Goal: Task Accomplishment & Management: Use online tool/utility

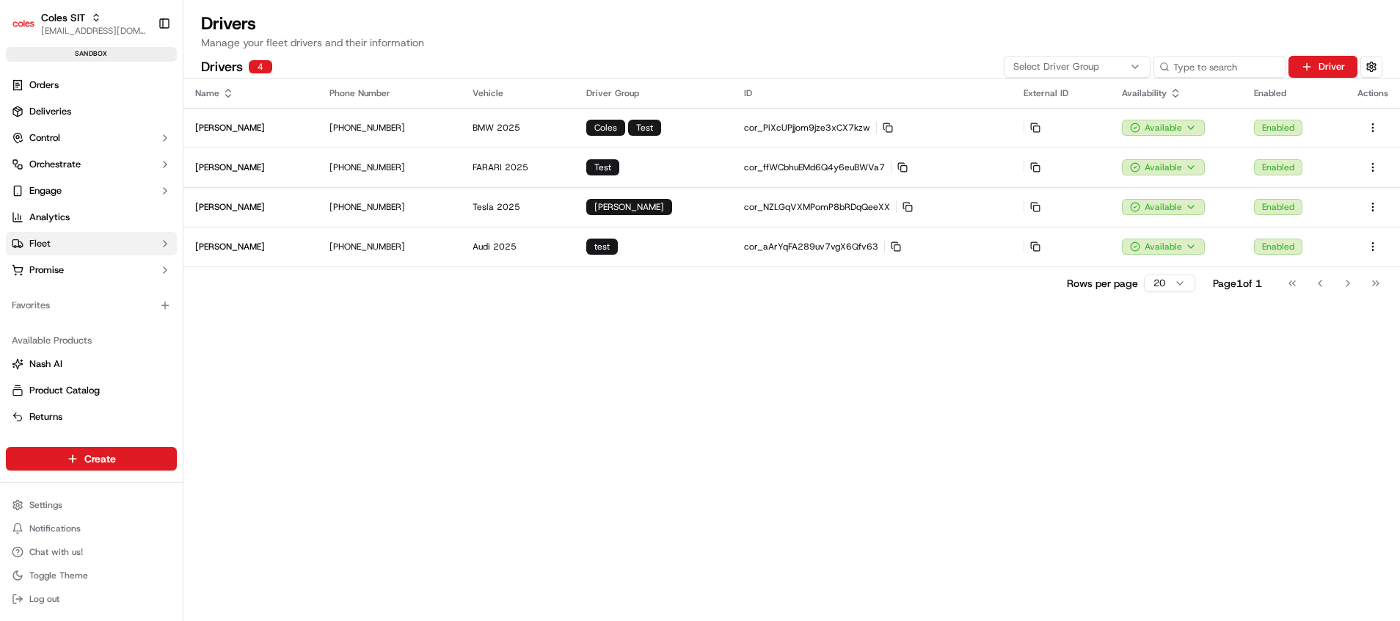
click at [52, 243] on button "Fleet" at bounding box center [91, 243] width 171 height 23
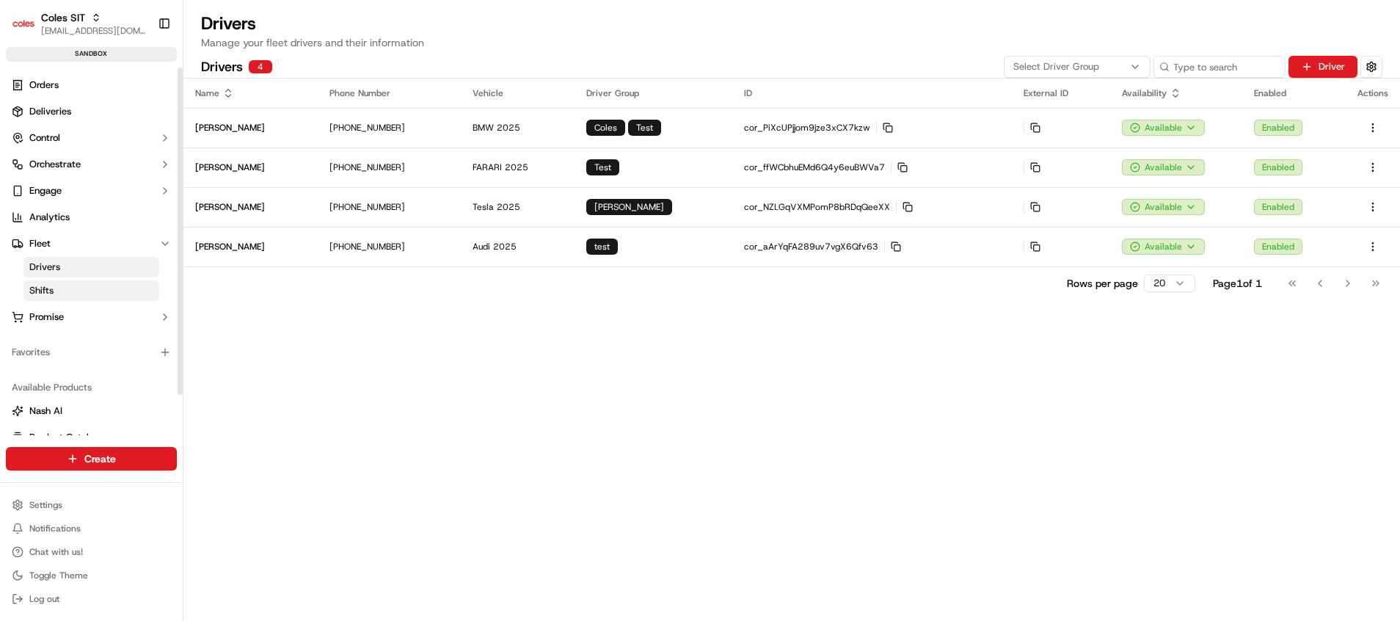
click at [58, 285] on link "Shifts" at bounding box center [91, 290] width 136 height 21
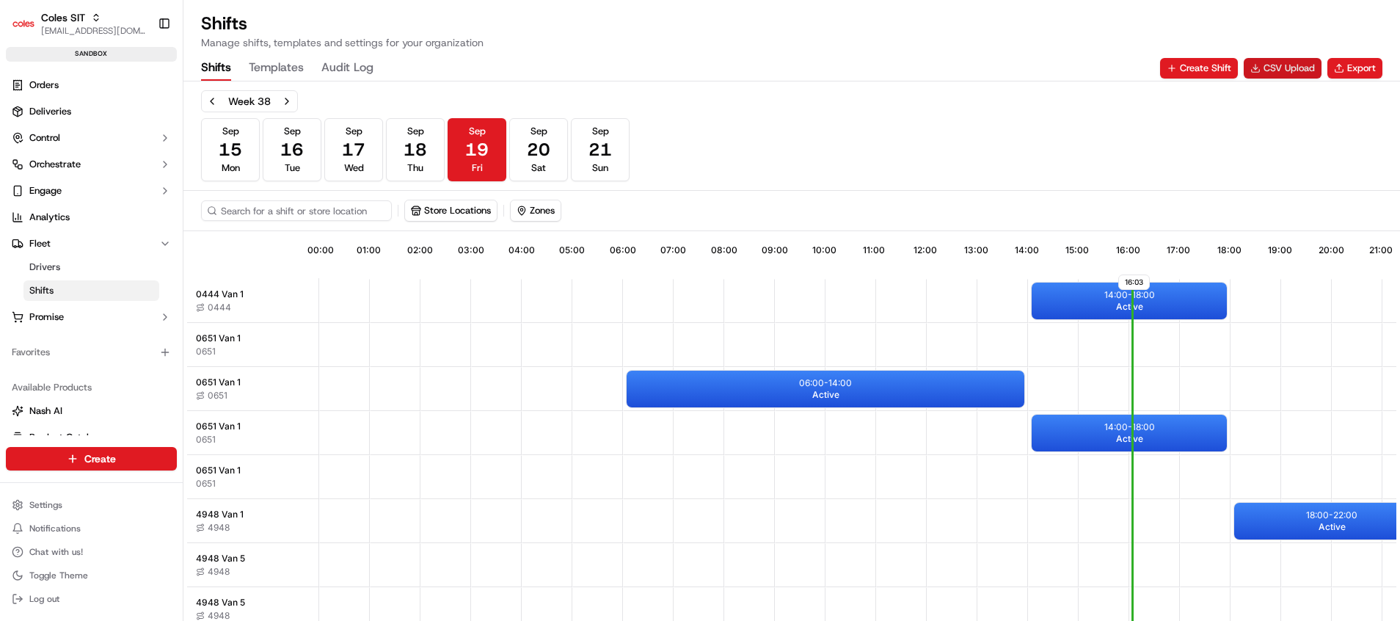
click at [1307, 67] on button "CSV Upload" at bounding box center [1282, 68] width 78 height 21
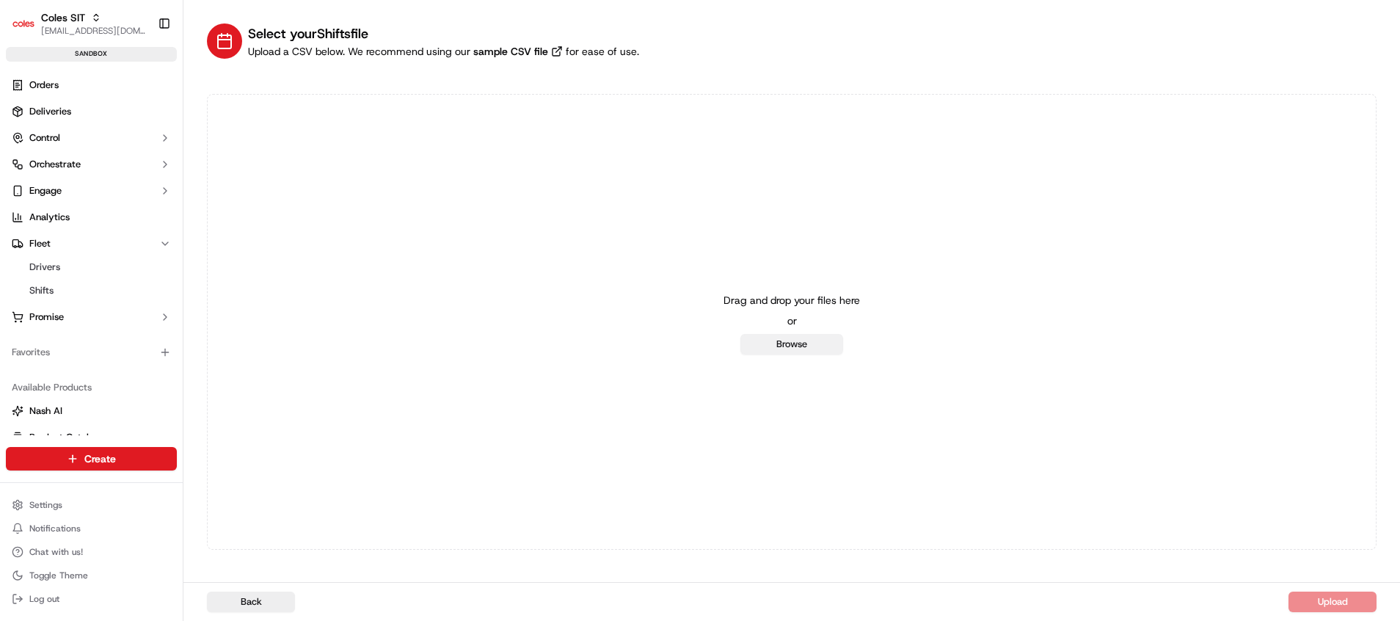
click at [809, 337] on button "Browse" at bounding box center [791, 344] width 103 height 21
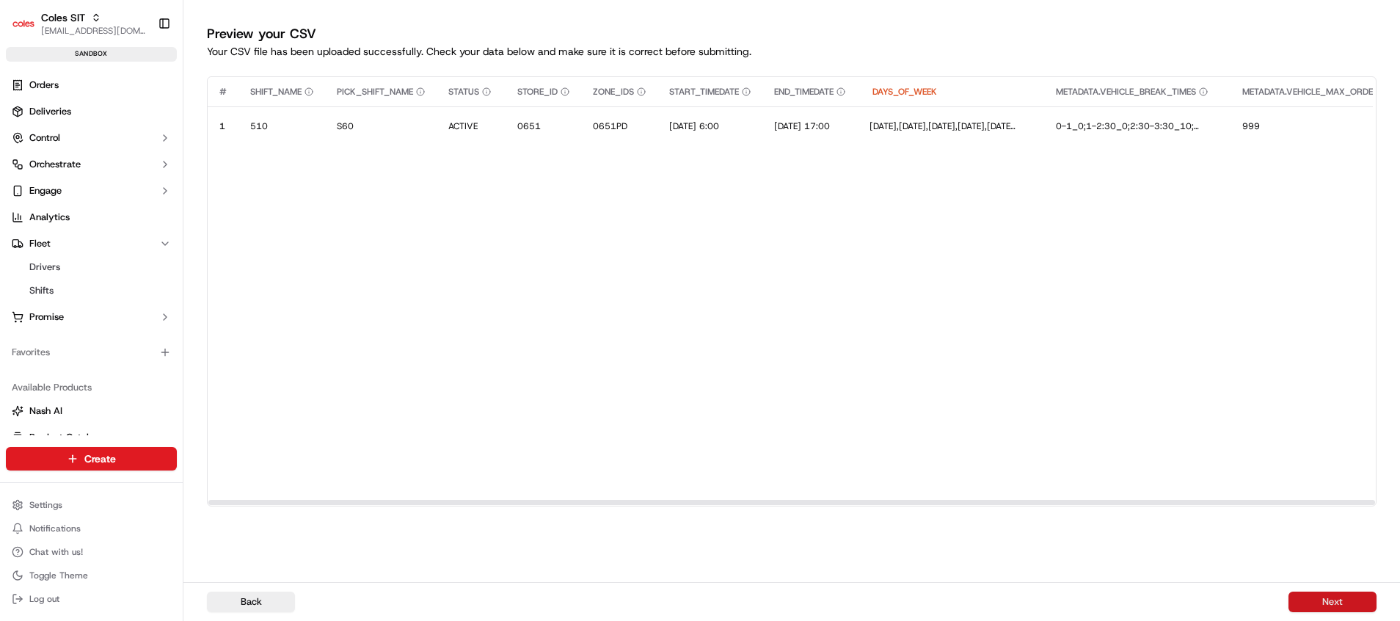
click at [1310, 599] on button "Next" at bounding box center [1332, 601] width 88 height 21
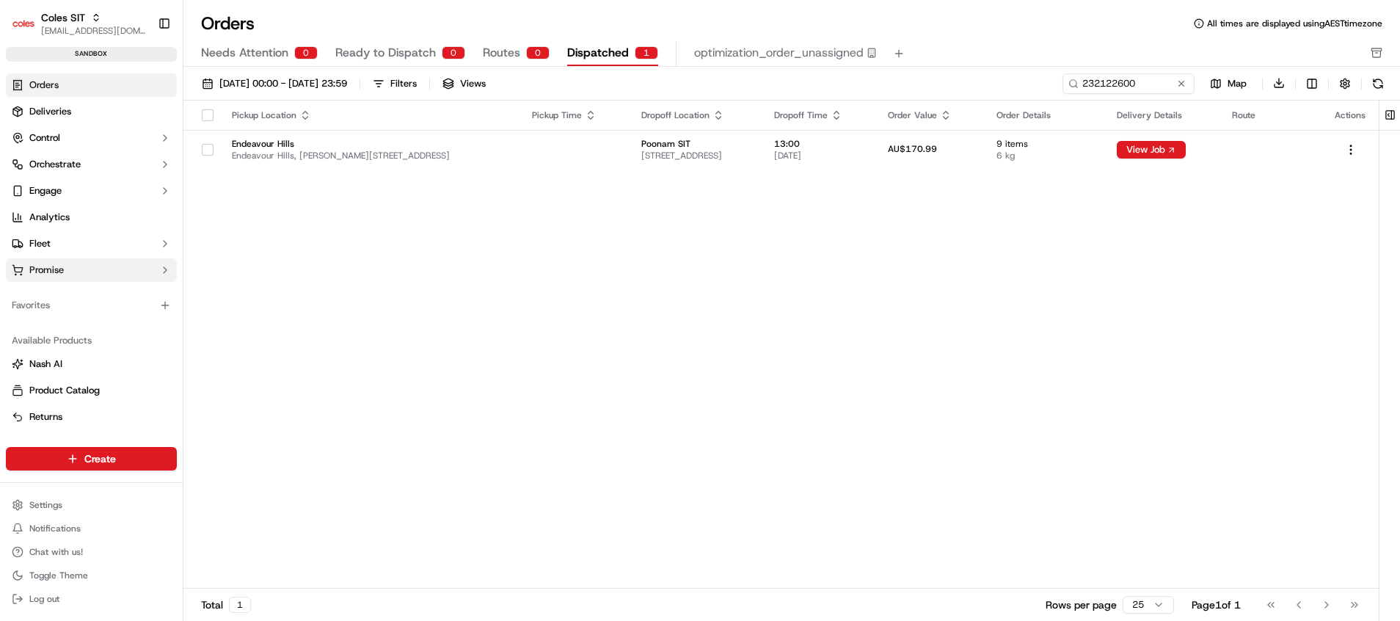
click at [64, 269] on span "Promise" at bounding box center [46, 269] width 34 height 13
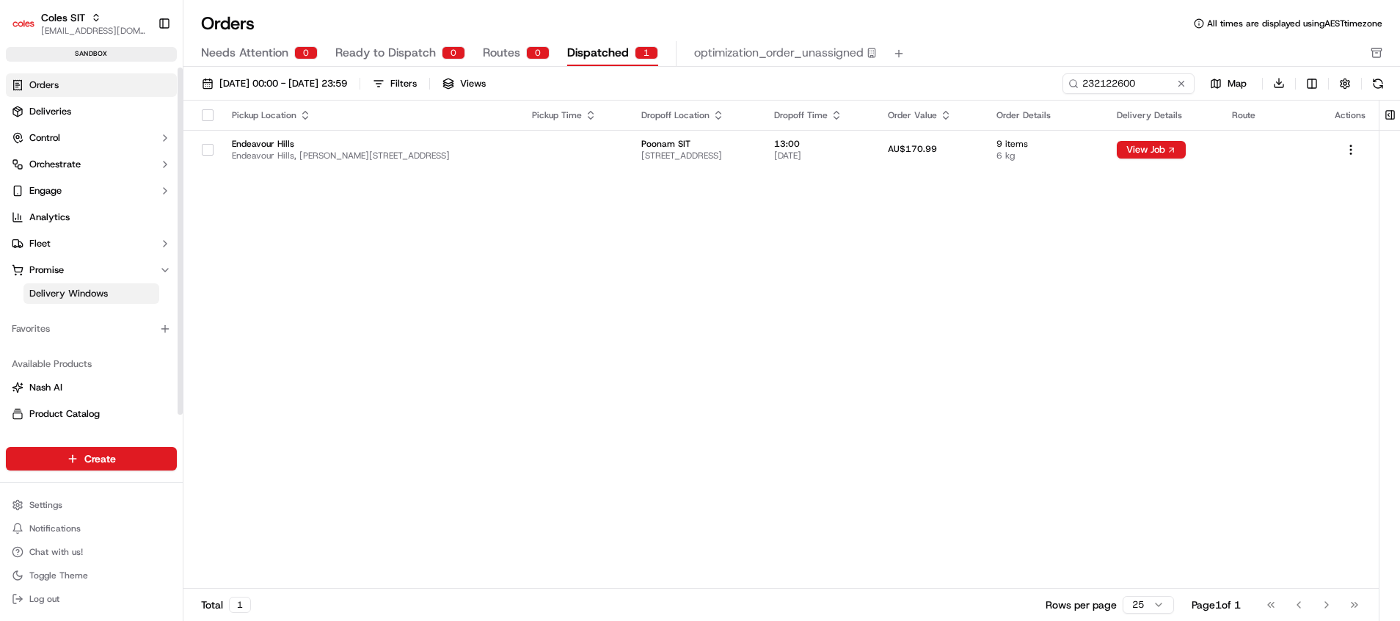
click at [68, 292] on span "Delivery Windows" at bounding box center [68, 293] width 78 height 13
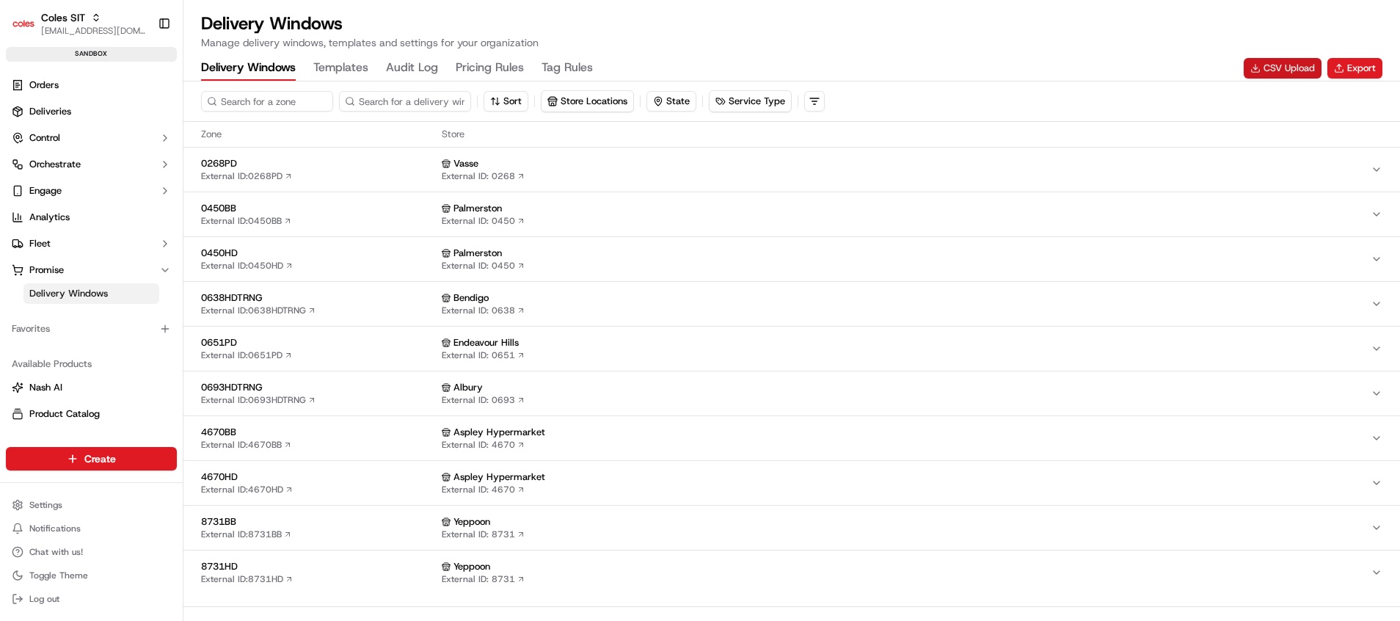
click at [1286, 66] on button "CSV Upload" at bounding box center [1282, 68] width 78 height 21
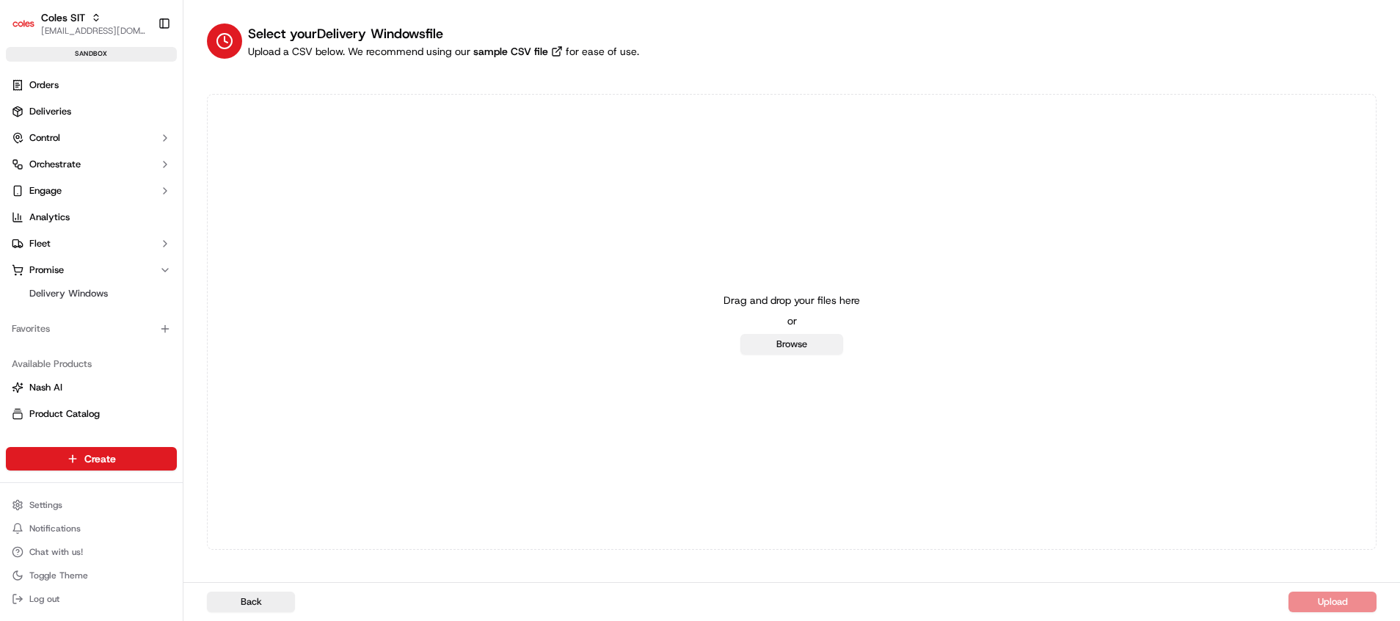
click at [797, 340] on button "Browse" at bounding box center [791, 344] width 103 height 21
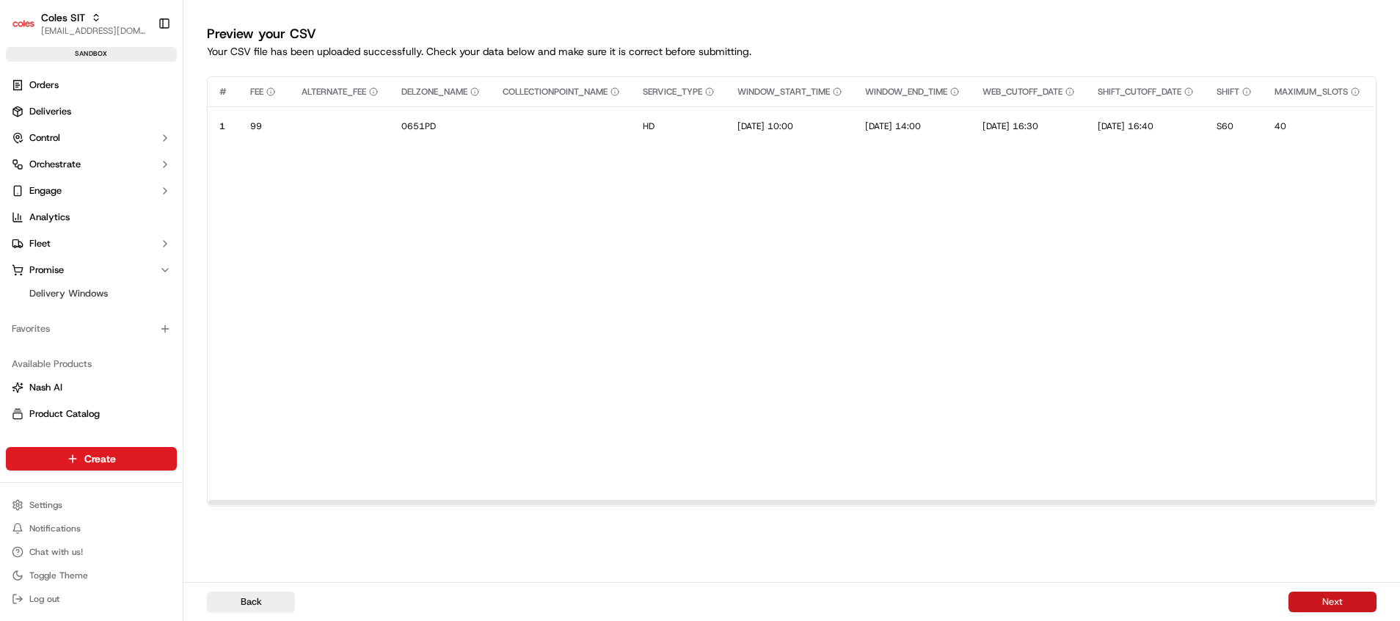
click at [1317, 598] on button "Next" at bounding box center [1332, 601] width 88 height 21
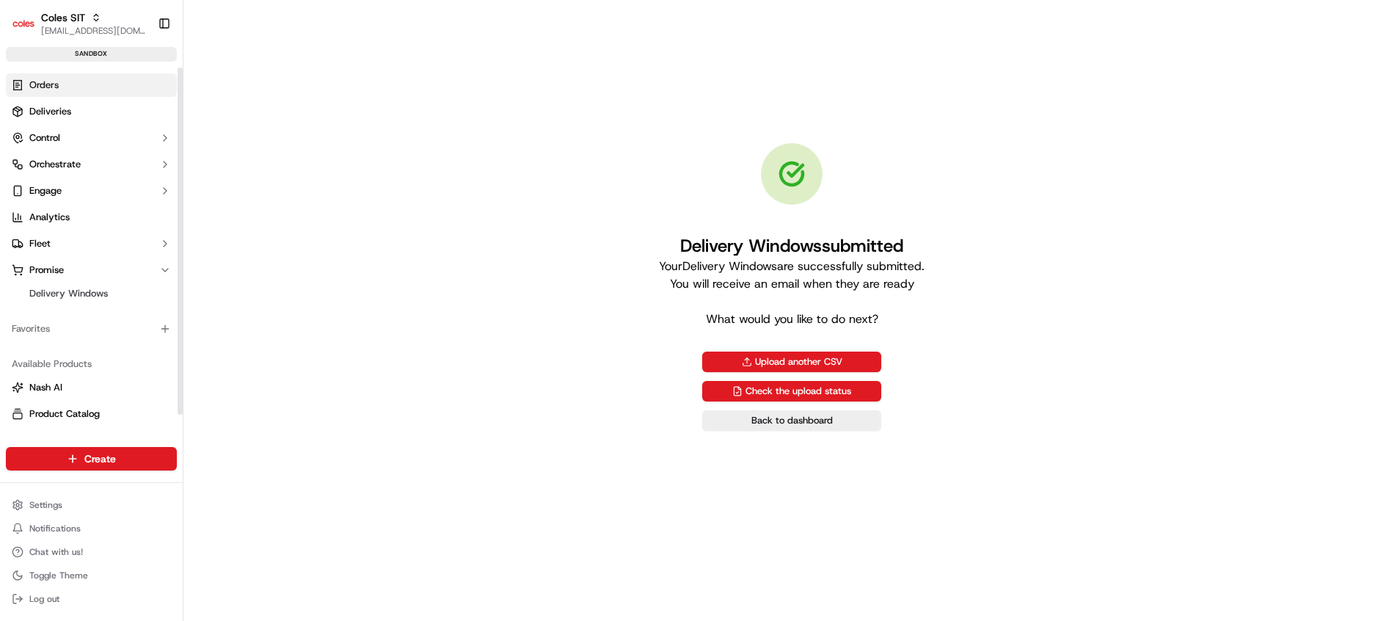
click at [79, 84] on link "Orders" at bounding box center [91, 84] width 171 height 23
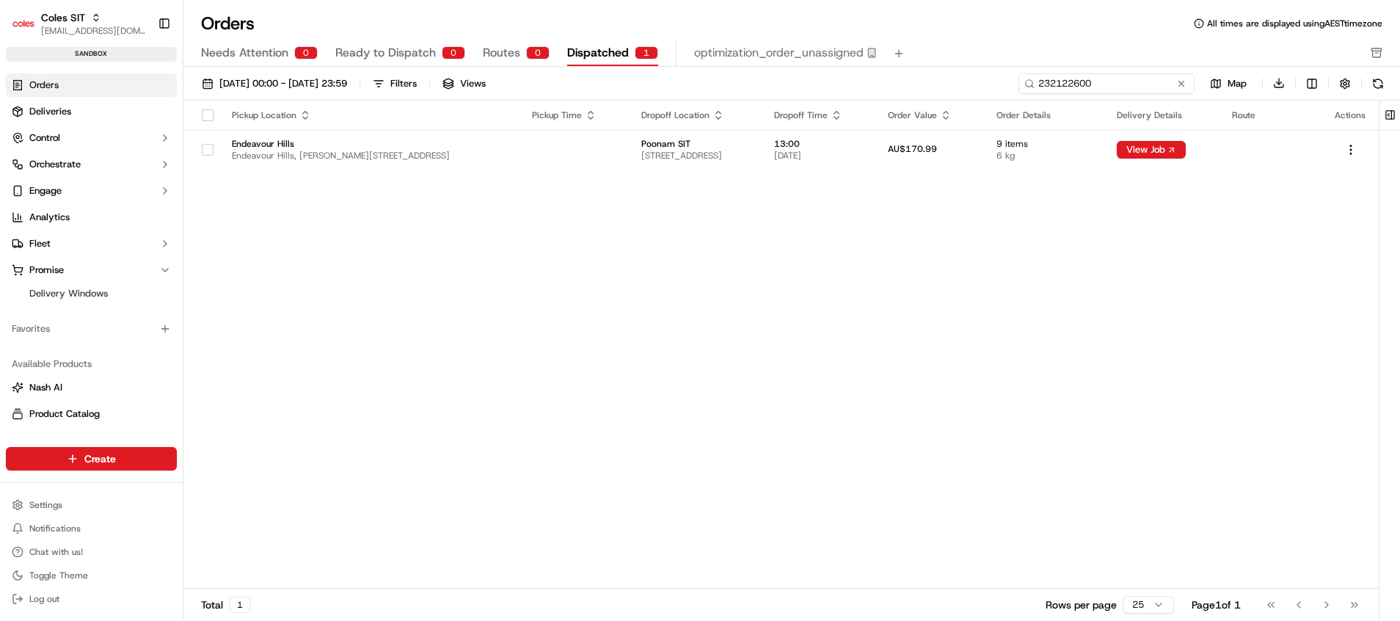
click at [1138, 85] on input "232122600" at bounding box center [1106, 83] width 176 height 21
click at [413, 59] on span "Ready to Dispatch" at bounding box center [385, 53] width 100 height 18
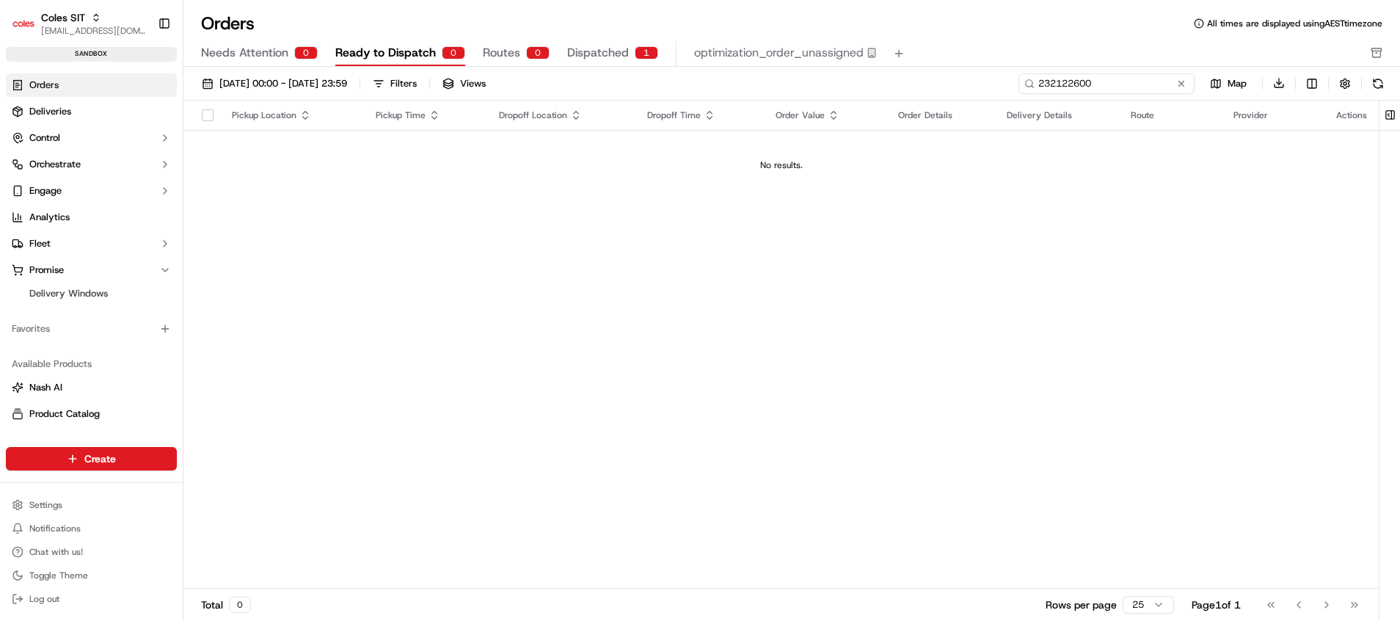
click at [1119, 87] on input "232122600" at bounding box center [1106, 83] width 176 height 21
paste input "37895"
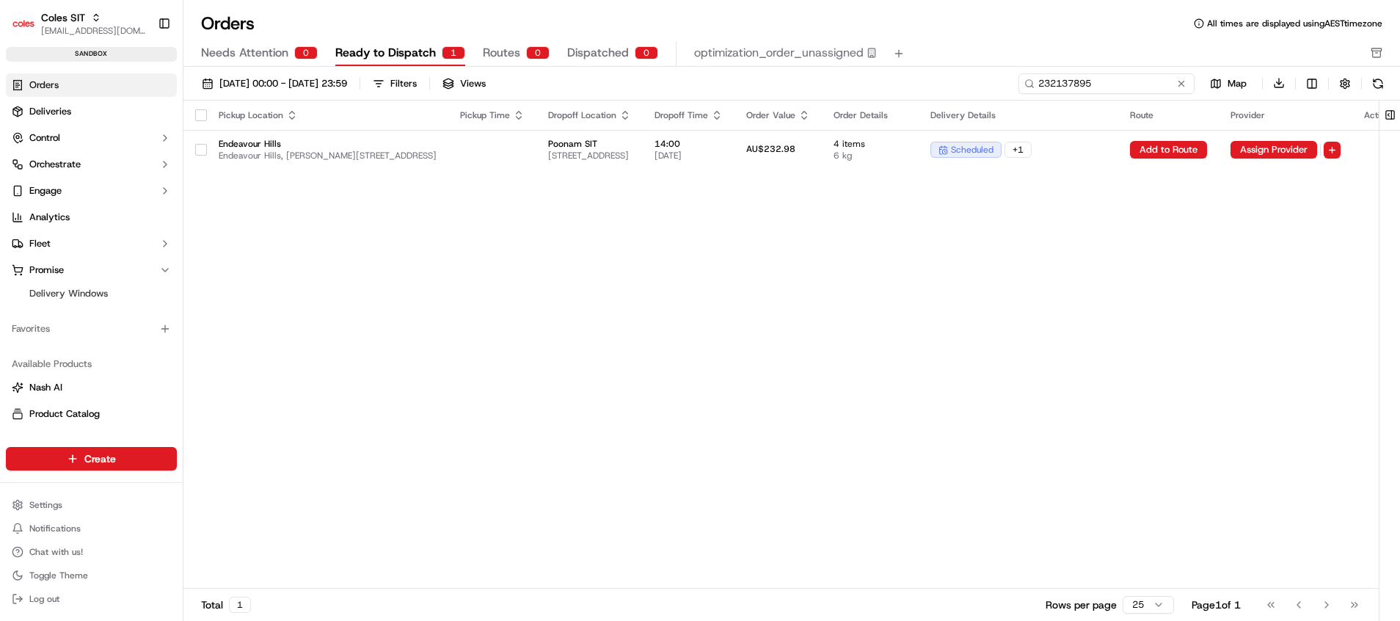
type input "232137895"
click at [1288, 28] on span "All times are displayed using AEST timezone" at bounding box center [1294, 24] width 175 height 12
click at [1336, 84] on button "button" at bounding box center [1344, 83] width 21 height 21
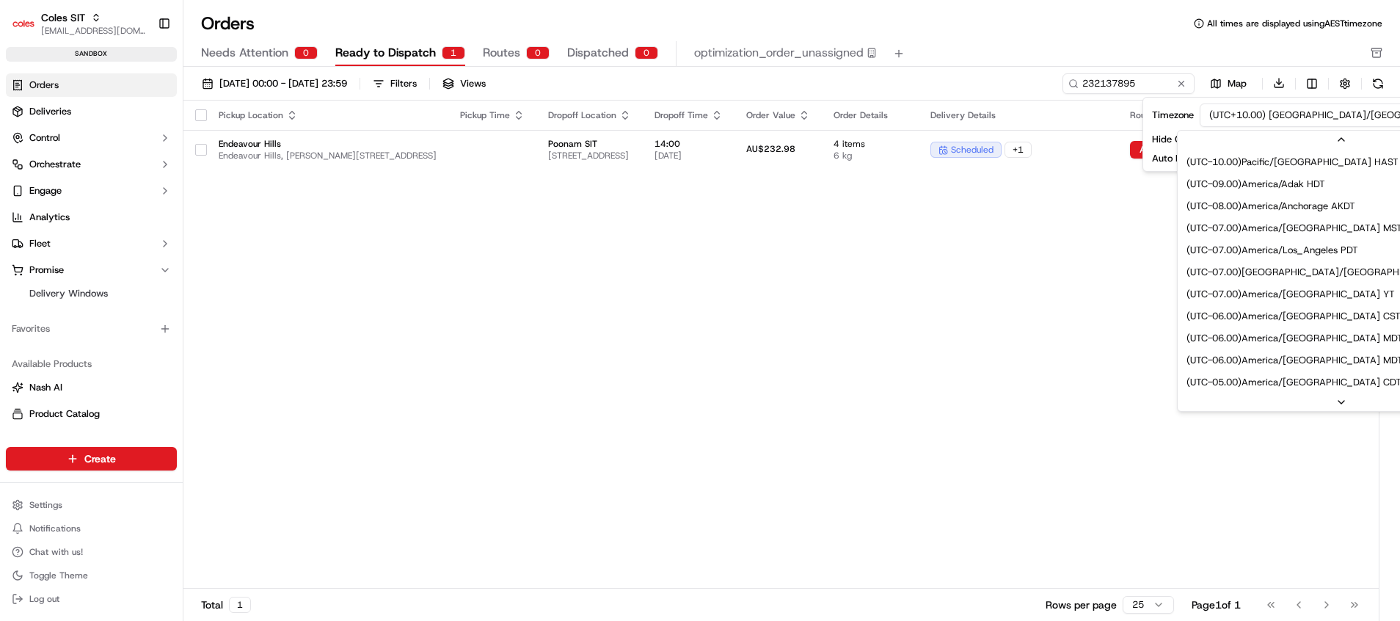
click at [1309, 115] on html "Coles SIT poonam.yadav@coles.com.au Toggle Sidebar sandbox Orders Deliveries Co…" at bounding box center [700, 310] width 1400 height 621
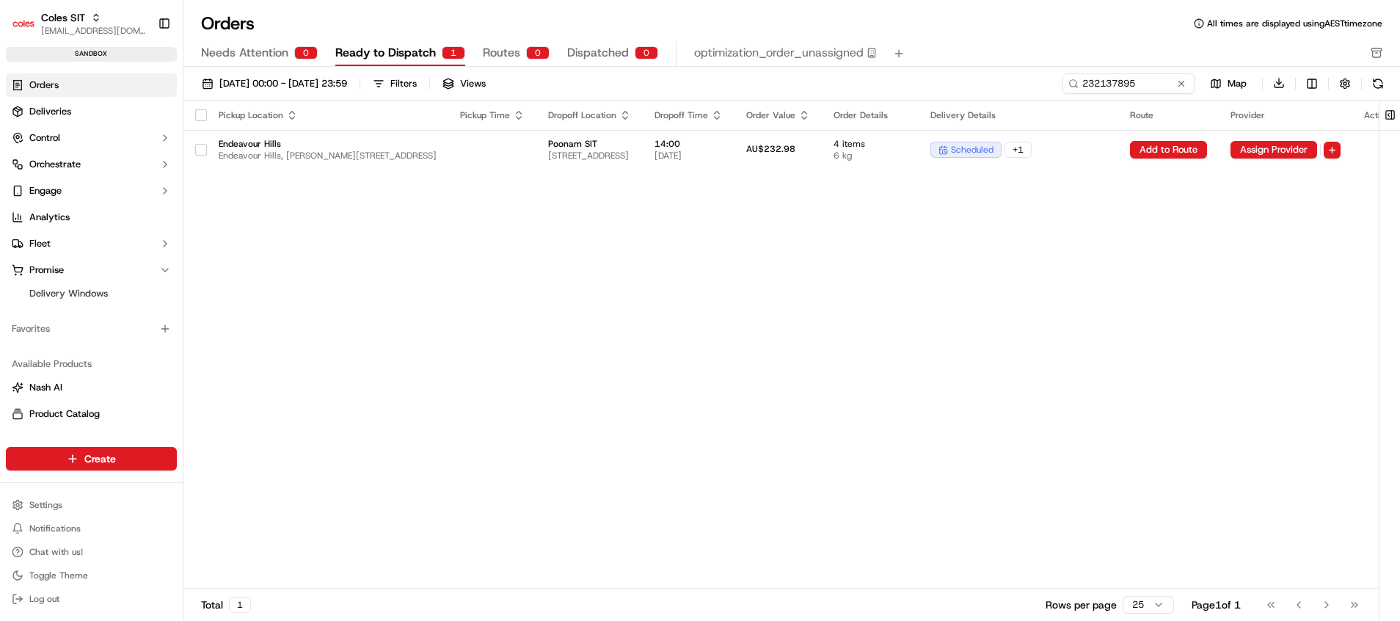
click at [1105, 255] on div "Pickup Location Pickup Time Dropoff Location Dropoff Time Order Value Order Det…" at bounding box center [795, 344] width 1224 height 489
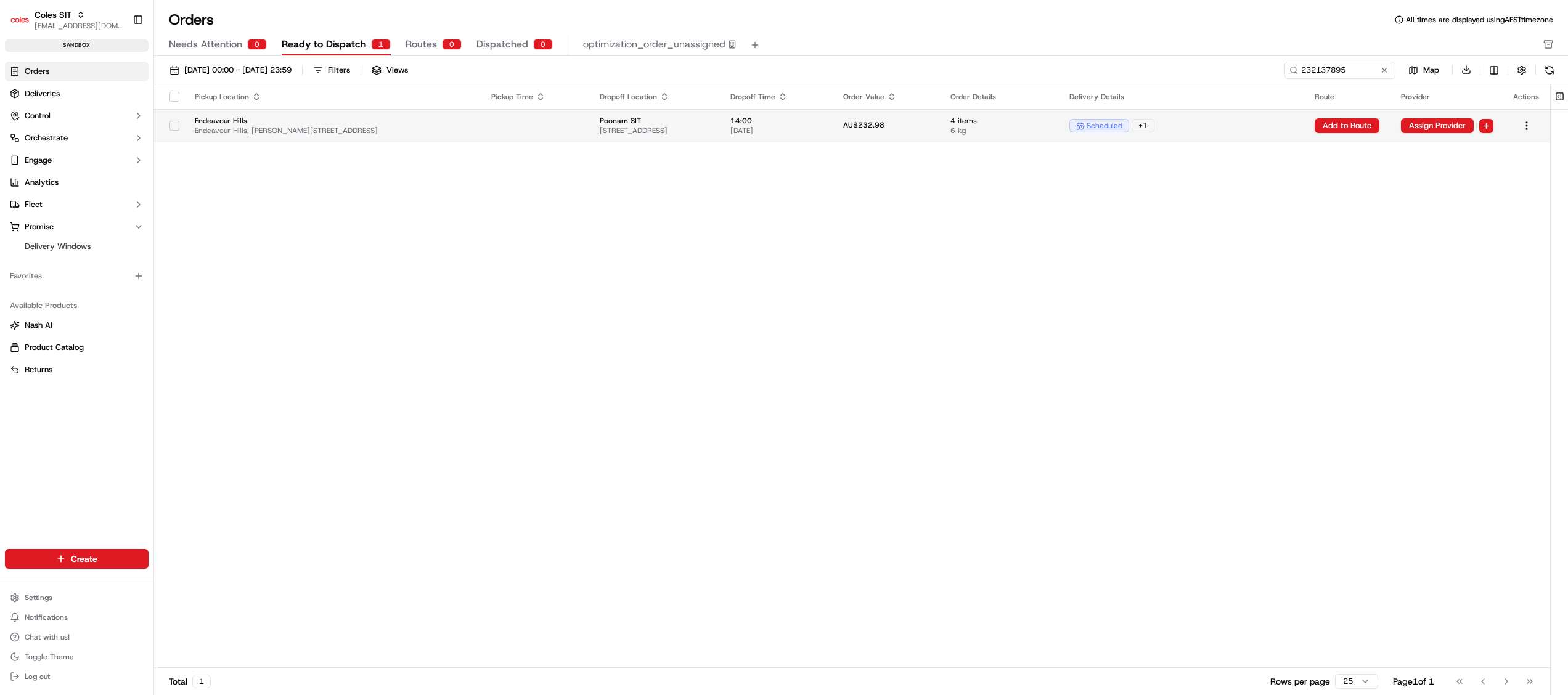
click at [823, 124] on span "14:00" at bounding box center [776, 121] width 93 height 10
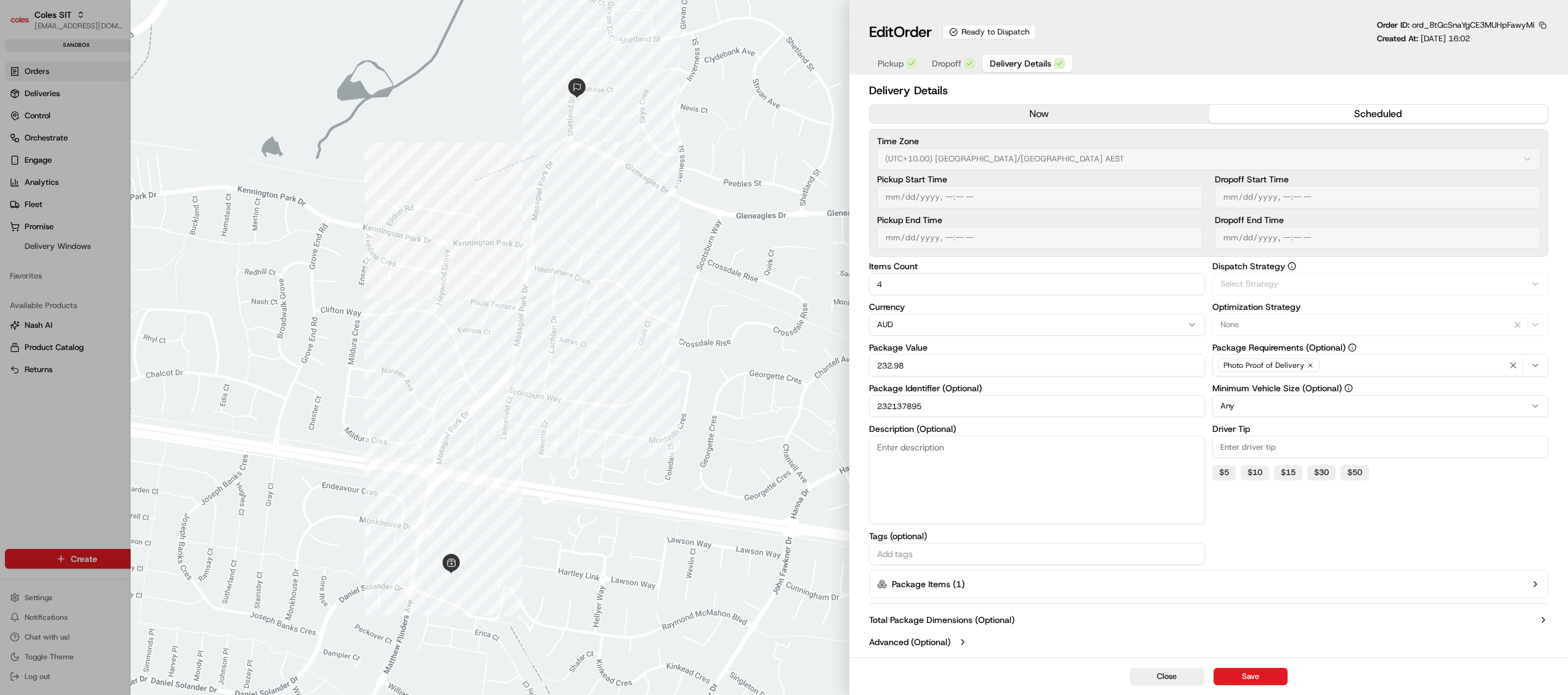
click at [1022, 66] on span "Delivery Details" at bounding box center [1020, 63] width 61 height 13
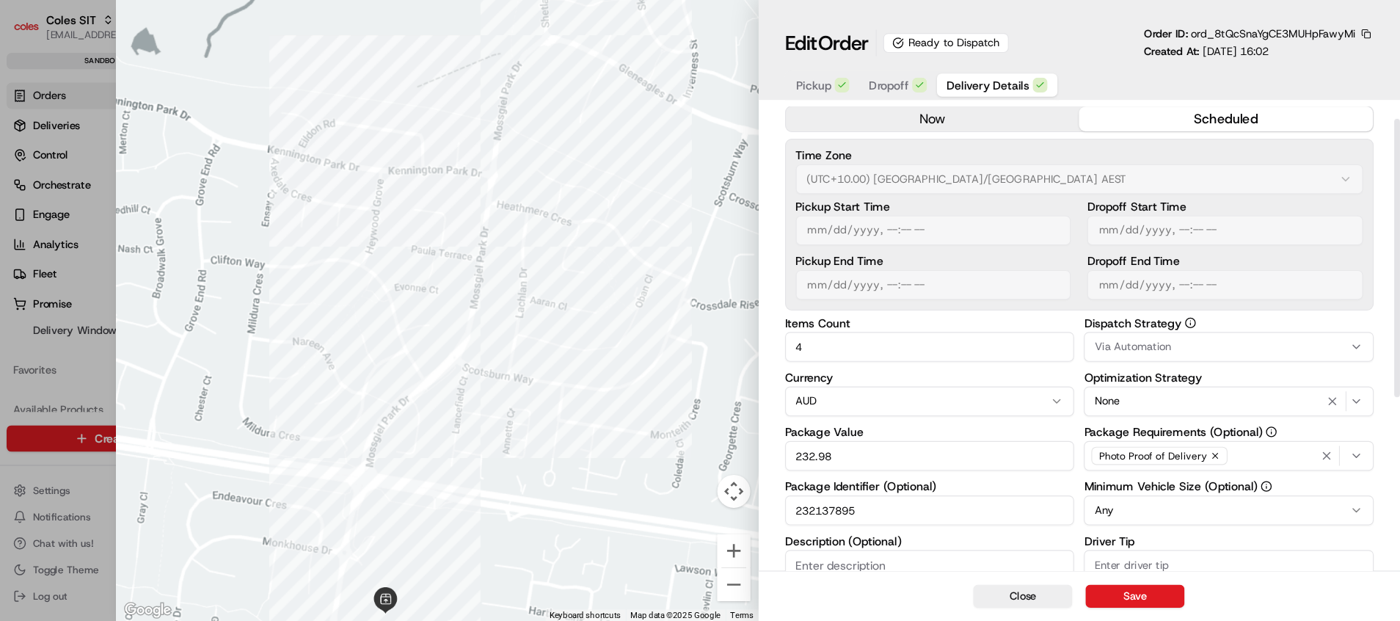
scroll to position [0, 0]
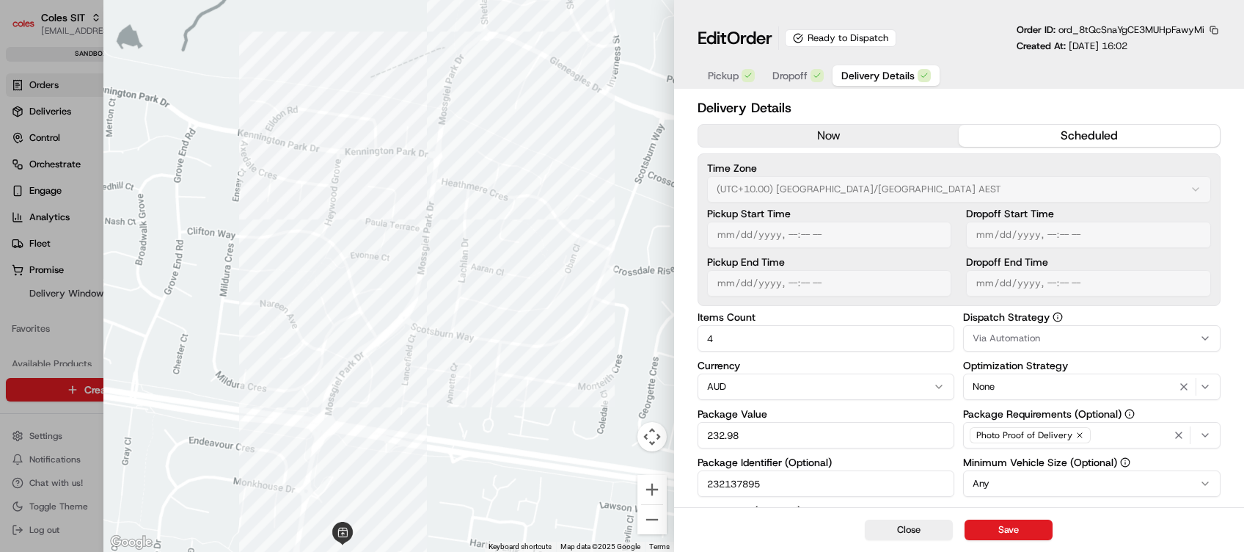
click at [779, 76] on span "Dropoff" at bounding box center [789, 75] width 35 height 15
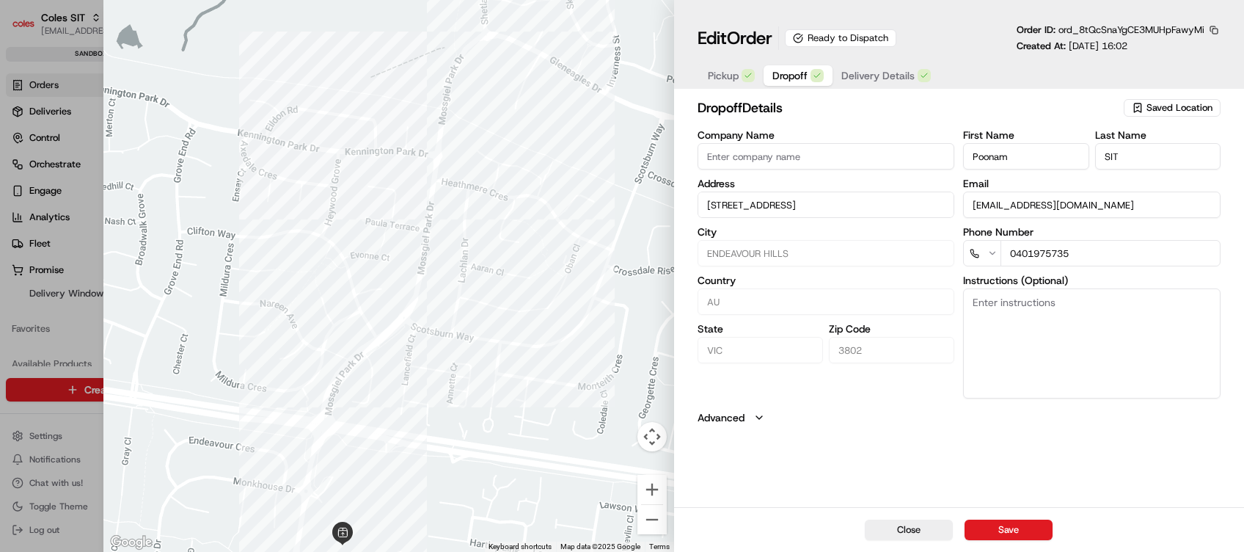
click at [733, 70] on span "Pickup" at bounding box center [723, 75] width 31 height 15
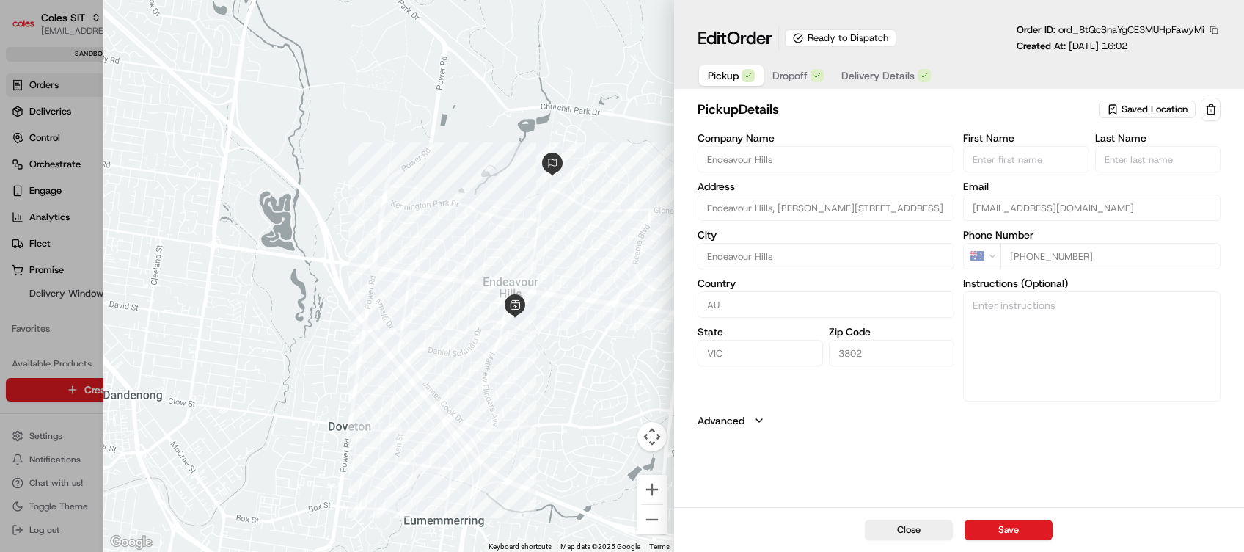
click at [48, 81] on div at bounding box center [622, 276] width 1244 height 552
type input "+1"
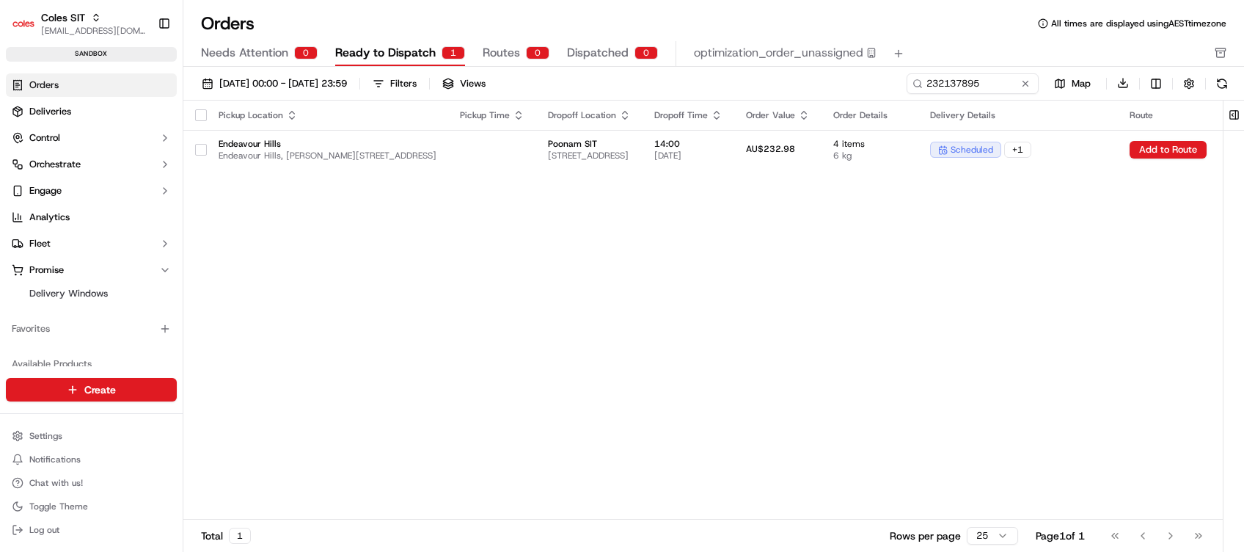
click at [247, 48] on span "Needs Attention" at bounding box center [244, 53] width 87 height 18
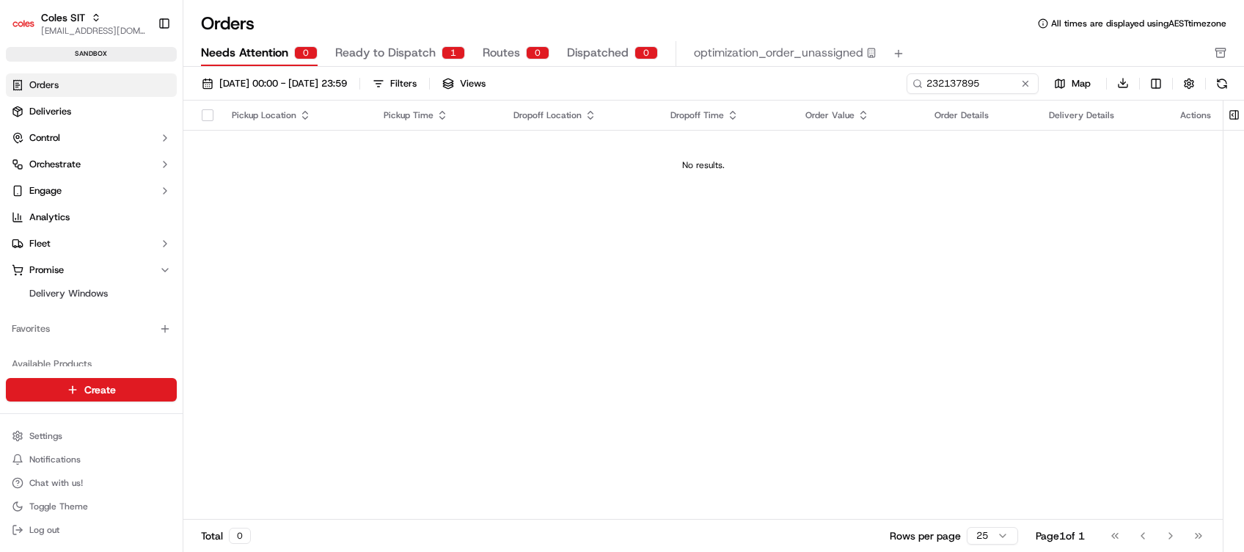
click at [389, 51] on span "Ready to Dispatch" at bounding box center [385, 53] width 100 height 18
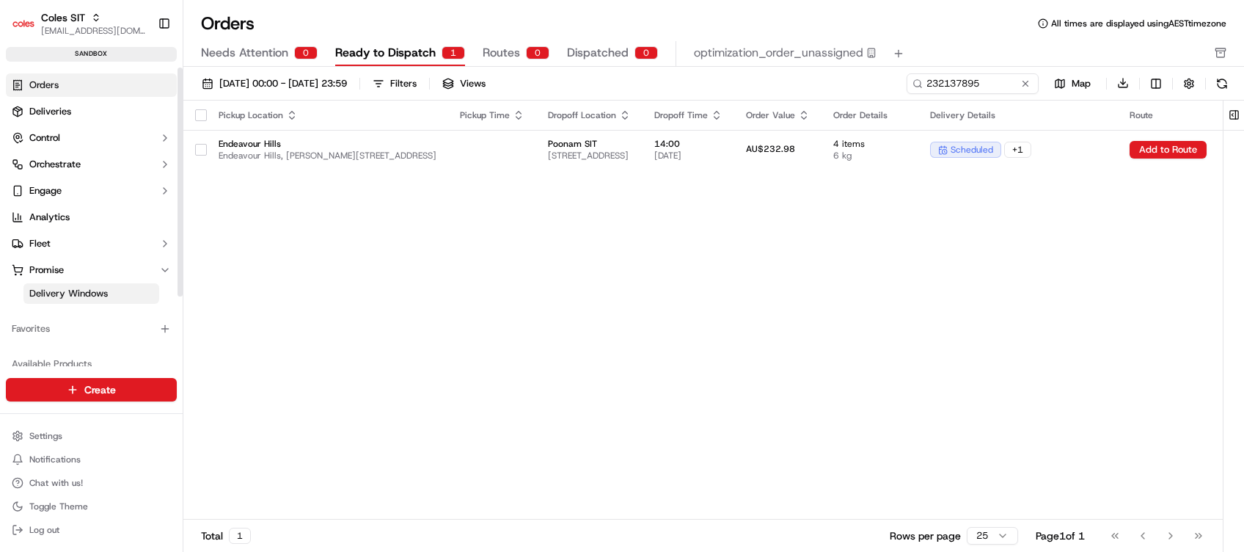
click at [65, 290] on span "Delivery Windows" at bounding box center [68, 293] width 78 height 13
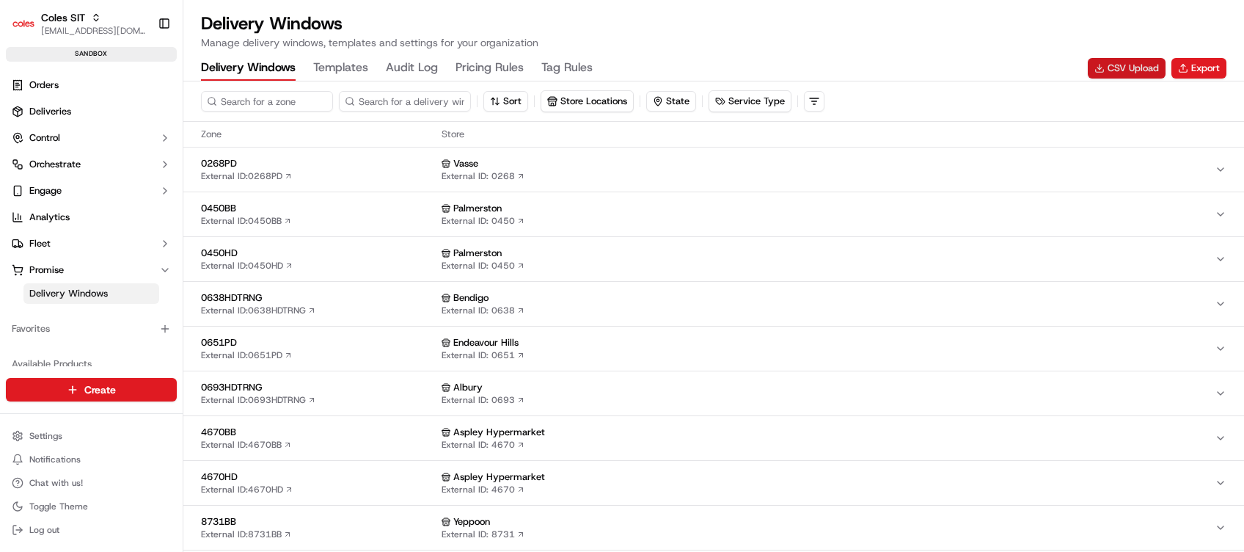
click at [1121, 66] on button "CSV Upload" at bounding box center [1127, 68] width 78 height 21
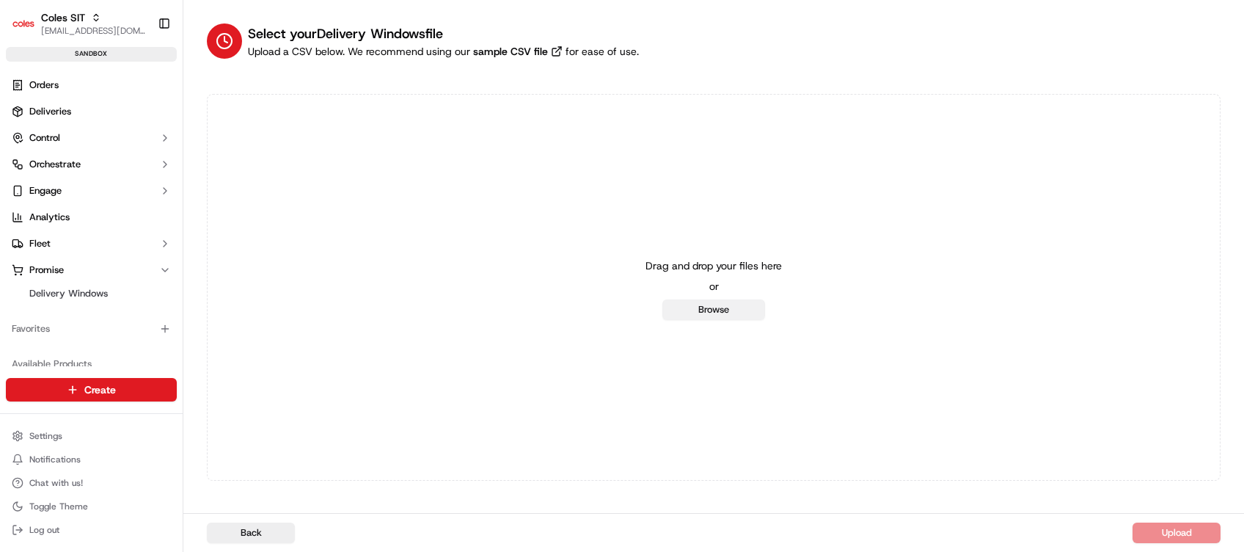
click at [757, 305] on button "Browse" at bounding box center [713, 309] width 103 height 21
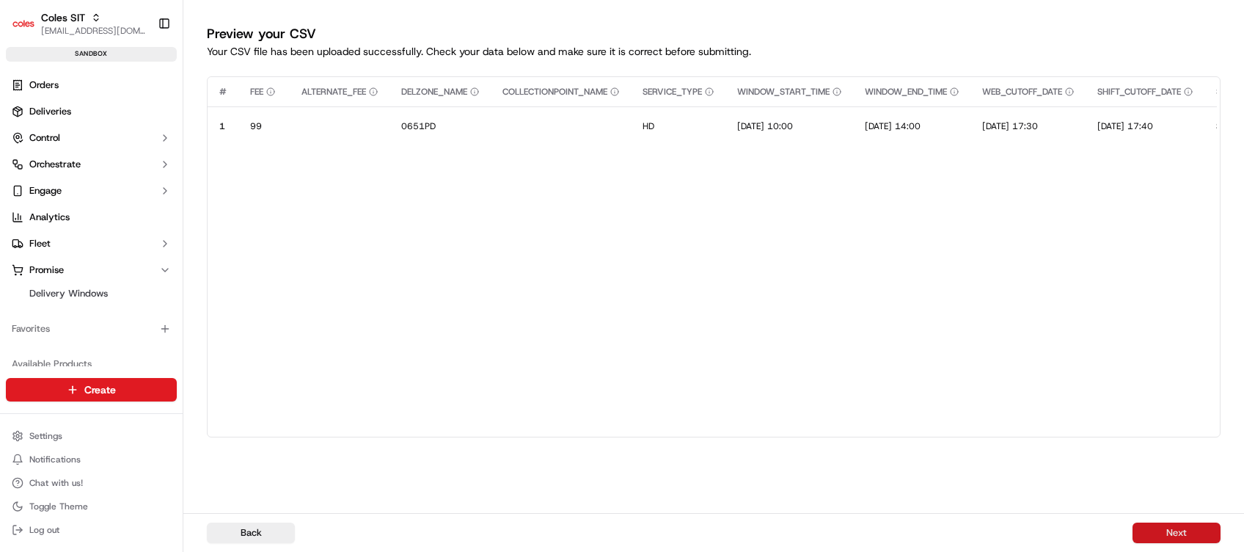
click at [1176, 530] on button "Next" at bounding box center [1177, 532] width 88 height 21
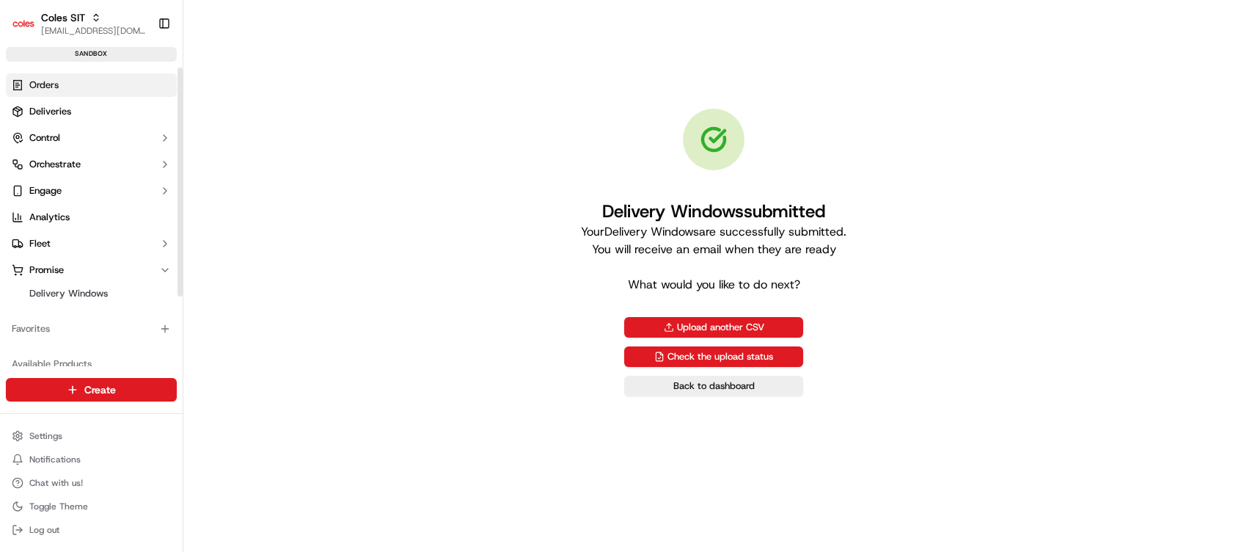
click at [106, 89] on link "Orders" at bounding box center [91, 84] width 171 height 23
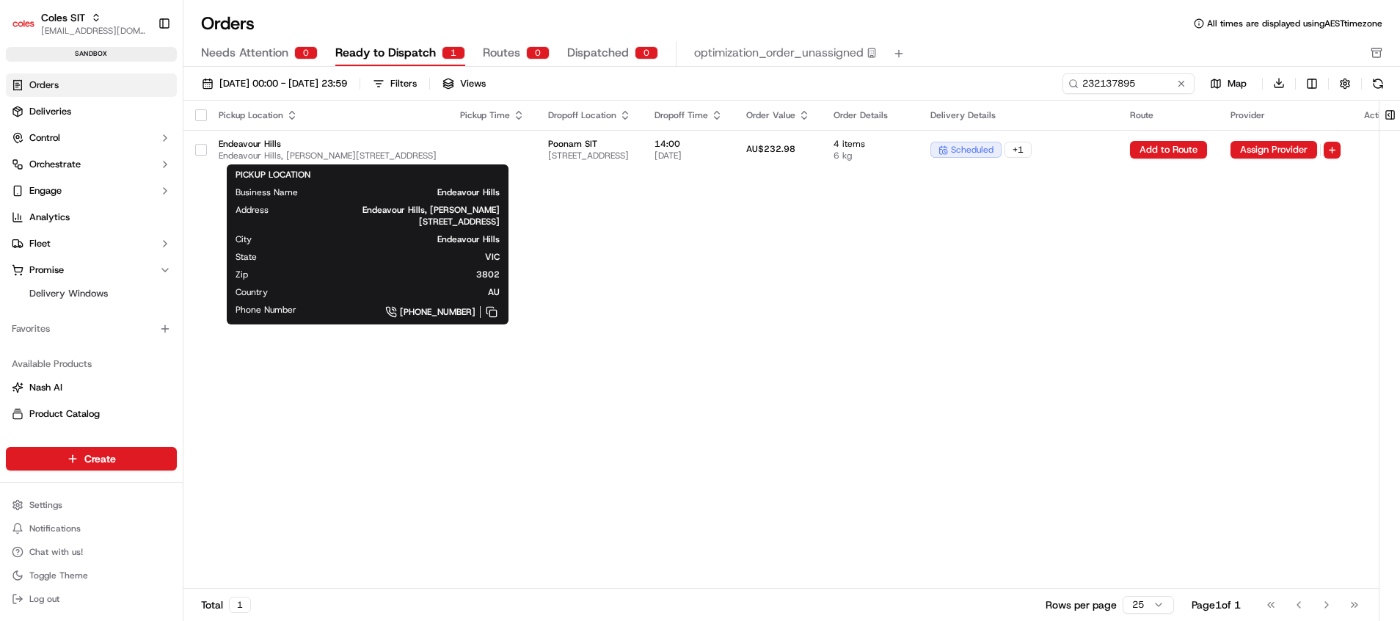
click at [656, 268] on div "Pickup Location Pickup Time Dropoff Location Dropoff Time Order Value Order Det…" at bounding box center [795, 344] width 1224 height 489
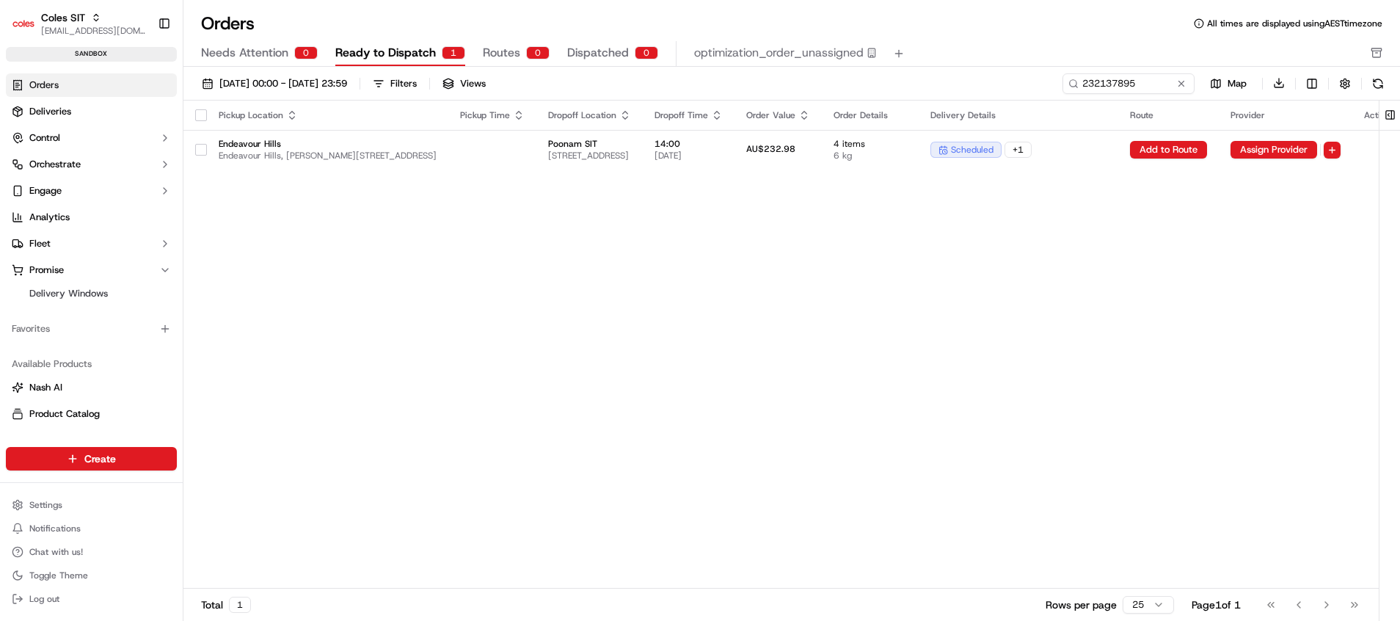
click at [770, 280] on div "Pickup Location Pickup Time Dropoff Location Dropoff Time Order Value Order Det…" at bounding box center [795, 344] width 1224 height 489
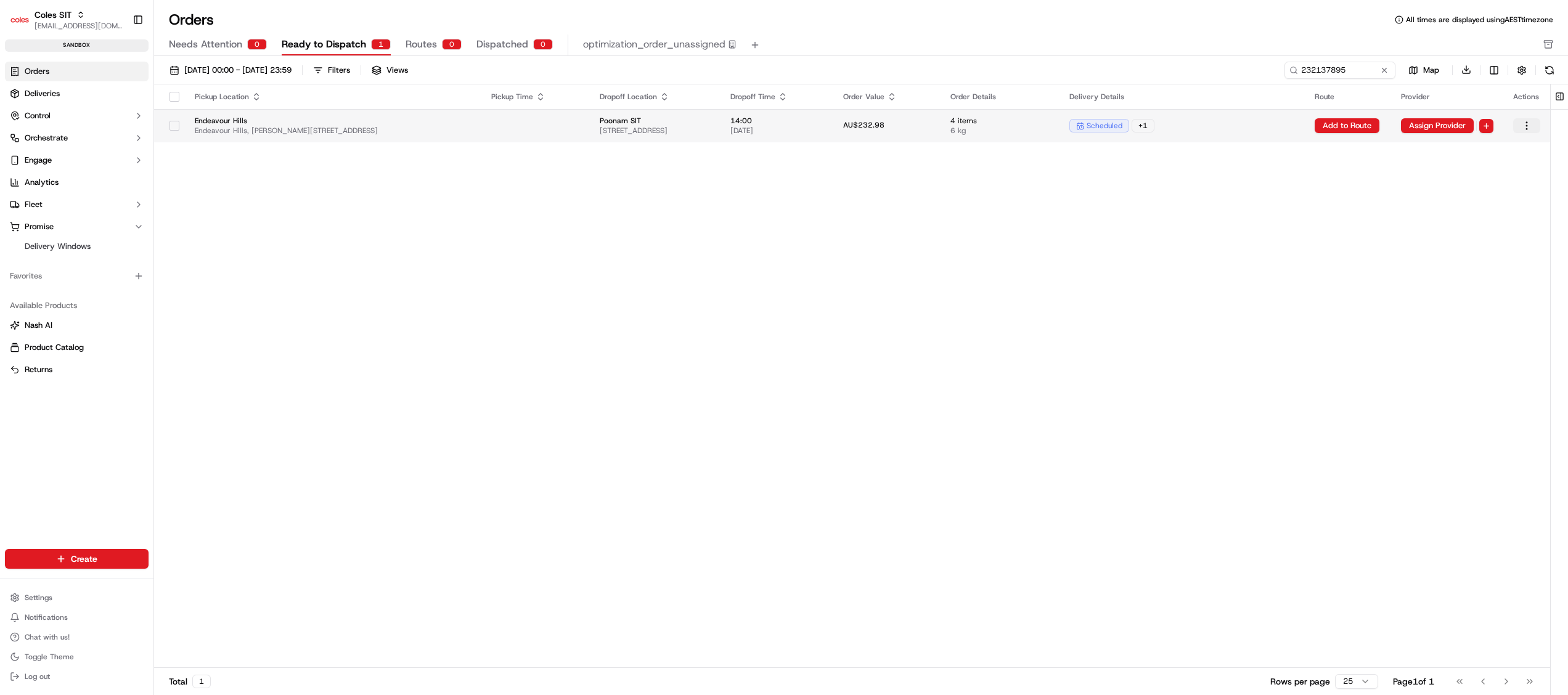
click at [1176, 129] on html "Coles SIT poonam.yadav@coles.com.au Toggle Sidebar sandbox Orders Deliveries Co…" at bounding box center [784, 347] width 1568 height 695
click at [905, 250] on html "Coles SIT poonam.yadav@coles.com.au Toggle Sidebar sandbox Orders Deliveries Co…" at bounding box center [784, 347] width 1568 height 695
click at [415, 37] on button "Routes 0" at bounding box center [434, 45] width 56 height 21
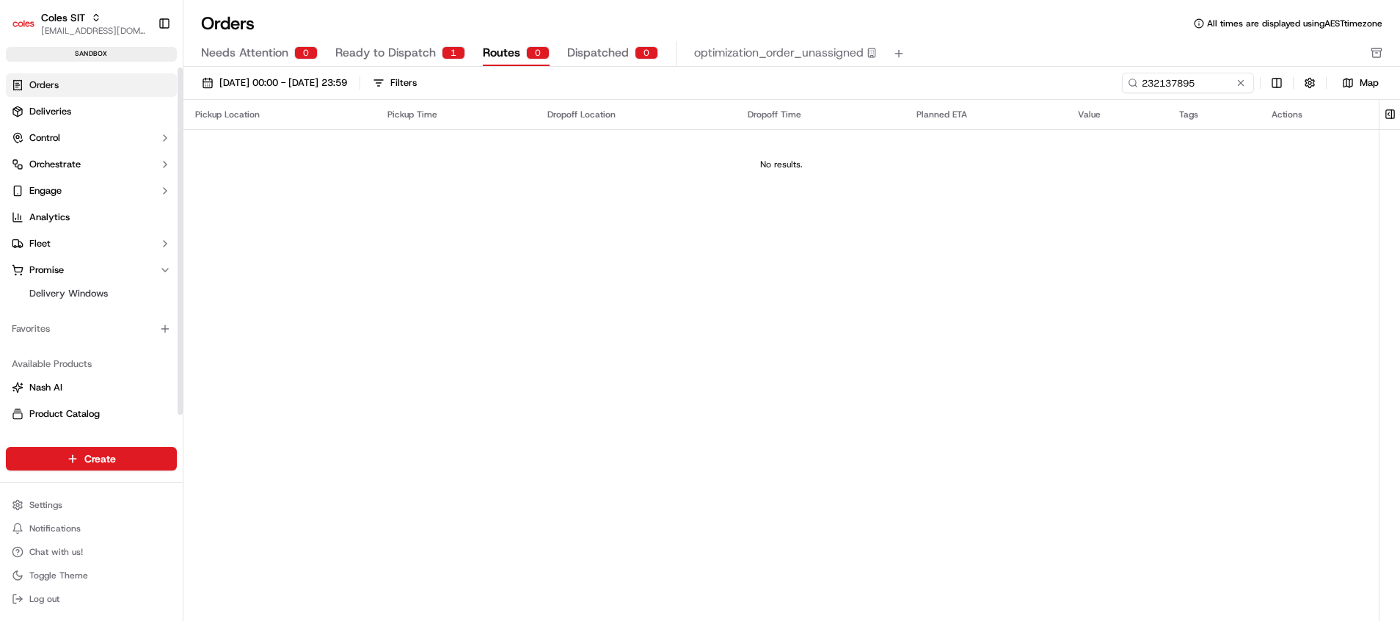
click at [387, 59] on span "Ready to Dispatch" at bounding box center [385, 53] width 100 height 18
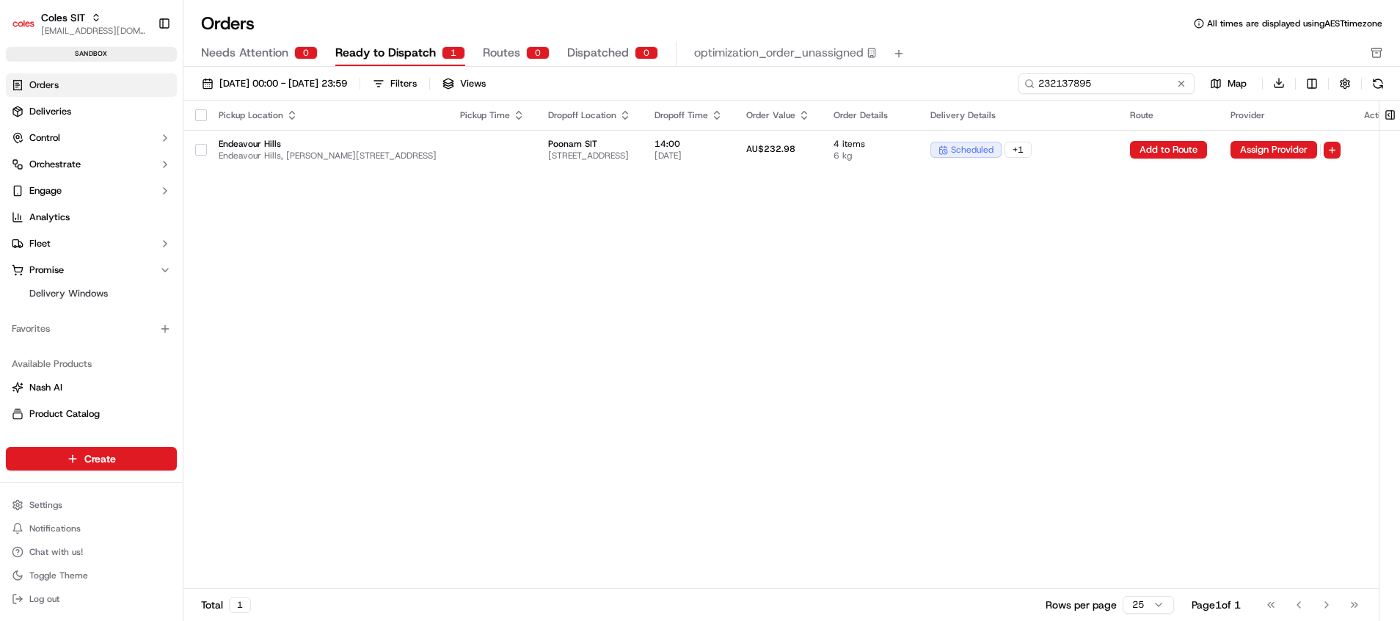
click at [1130, 86] on input "232137895" at bounding box center [1106, 83] width 176 height 21
click at [488, 54] on span "Routes" at bounding box center [501, 53] width 37 height 18
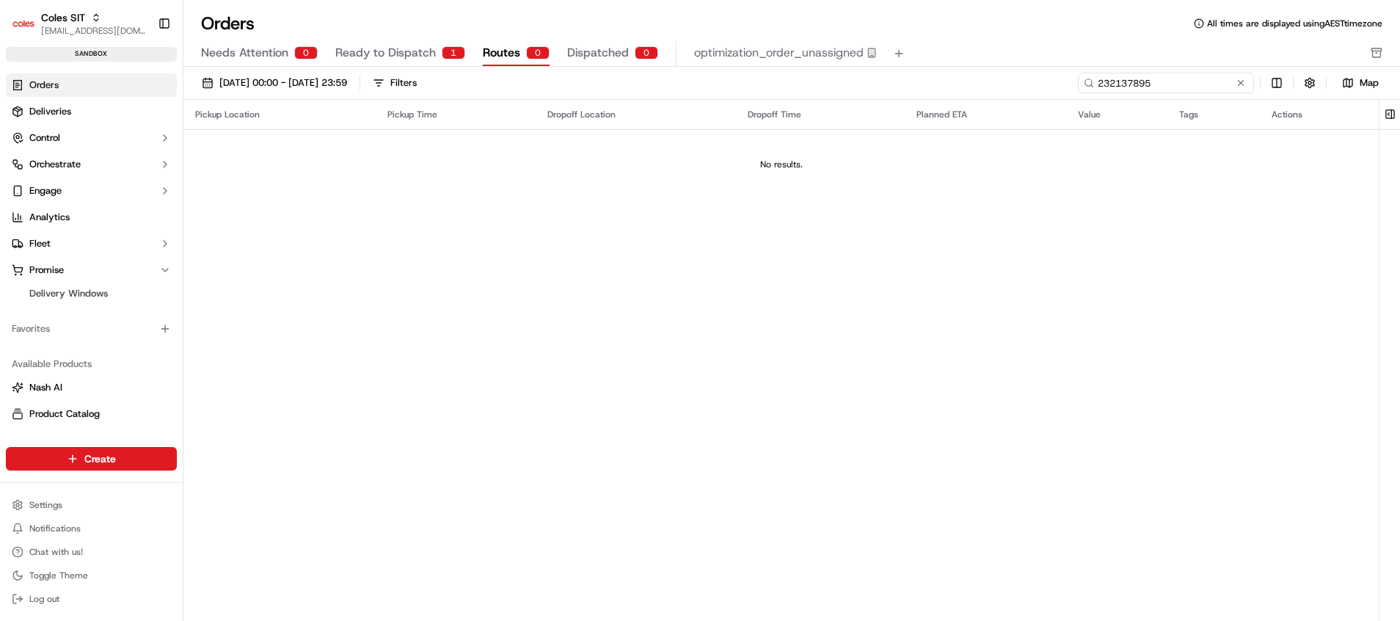
click at [1188, 87] on input "232137895" at bounding box center [1166, 83] width 176 height 21
click at [380, 51] on span "Ready to Dispatch" at bounding box center [385, 53] width 100 height 18
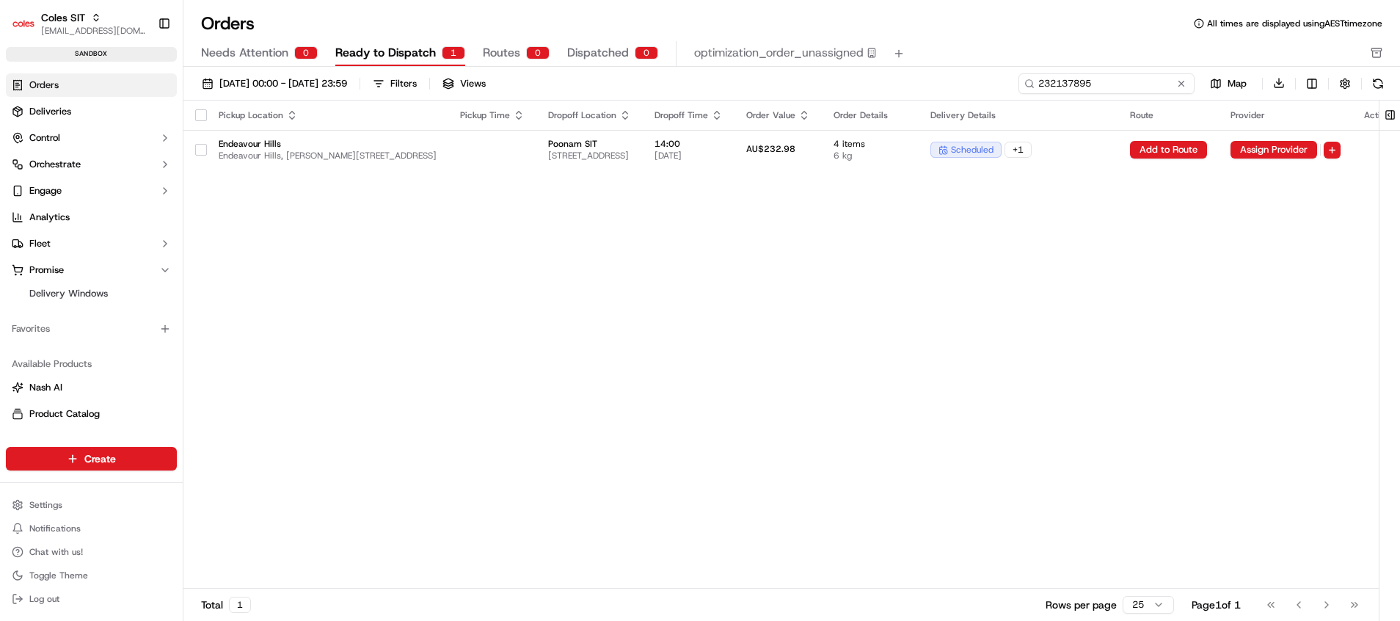
click at [1089, 80] on input "232137895" at bounding box center [1106, 83] width 176 height 21
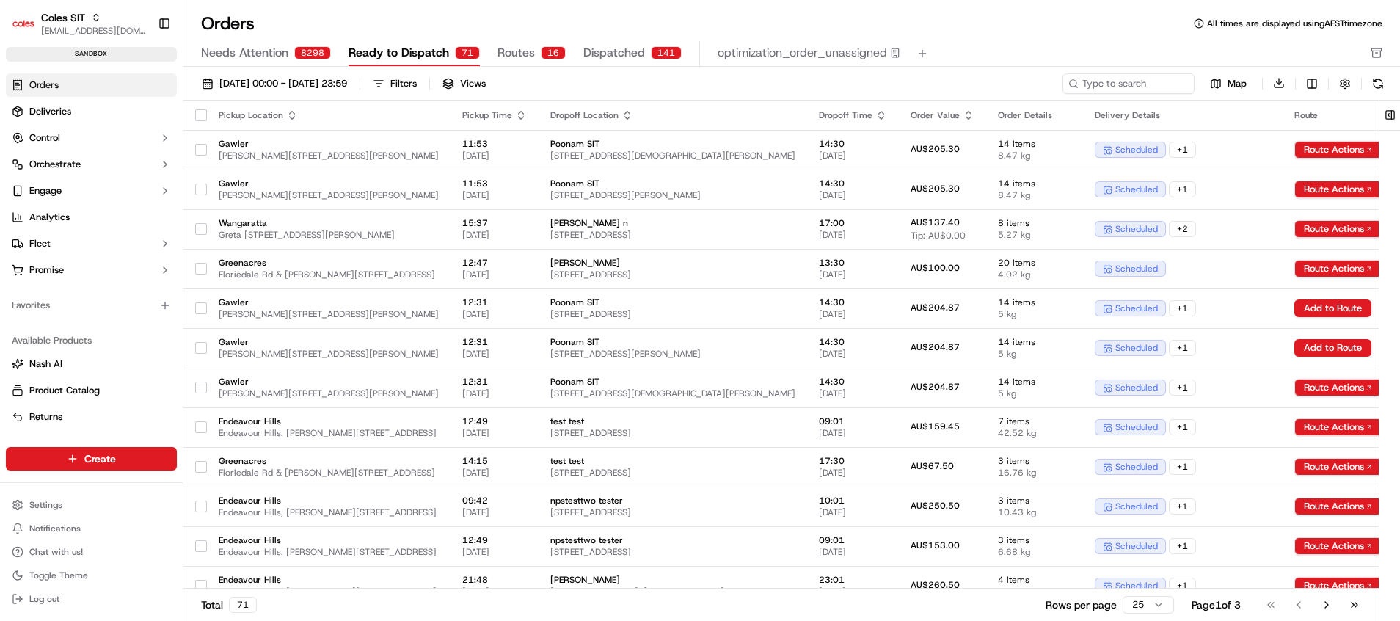
click at [425, 64] on button "Ready to Dispatch 71" at bounding box center [413, 53] width 131 height 25
click at [443, 59] on span "Ready to Dispatch" at bounding box center [398, 53] width 100 height 18
click at [1149, 86] on input at bounding box center [1106, 83] width 176 height 21
paste input "232137895"
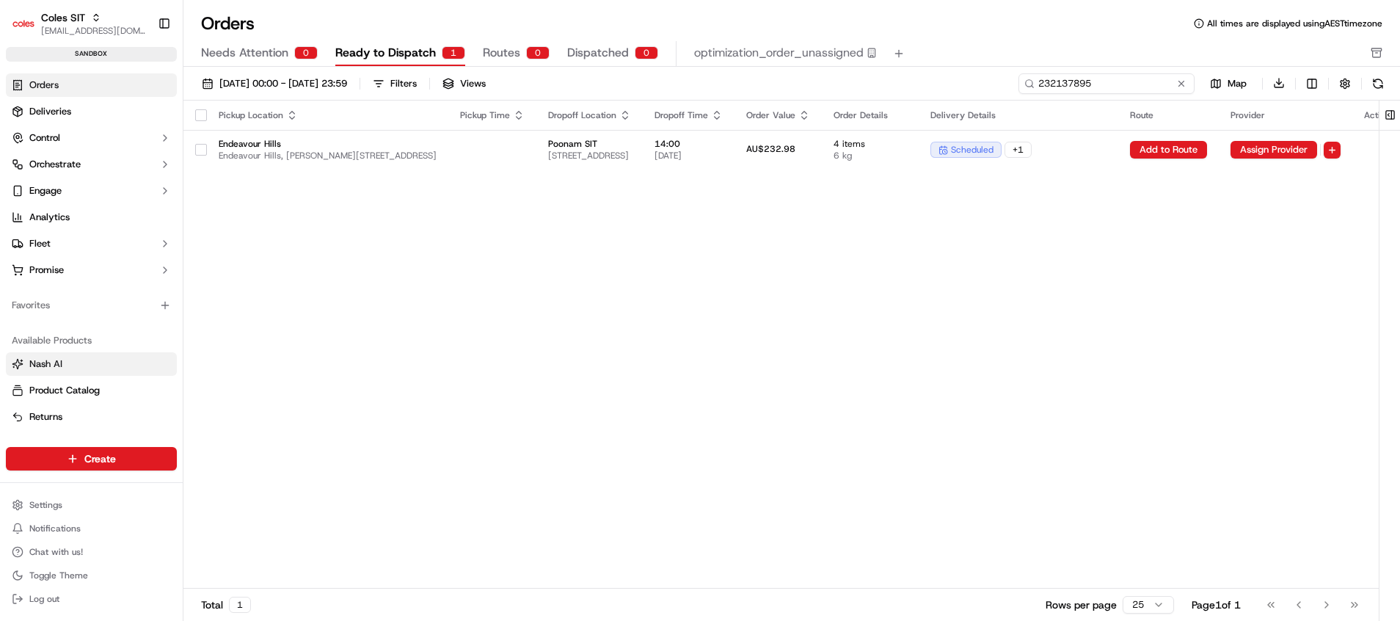
type input "232137895"
click at [38, 371] on button "Nash AI" at bounding box center [91, 363] width 171 height 23
click at [65, 111] on span "Deliveries" at bounding box center [50, 111] width 42 height 13
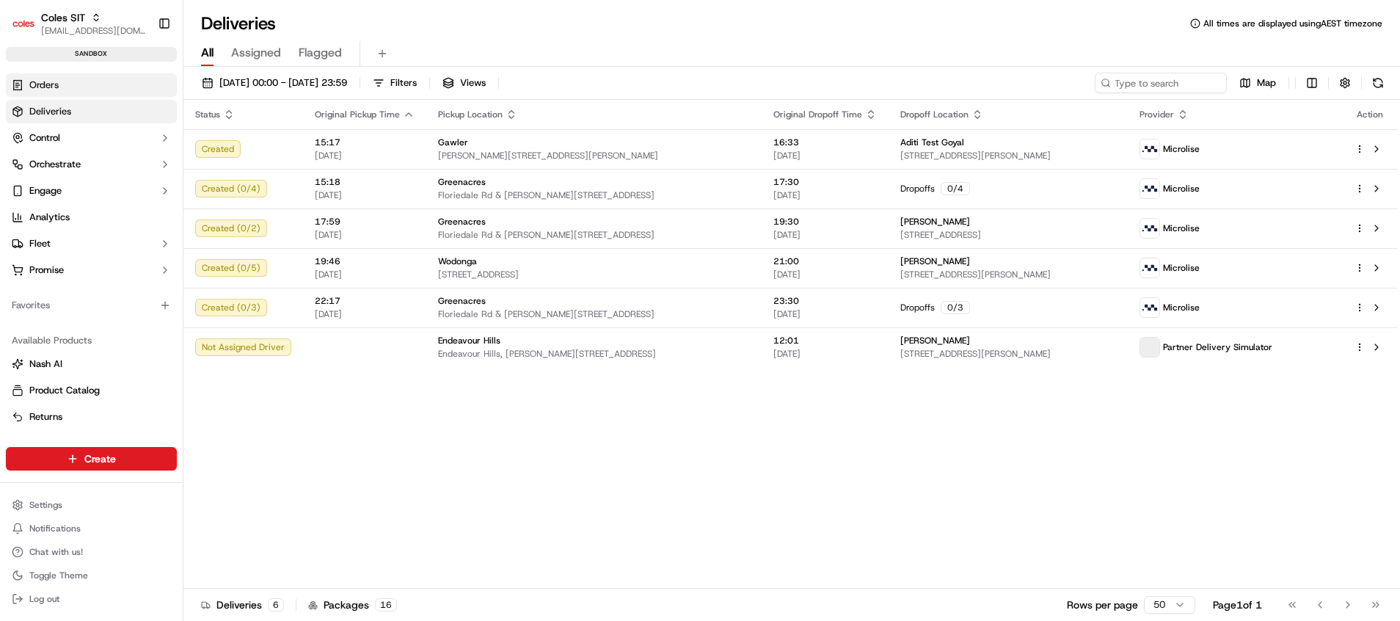
click at [51, 80] on span "Orders" at bounding box center [43, 84] width 29 height 13
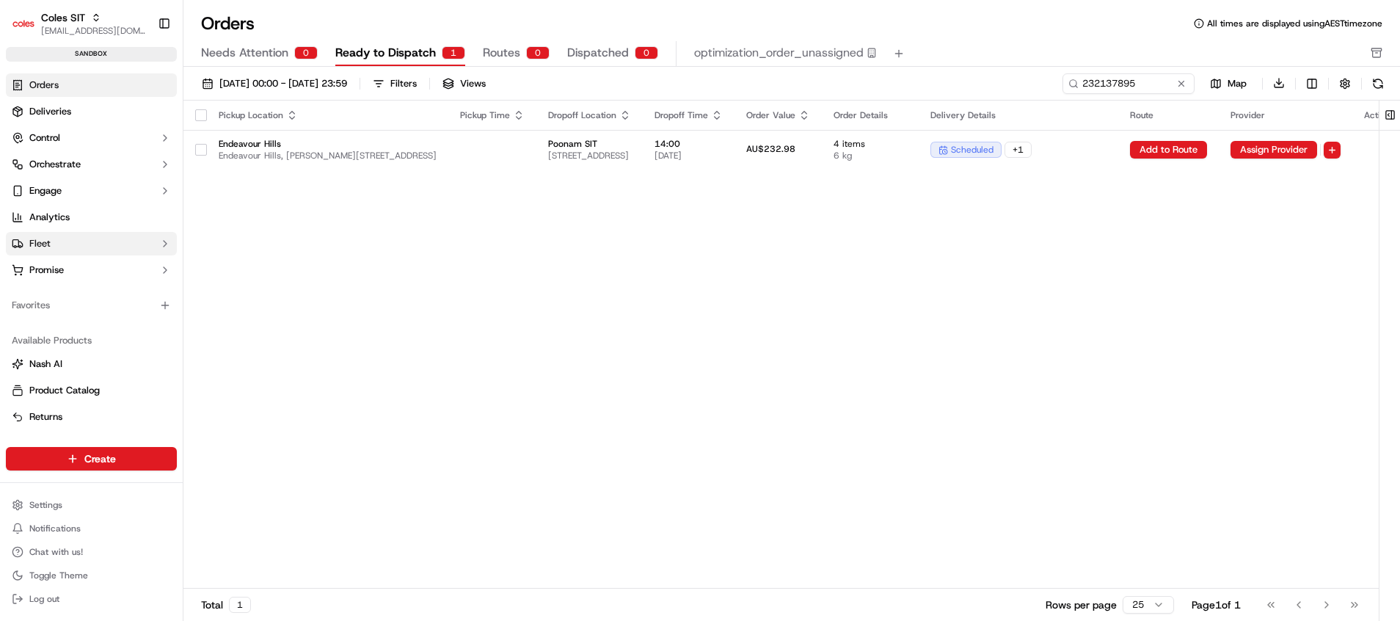
click at [67, 245] on button "Fleet" at bounding box center [91, 243] width 171 height 23
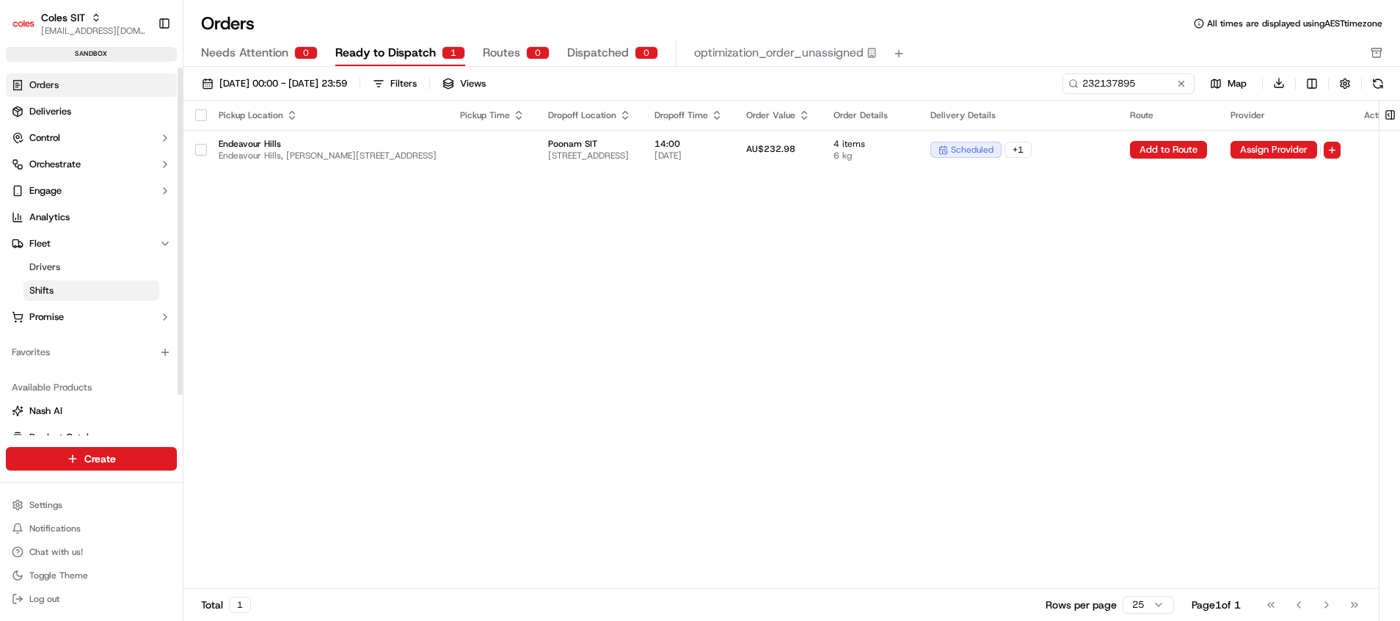
click at [64, 289] on link "Shifts" at bounding box center [91, 290] width 136 height 21
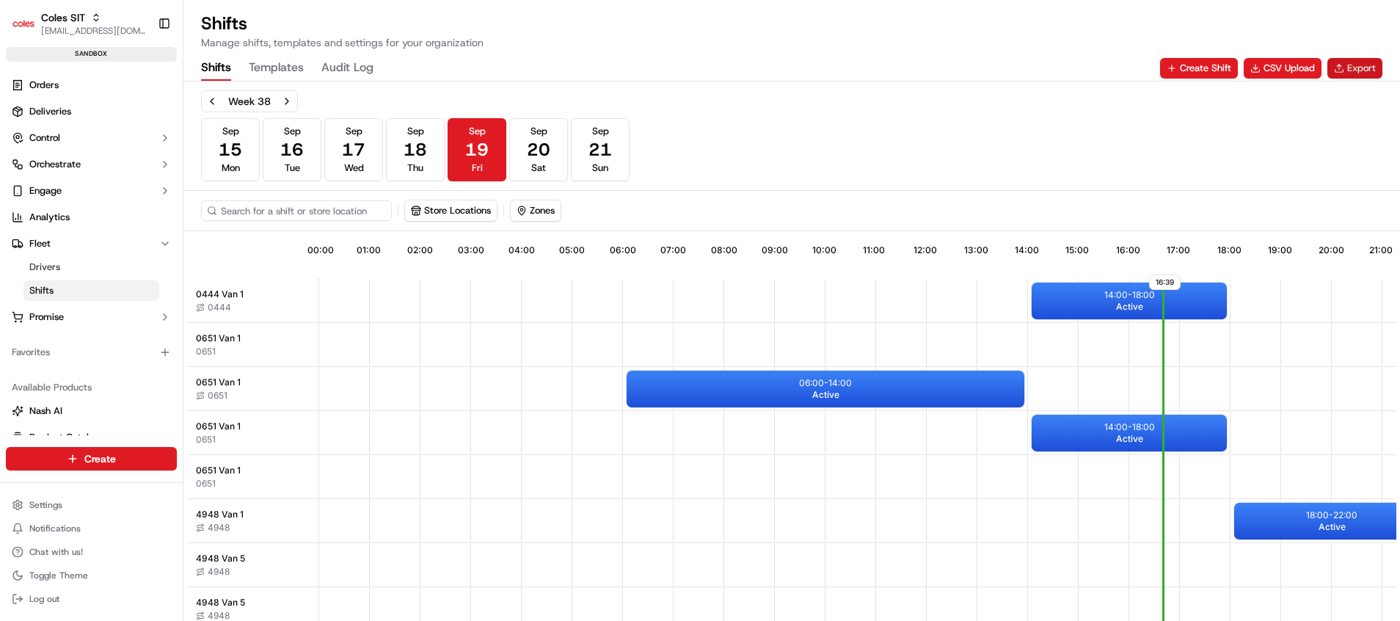
click at [1243, 67] on button "Export" at bounding box center [1354, 68] width 55 height 21
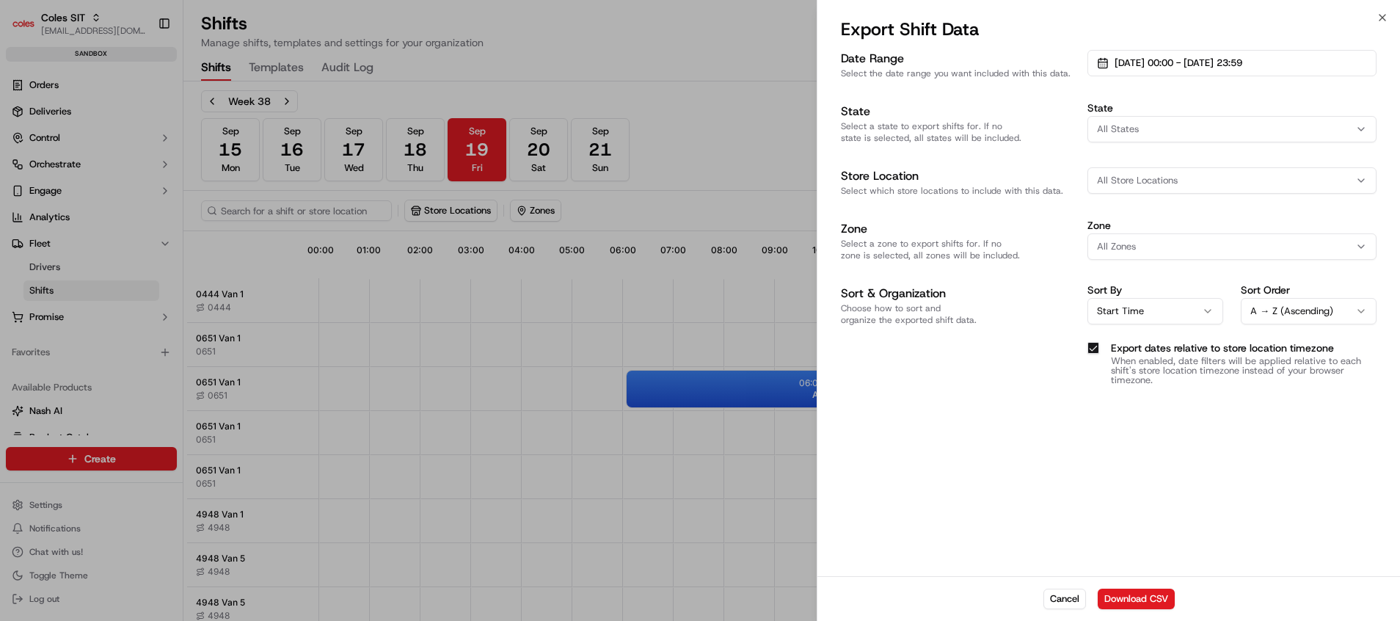
click at [1149, 551] on button "Download CSV" at bounding box center [1135, 598] width 77 height 21
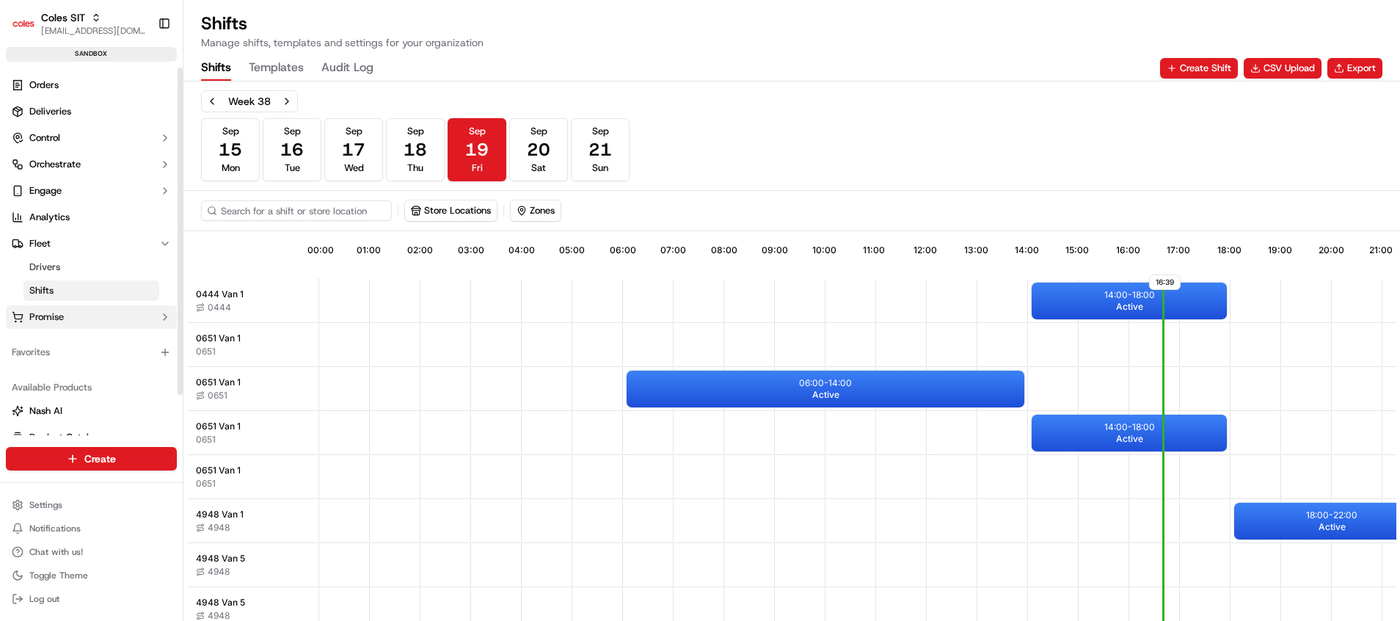
click at [66, 323] on button "Promise" at bounding box center [91, 316] width 171 height 23
click at [59, 349] on link "Delivery Windows" at bounding box center [91, 340] width 136 height 21
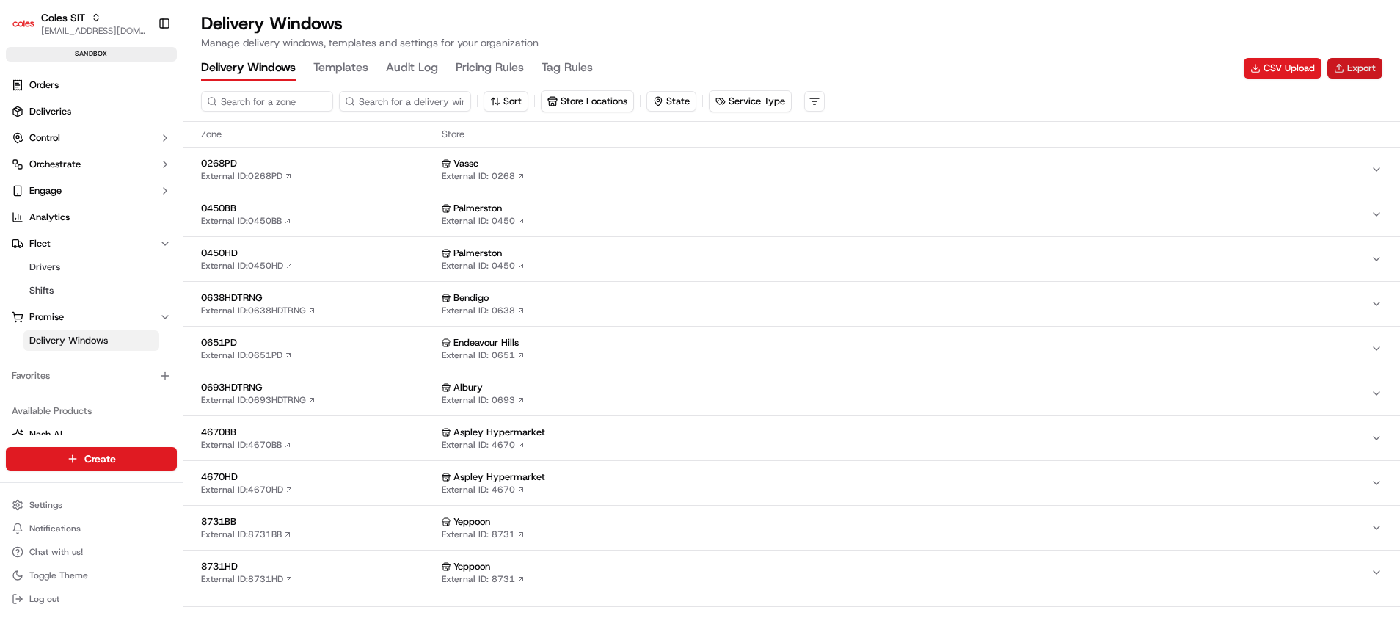
click at [1243, 74] on button "Export" at bounding box center [1354, 68] width 55 height 21
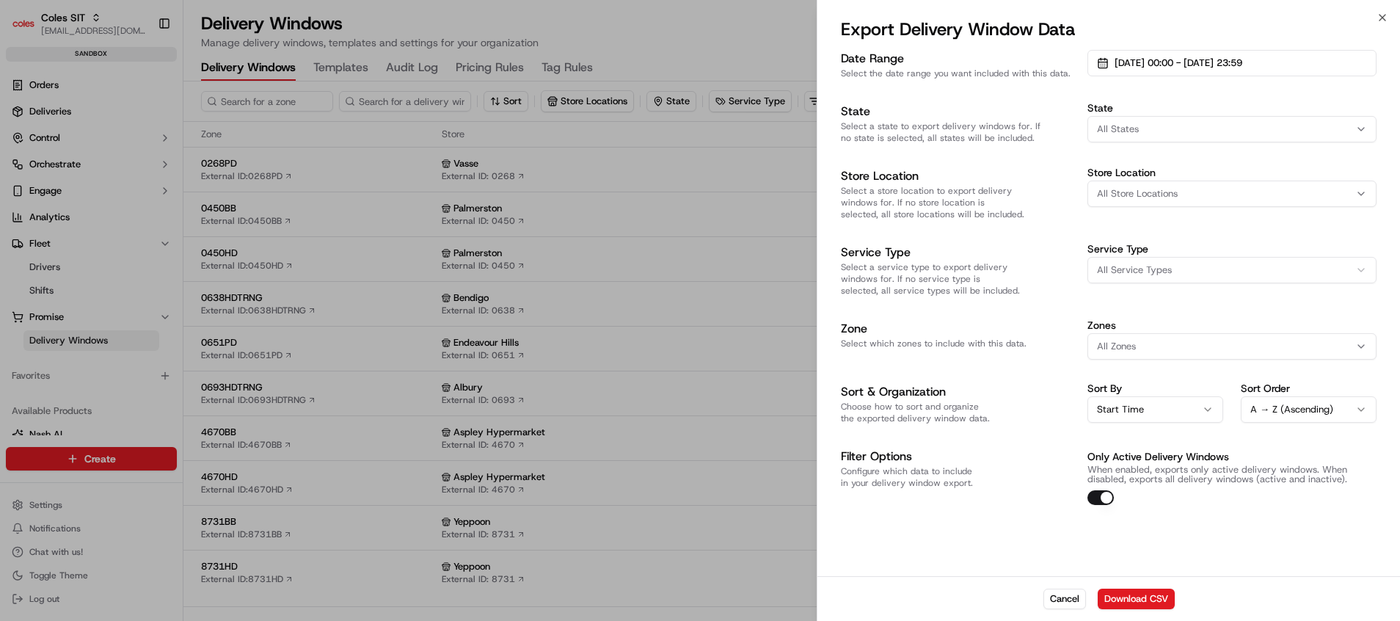
click at [1188, 136] on button "All States" at bounding box center [1231, 129] width 289 height 26
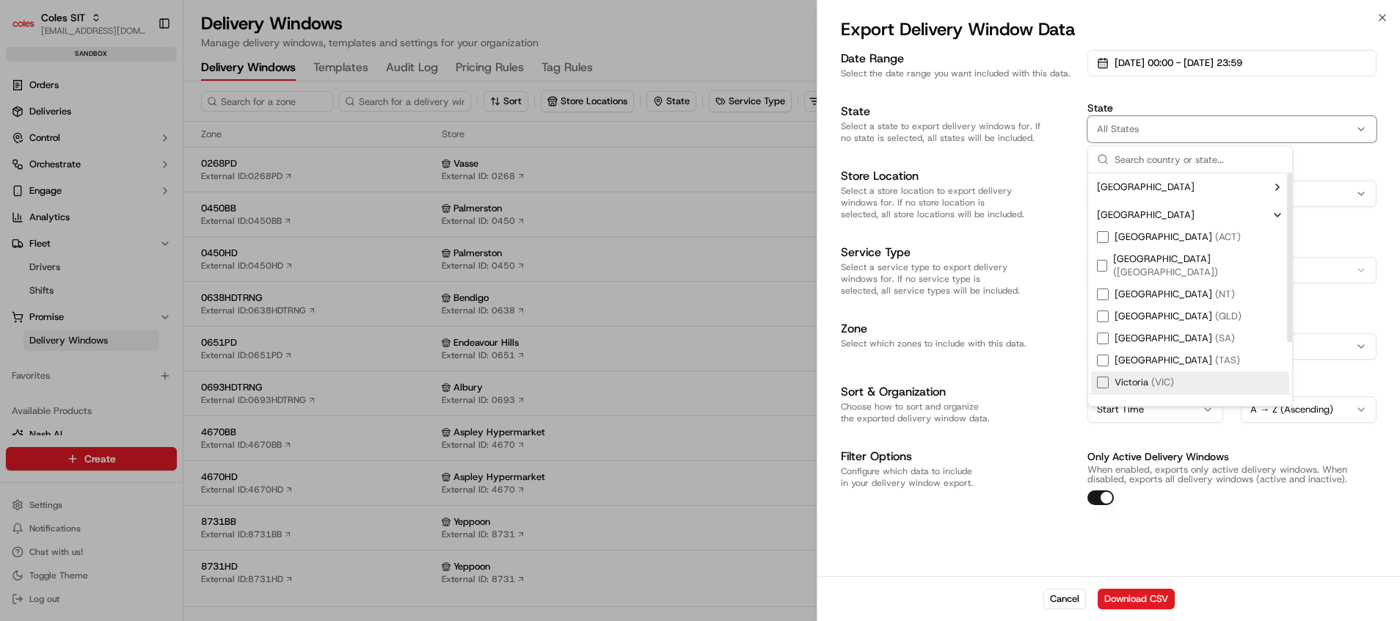
click at [1105, 376] on div "Suggestions" at bounding box center [1103, 382] width 12 height 12
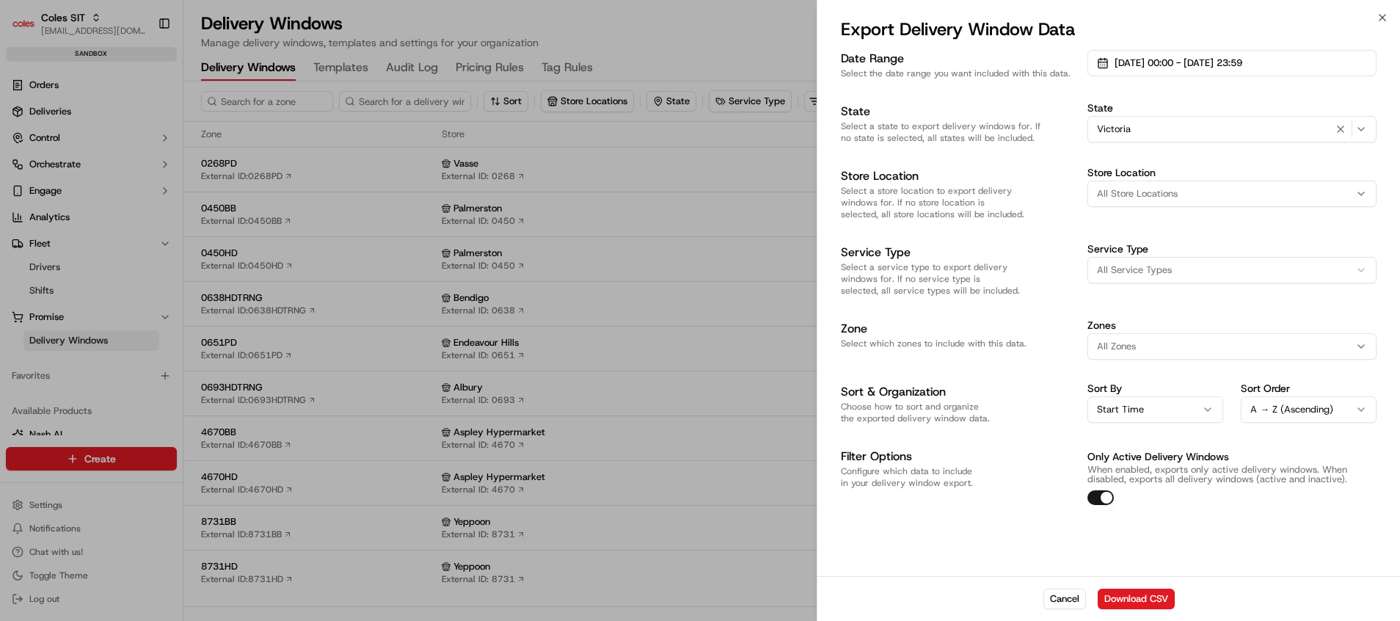
click at [1138, 189] on span "All Store Locations" at bounding box center [1137, 193] width 81 height 13
type input "0651"
click at [1158, 258] on div "Endeavour Hills (0651)" at bounding box center [1193, 252] width 210 height 22
click at [1144, 330] on div at bounding box center [700, 310] width 1400 height 621
click at [1144, 340] on div "All Zones" at bounding box center [1232, 346] width 282 height 13
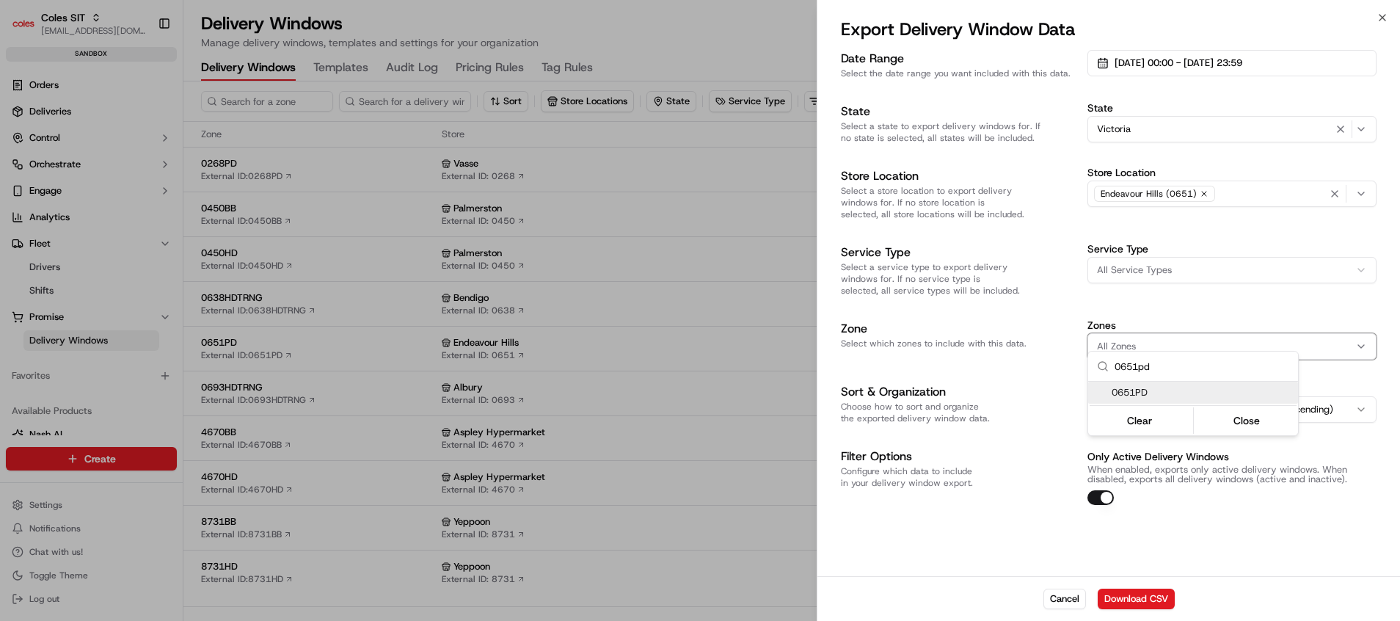
type input "0651pd"
click at [1164, 393] on span "0651PD" at bounding box center [1201, 392] width 180 height 13
click at [1240, 425] on button "Close" at bounding box center [1246, 420] width 100 height 21
click at [1133, 551] on button "Download CSV" at bounding box center [1135, 598] width 77 height 21
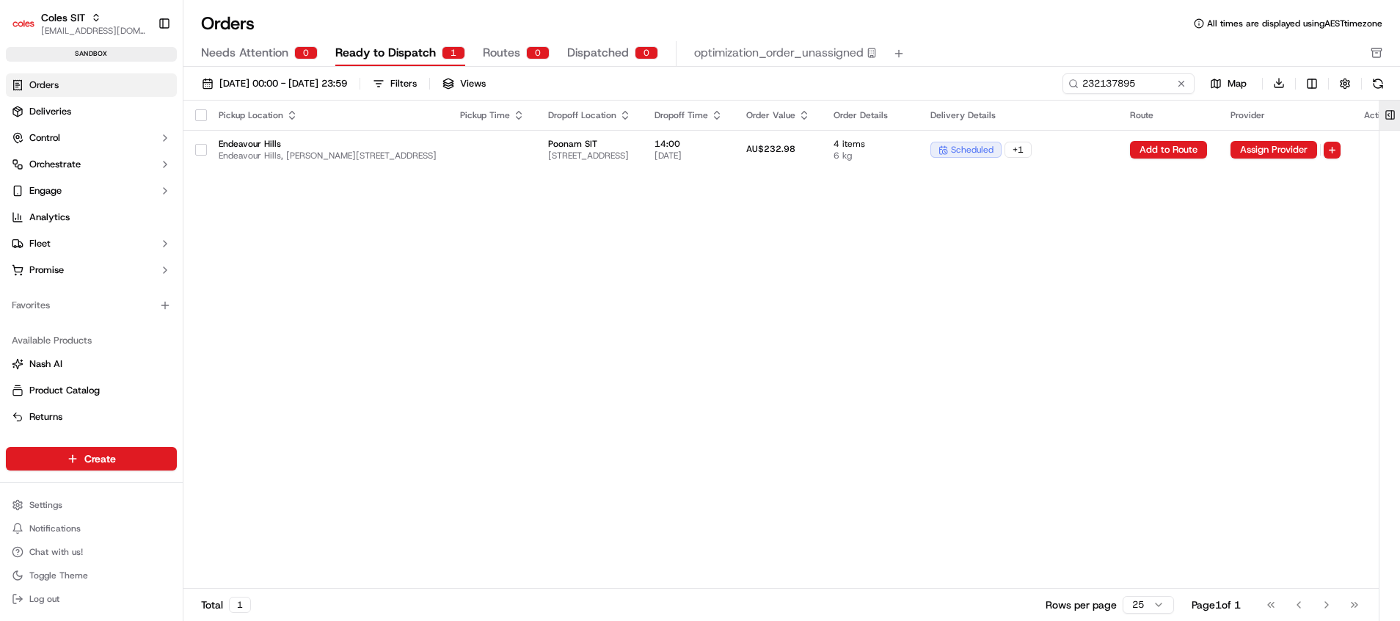
click at [1389, 120] on button at bounding box center [1390, 114] width 24 height 29
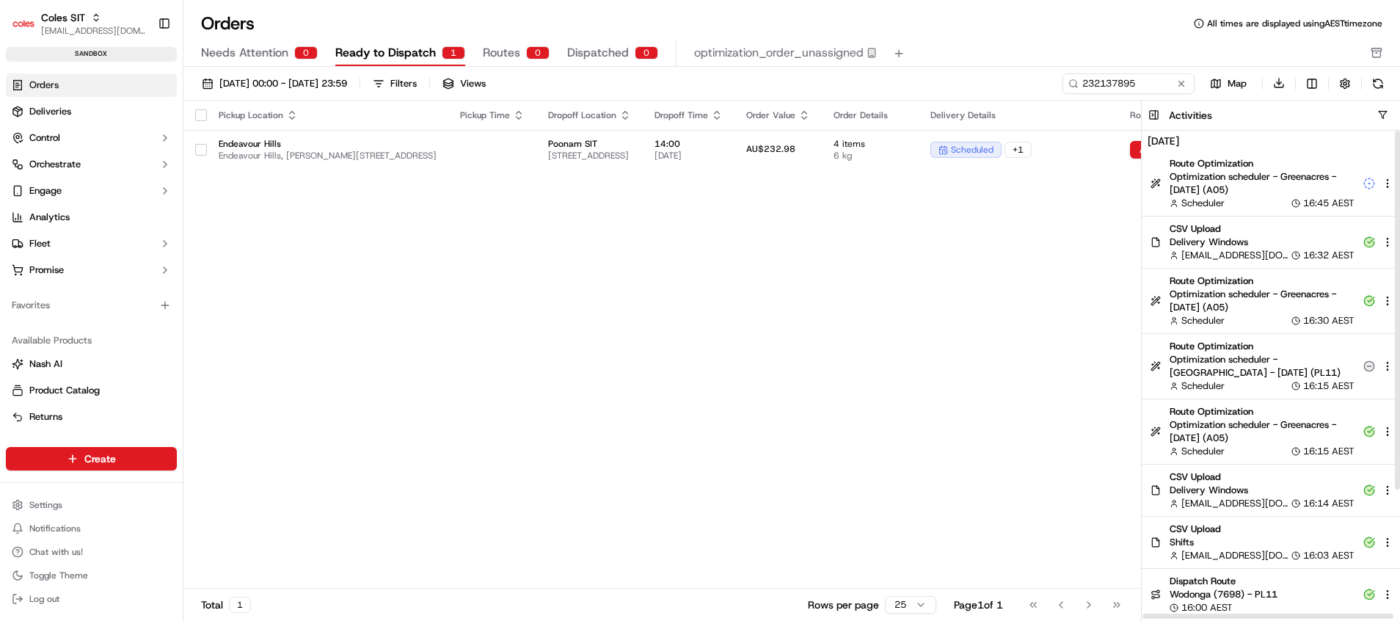
click at [1118, 390] on div "Pickup Location Pickup Time Dropoff Location Dropoff Time Order Value Order Det…" at bounding box center [795, 344] width 1224 height 489
click at [1069, 368] on div "Pickup Location Pickup Time Dropoff Location Dropoff Time Order Value Order Det…" at bounding box center [795, 344] width 1224 height 489
click at [1012, 326] on div "Pickup Location Pickup Time Dropoff Location Dropoff Time Order Value Order Det…" at bounding box center [795, 344] width 1224 height 489
click at [964, 33] on div "Orders All times are displayed using AEST timezone" at bounding box center [791, 23] width 1216 height 23
click at [1155, 112] on button at bounding box center [1153, 114] width 24 height 29
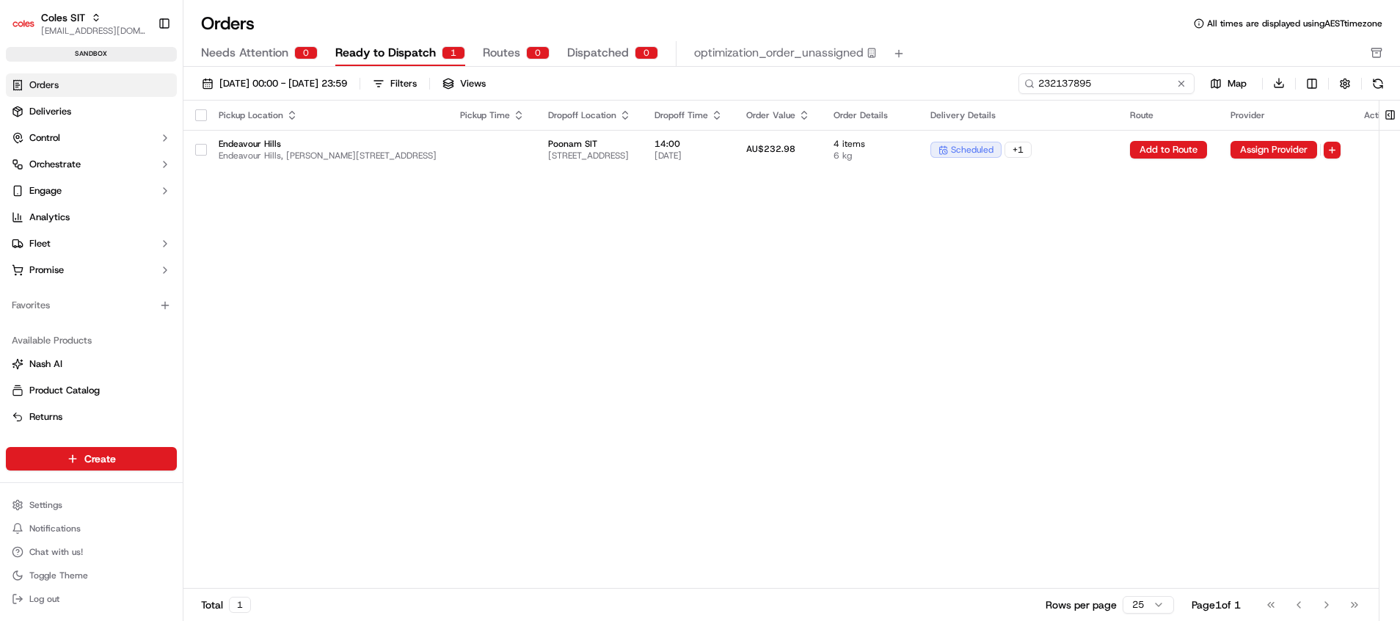
click at [1118, 82] on input "232137895" at bounding box center [1106, 83] width 176 height 21
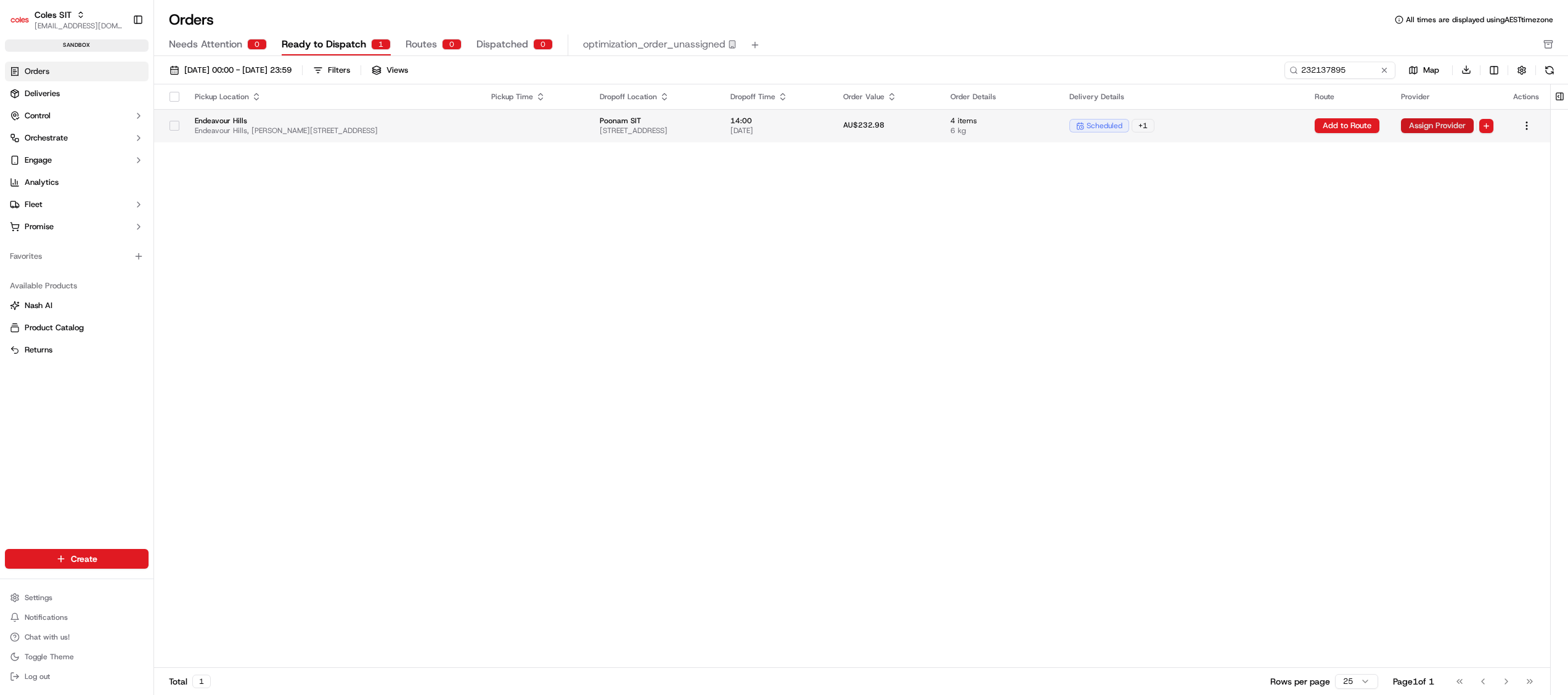
click at [1176, 127] on button "Assign Provider" at bounding box center [1437, 126] width 73 height 15
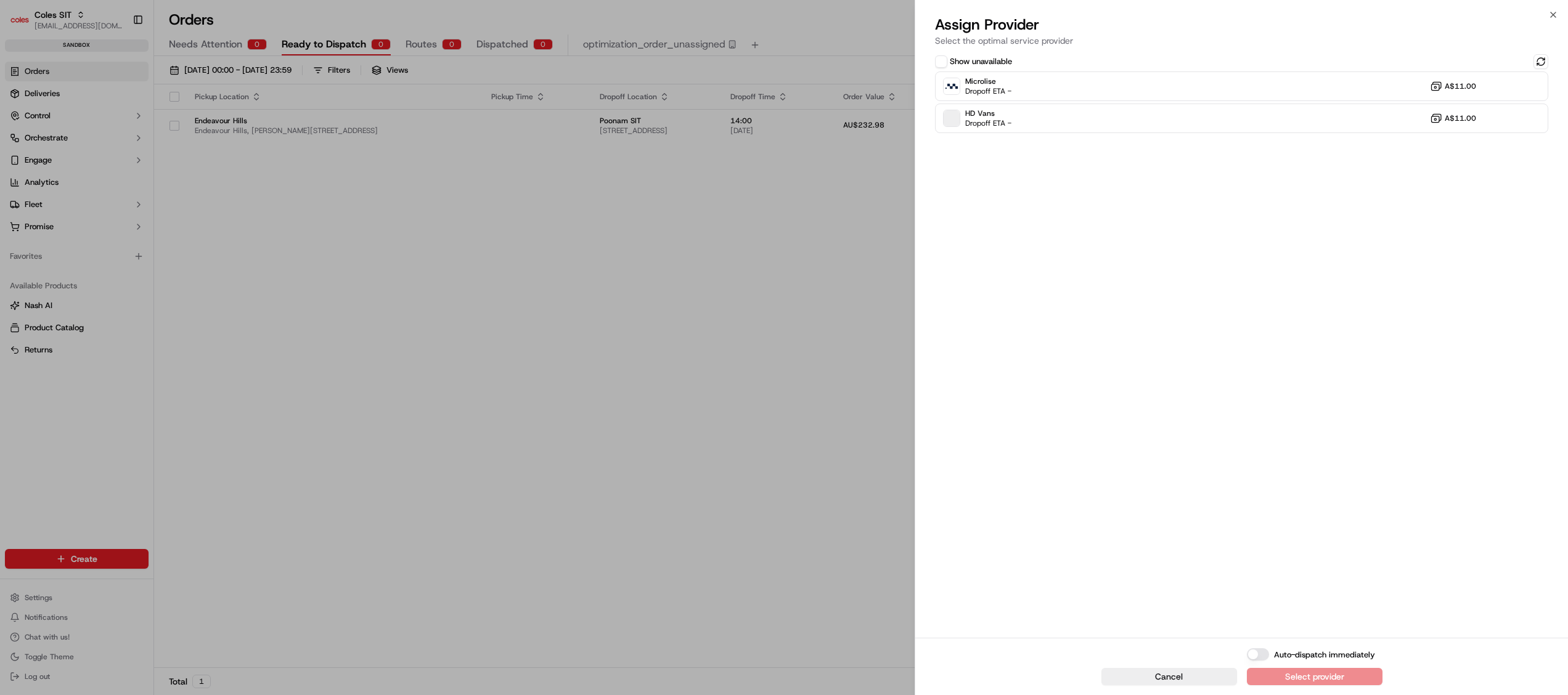
click at [942, 59] on button "Show unavailable" at bounding box center [941, 61] width 13 height 13
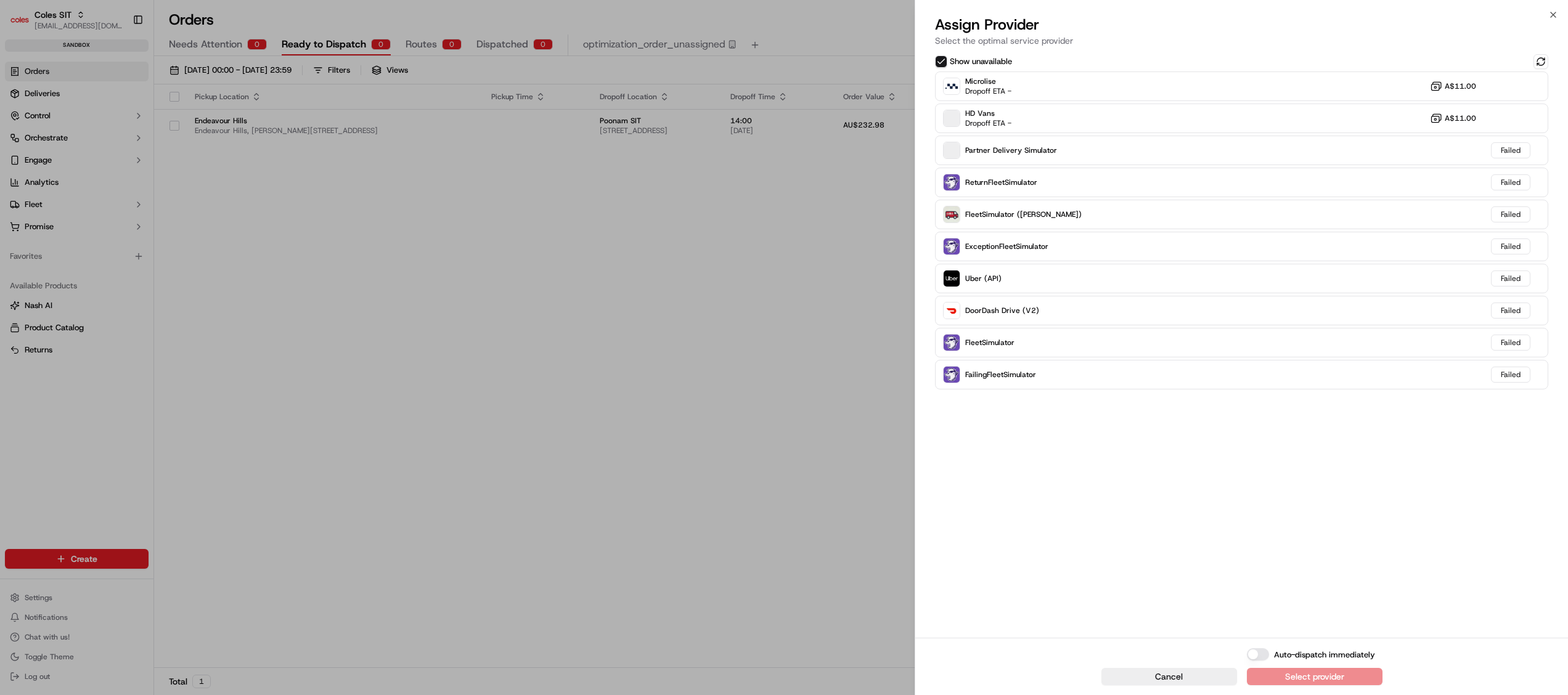
type button "on"
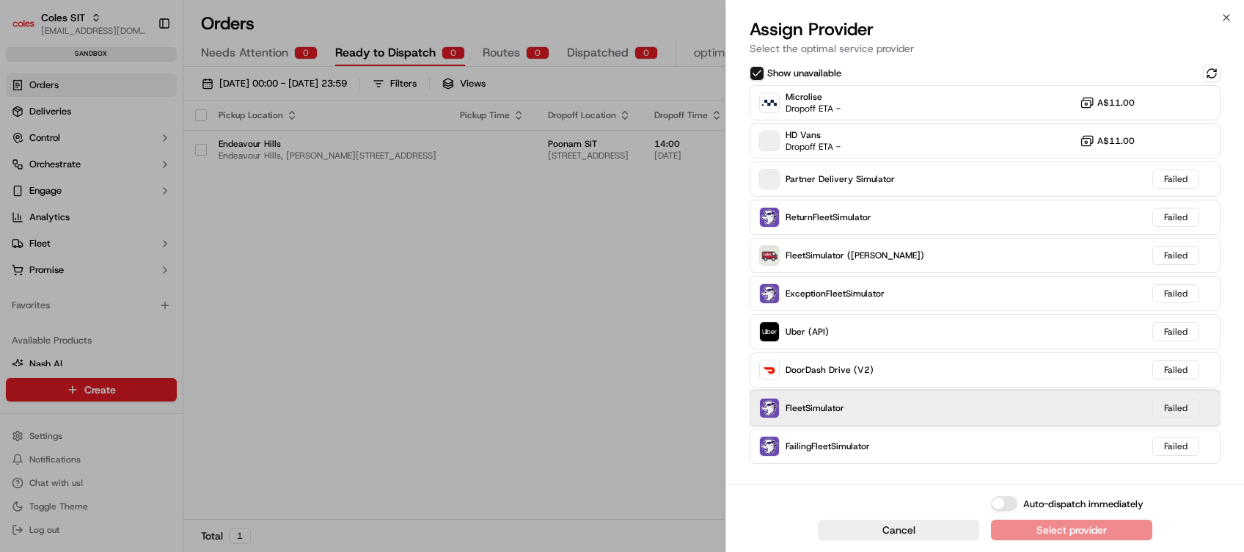
click at [844, 408] on div "FleetSimulator Failed" at bounding box center [985, 407] width 471 height 35
click at [768, 411] on img at bounding box center [769, 407] width 19 height 19
click at [844, 405] on div "FleetSimulator Failed" at bounding box center [985, 407] width 471 height 35
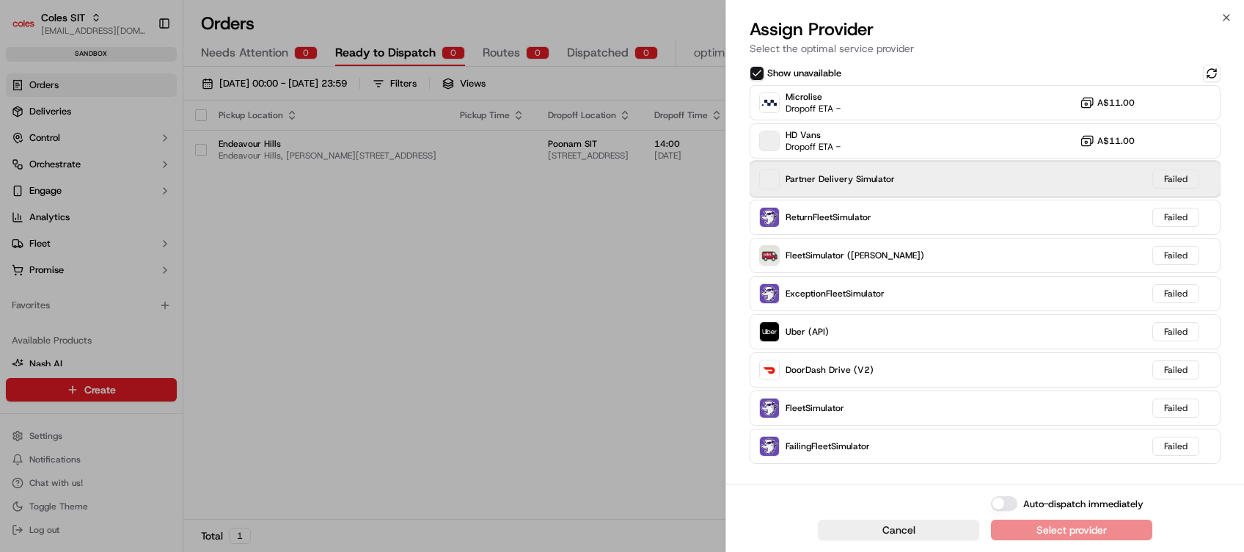
drag, startPoint x: 844, startPoint y: 405, endPoint x: 765, endPoint y: 176, distance: 242.0
click at [765, 176] on span at bounding box center [769, 179] width 19 height 21
click at [772, 182] on span at bounding box center [769, 179] width 19 height 21
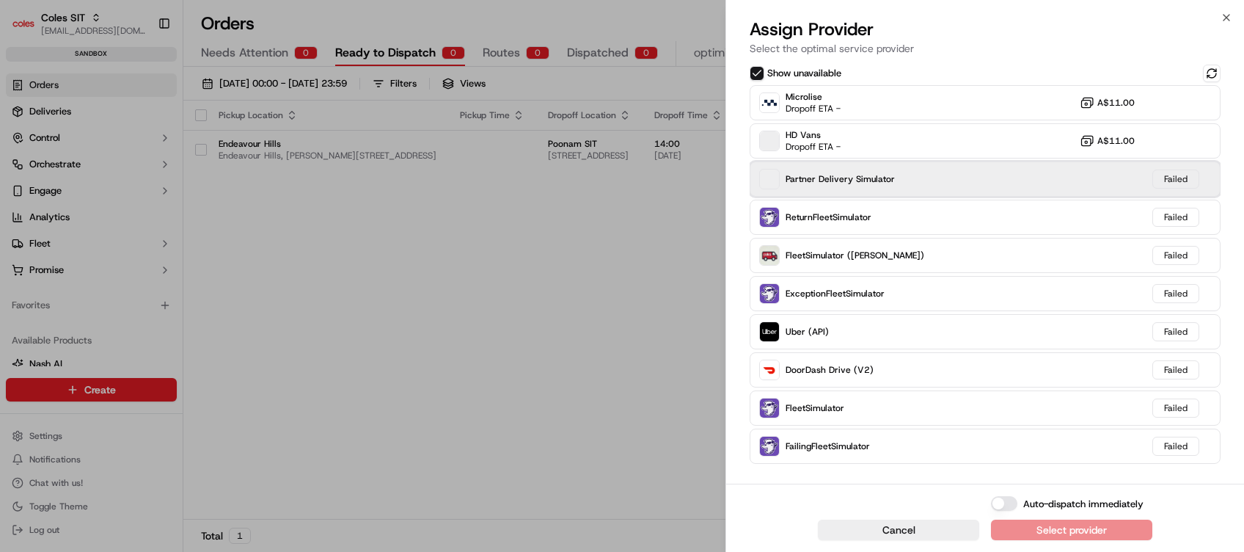
click at [772, 182] on span at bounding box center [769, 179] width 19 height 21
click at [853, 180] on span "Partner Delivery Simulator" at bounding box center [840, 179] width 109 height 12
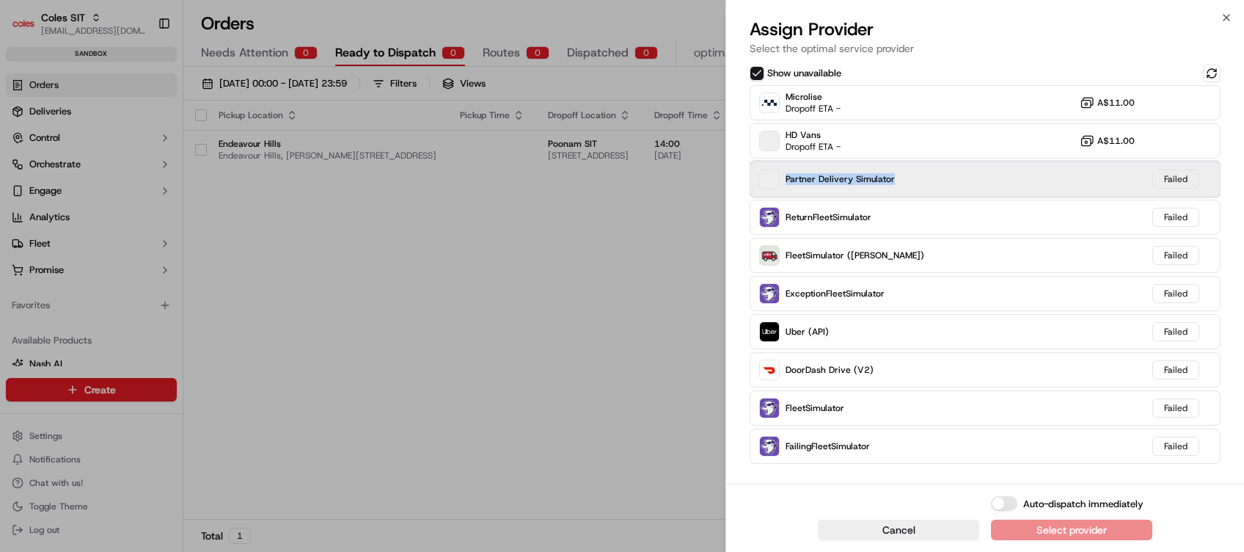
click at [853, 180] on span "Partner Delivery Simulator" at bounding box center [840, 179] width 109 height 12
drag, startPoint x: 853, startPoint y: 180, endPoint x: 842, endPoint y: 180, distance: 11.0
click at [842, 180] on span "Partner Delivery Simulator" at bounding box center [840, 179] width 109 height 12
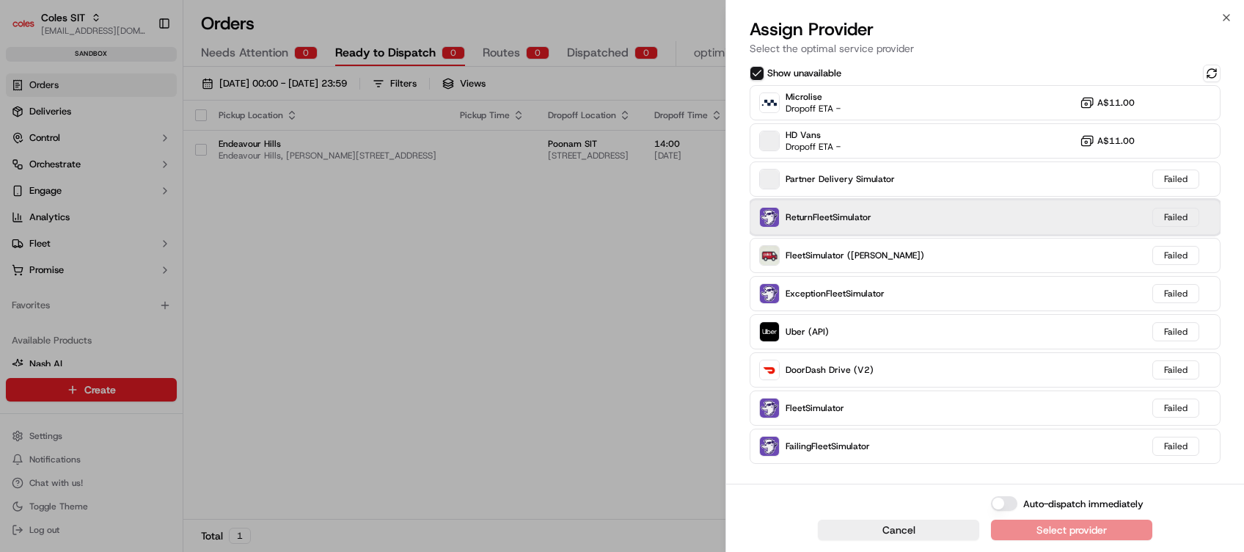
drag, startPoint x: 842, startPoint y: 180, endPoint x: 852, endPoint y: 221, distance: 42.2
click at [852, 221] on span "ReturnFleetSimulator" at bounding box center [829, 217] width 86 height 12
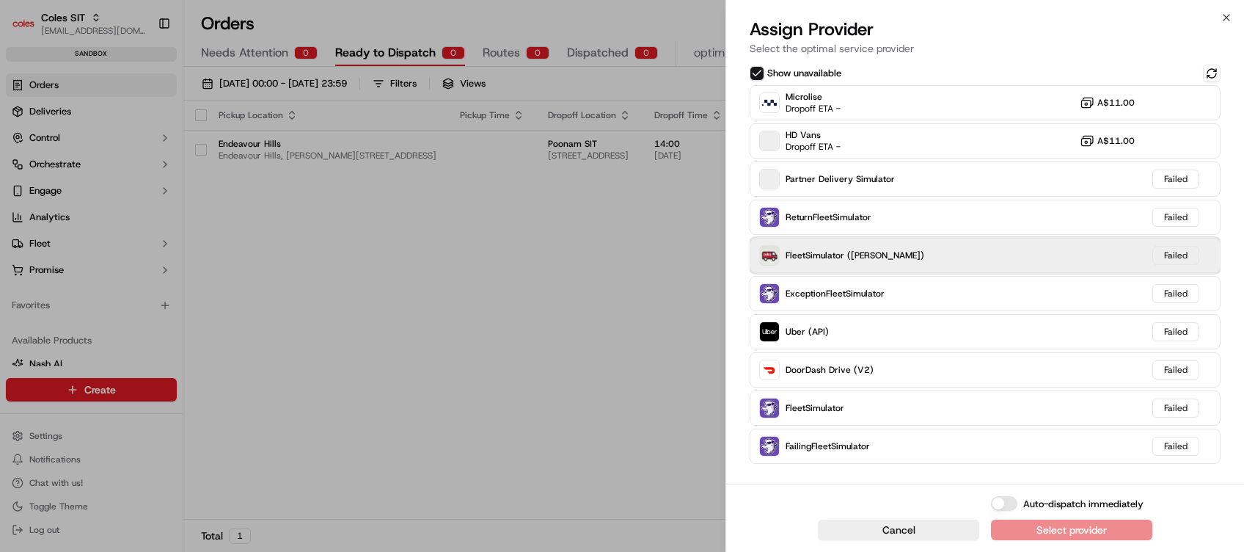
click at [843, 252] on span "FleetSimulator (Coles Van)" at bounding box center [855, 255] width 139 height 12
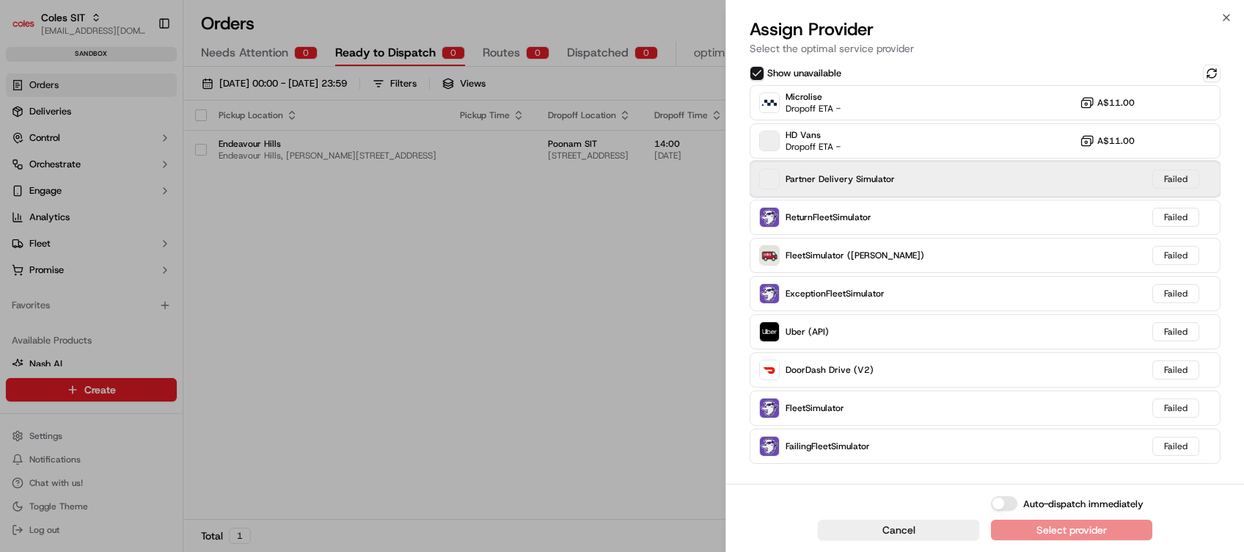
click at [848, 175] on span "Partner Delivery Simulator" at bounding box center [840, 179] width 109 height 12
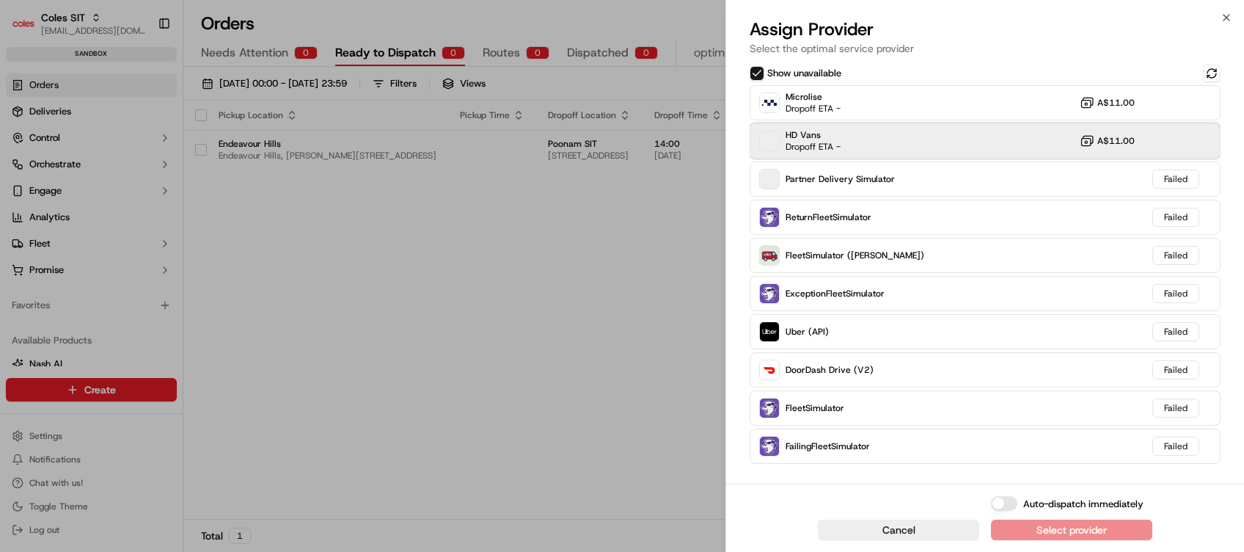
click at [802, 129] on span "HD Vans" at bounding box center [813, 135] width 55 height 12
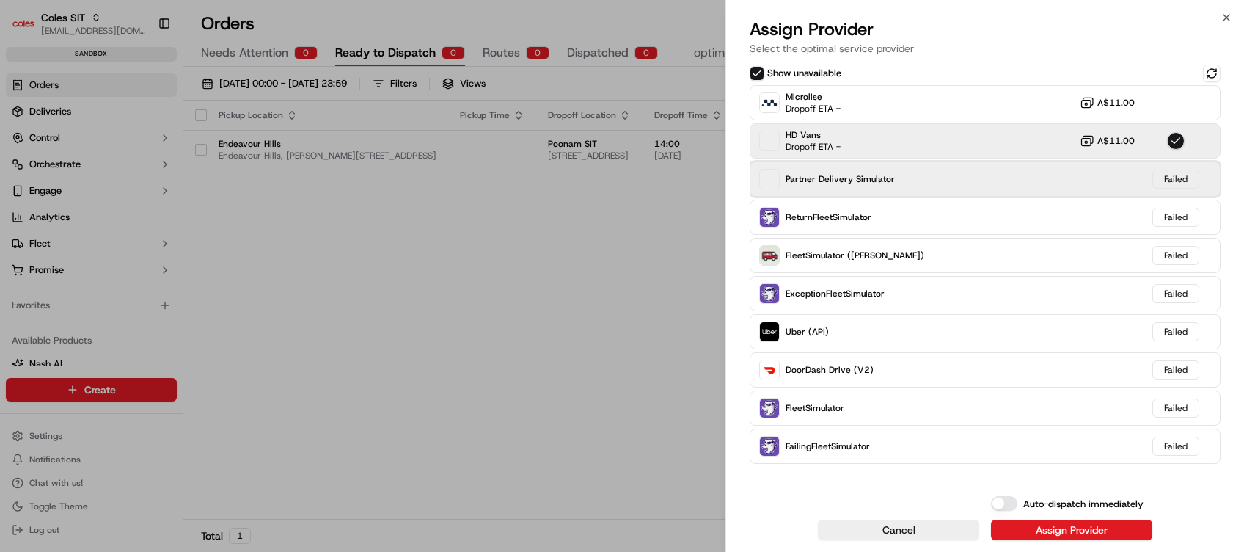
click at [803, 180] on span "Partner Delivery Simulator" at bounding box center [840, 179] width 109 height 12
click at [797, 186] on div "Partner Delivery Simulator" at bounding box center [827, 179] width 136 height 21
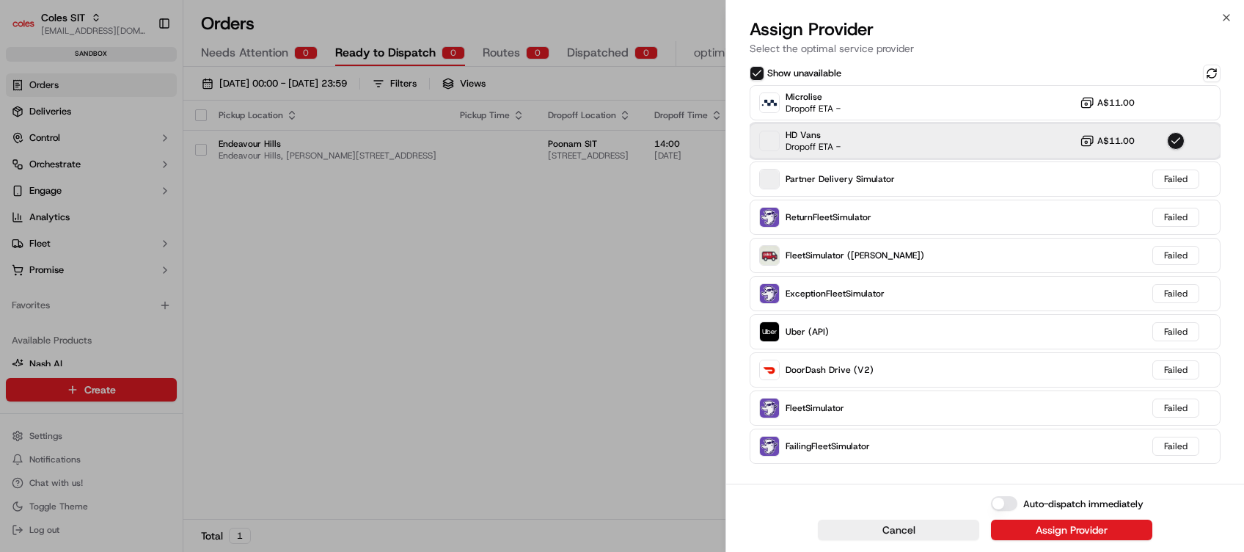
drag, startPoint x: 797, startPoint y: 186, endPoint x: 792, endPoint y: 147, distance: 39.1
click at [792, 147] on span "Dropoff ETA -" at bounding box center [813, 147] width 55 height 12
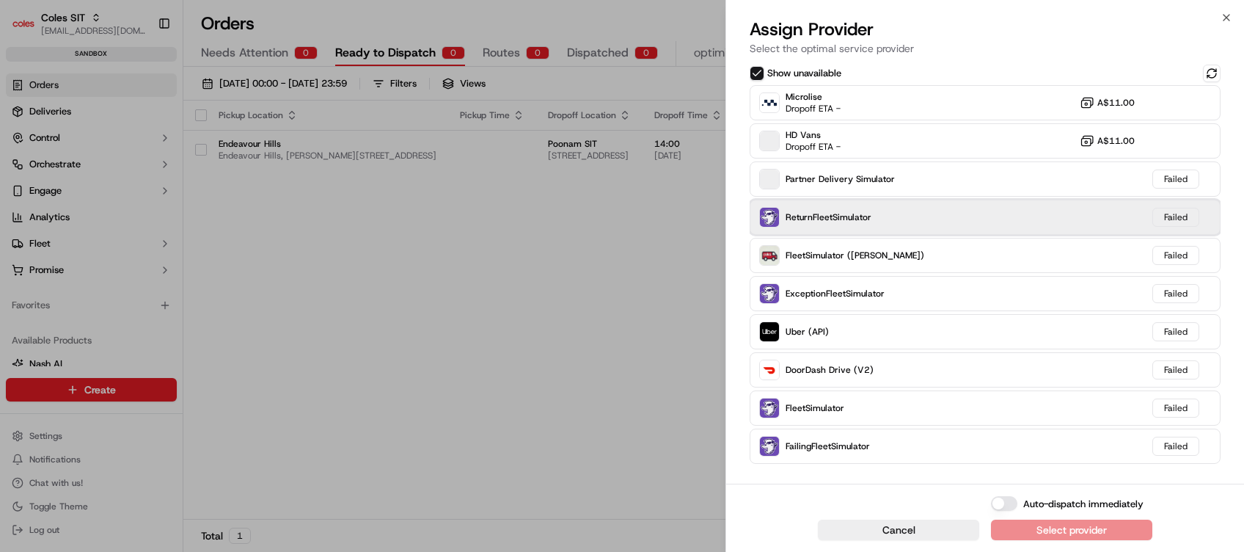
click at [803, 205] on div "ReturnFleetSimulator Failed" at bounding box center [985, 217] width 471 height 35
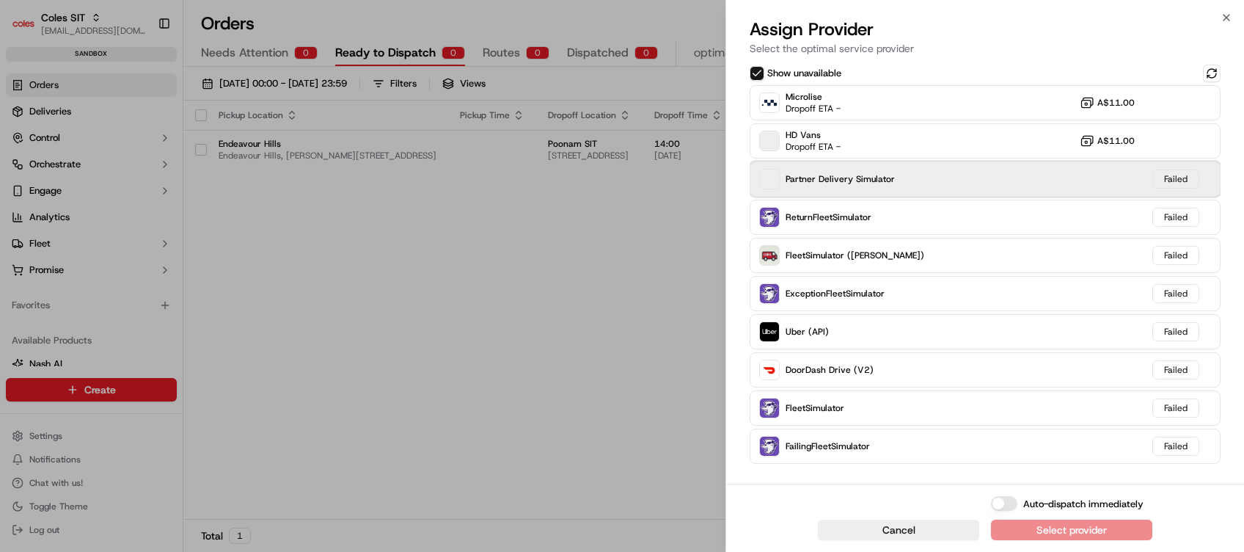
click at [806, 186] on div "Partner Delivery Simulator" at bounding box center [827, 179] width 136 height 21
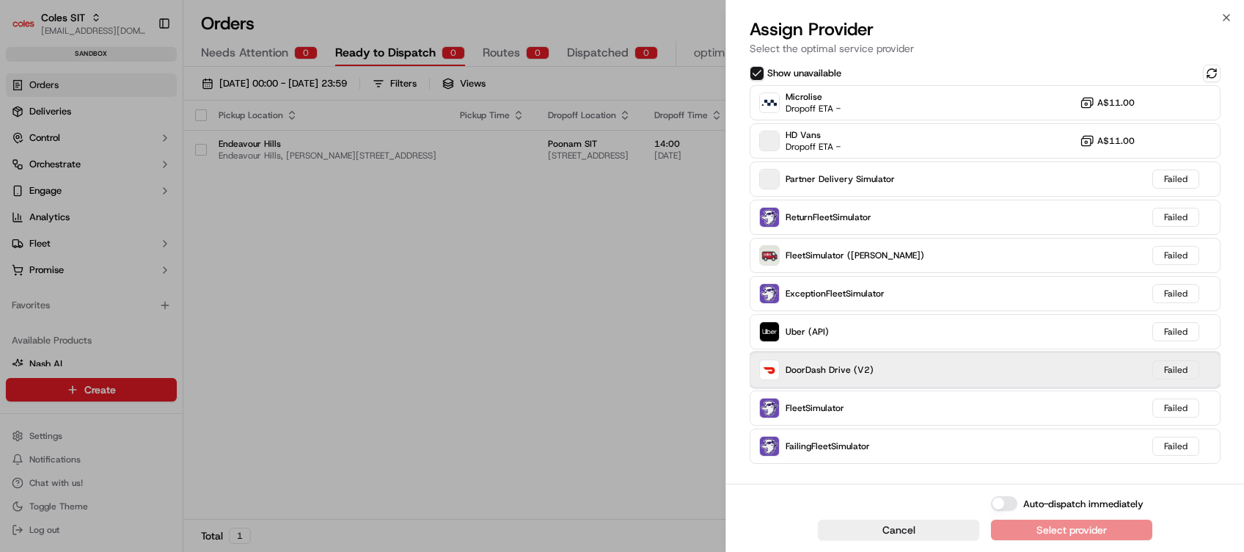
click at [781, 378] on div "DoorDash Drive (V2)" at bounding box center [816, 369] width 114 height 21
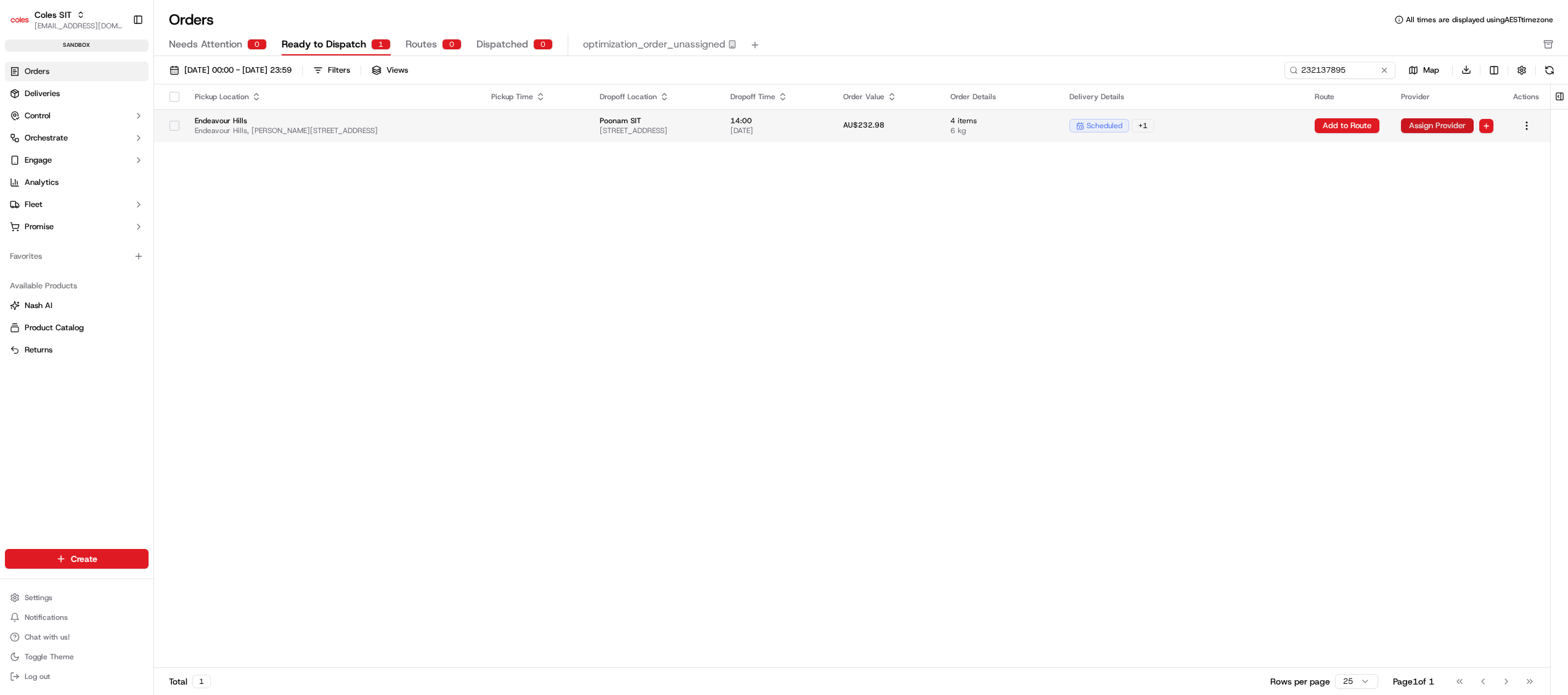
click at [1176, 131] on button "Assign Provider" at bounding box center [1437, 126] width 73 height 15
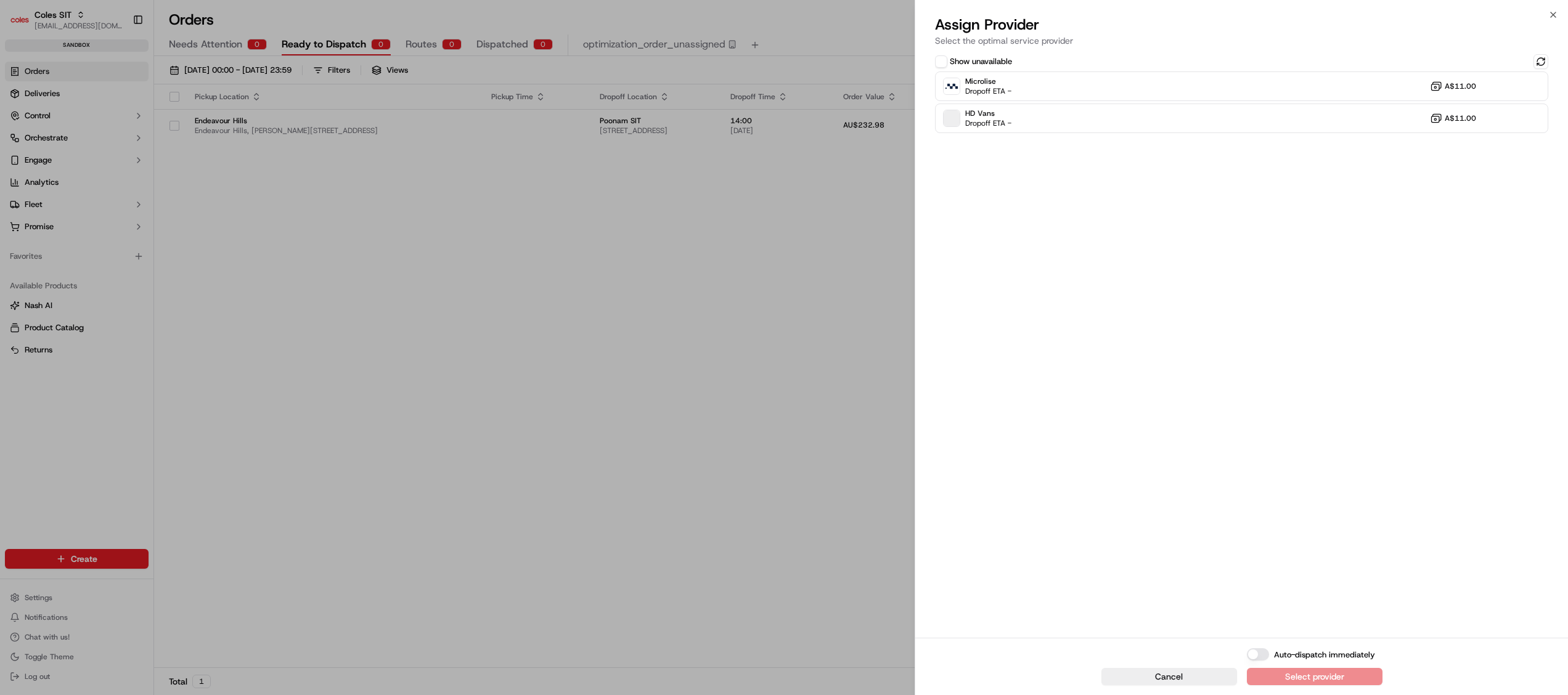
click at [942, 56] on button "Show unavailable" at bounding box center [941, 61] width 13 height 13
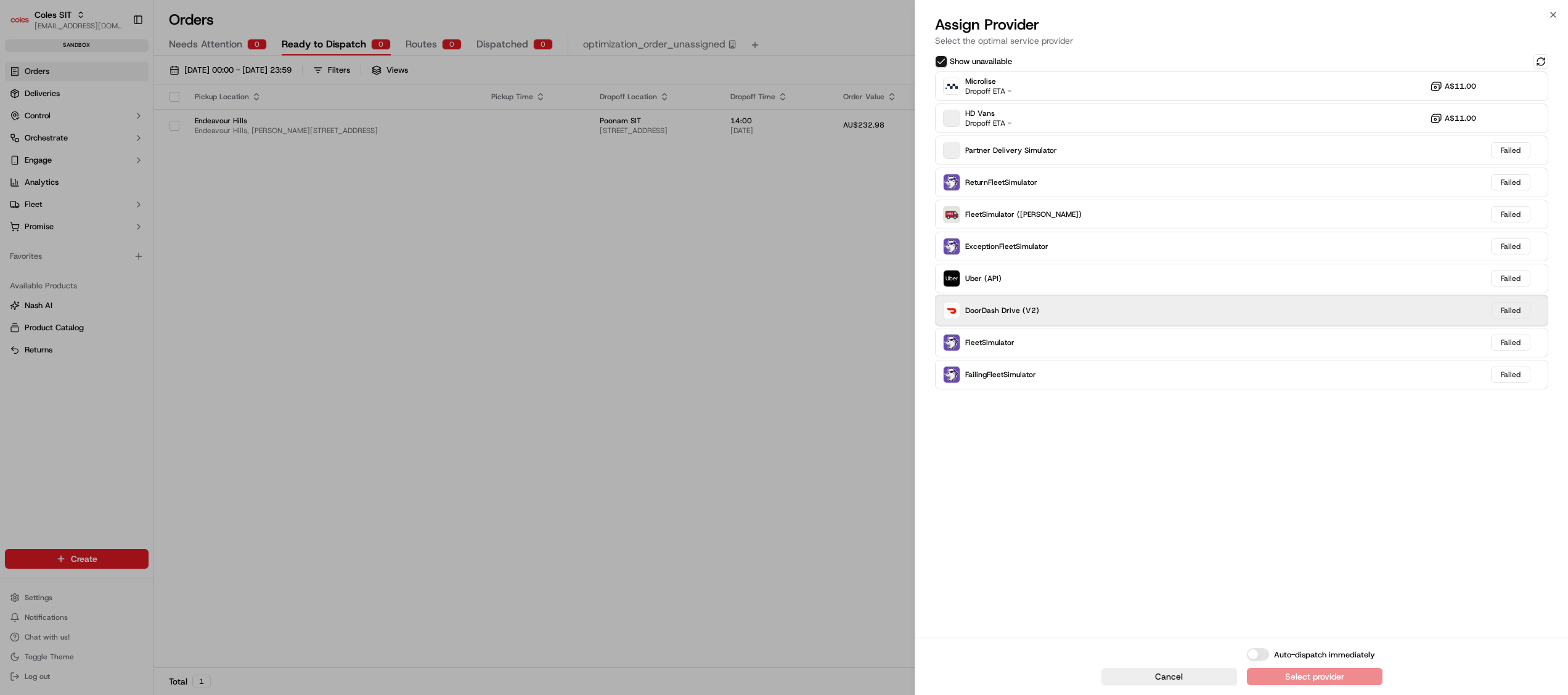
click at [1060, 309] on div "DoorDash Drive (V2) Failed" at bounding box center [1242, 310] width 613 height 29
click at [1059, 309] on div "DoorDash Drive (V2) Failed" at bounding box center [1242, 310] width 613 height 29
click at [992, 309] on span "DoorDash Drive (V2)" at bounding box center [1002, 311] width 74 height 10
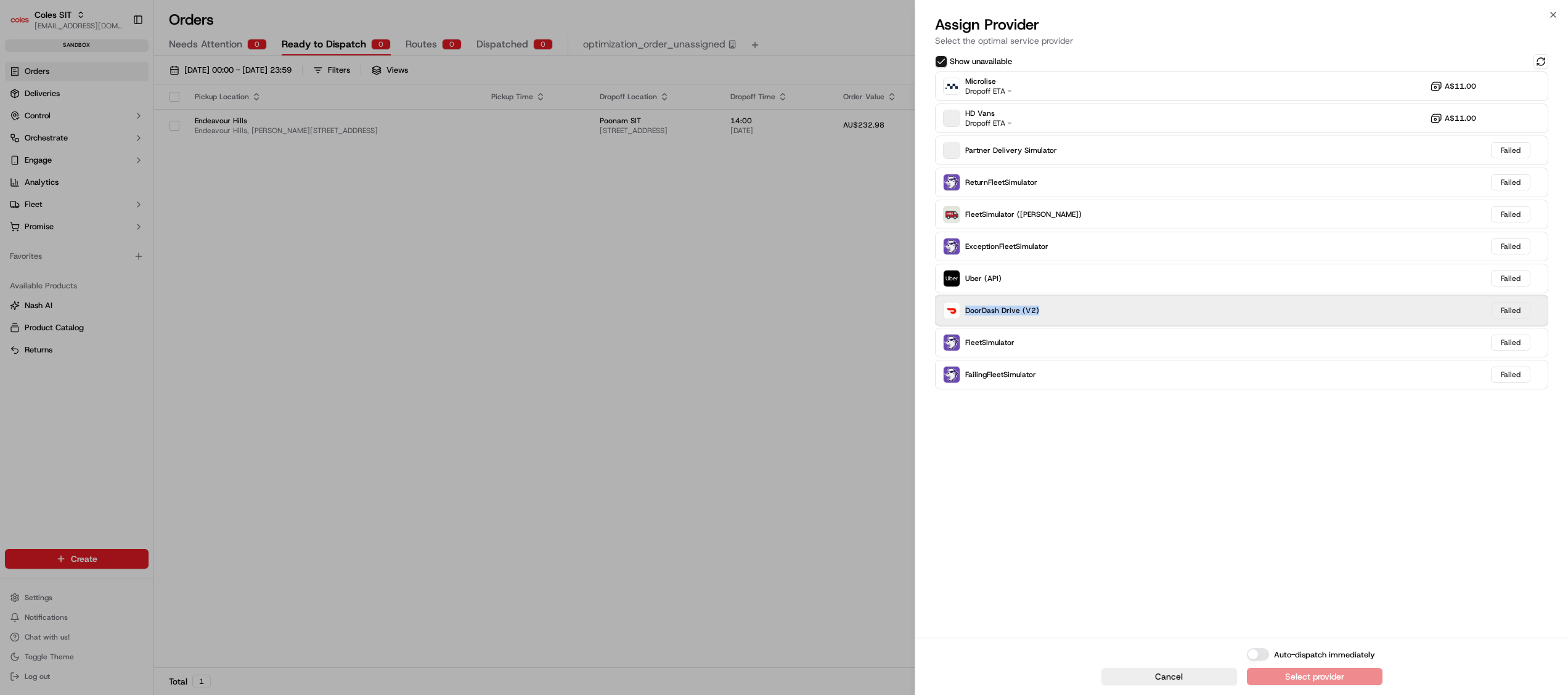
click at [992, 309] on span "DoorDash Drive (V2)" at bounding box center [1002, 311] width 74 height 10
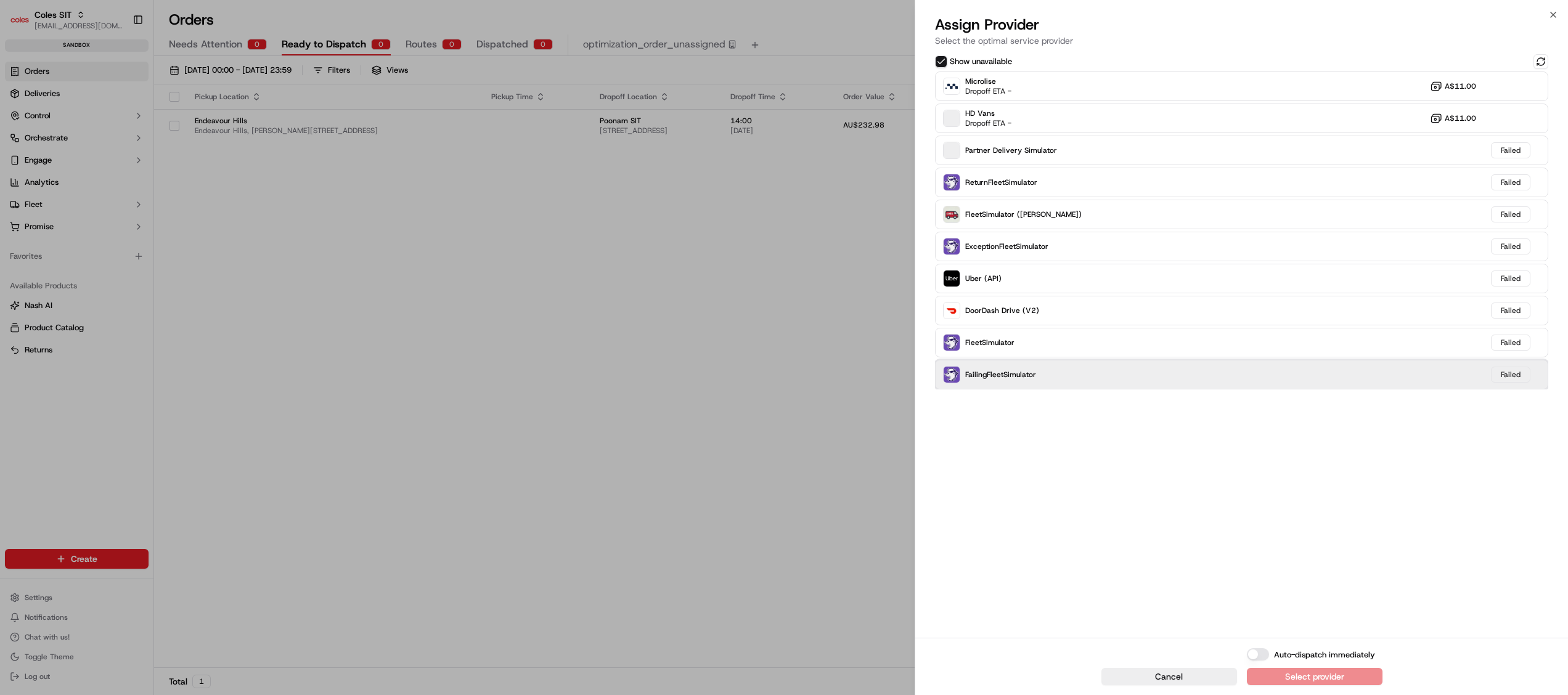
drag, startPoint x: 992, startPoint y: 309, endPoint x: 1113, endPoint y: 380, distance: 140.3
click at [1113, 380] on div "FailingFleetSimulator Failed" at bounding box center [1242, 374] width 613 height 29
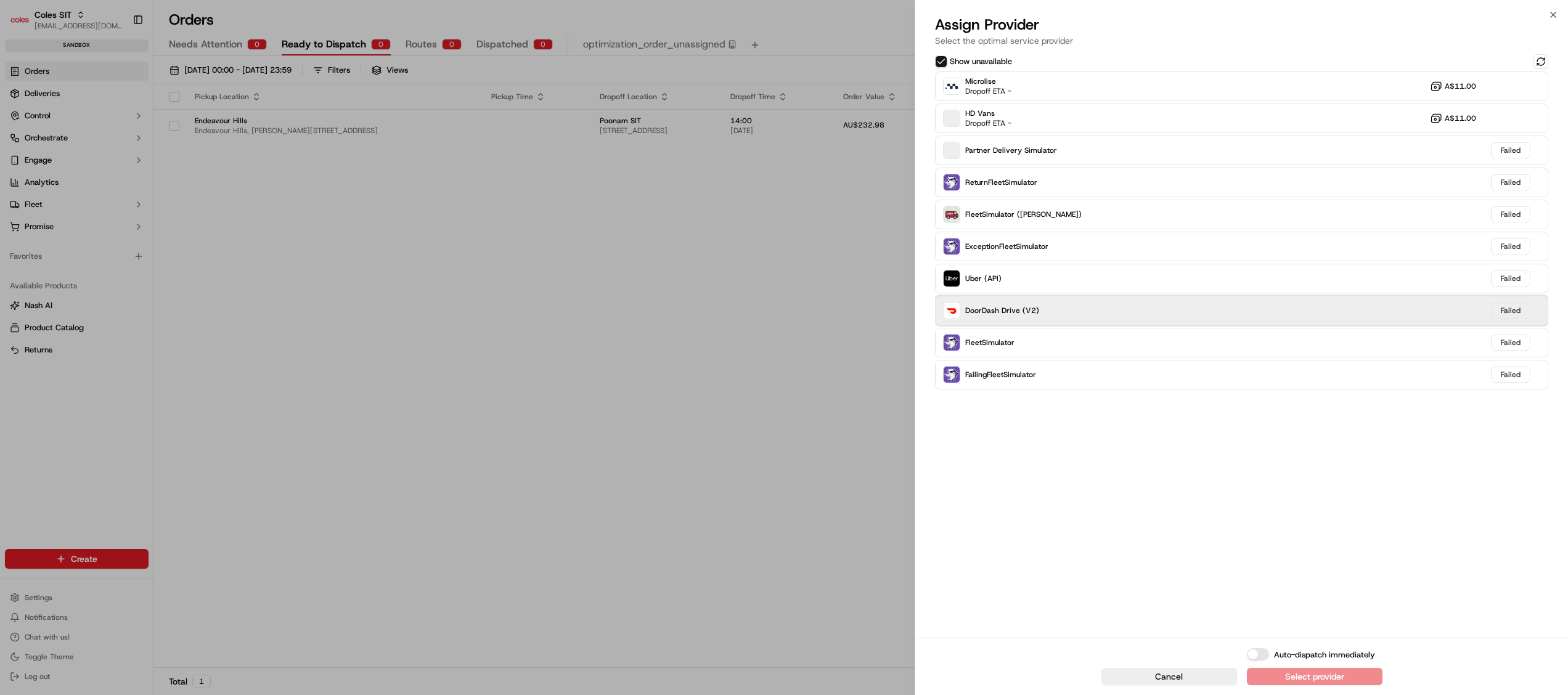
click at [1049, 313] on div "DoorDash Drive (V2) Failed" at bounding box center [1242, 310] width 613 height 29
click at [1049, 312] on div "DoorDash Drive (V2) Failed" at bounding box center [1242, 310] width 613 height 29
click at [1049, 311] on div "DoorDash Drive (V2) Failed" at bounding box center [1242, 310] width 613 height 29
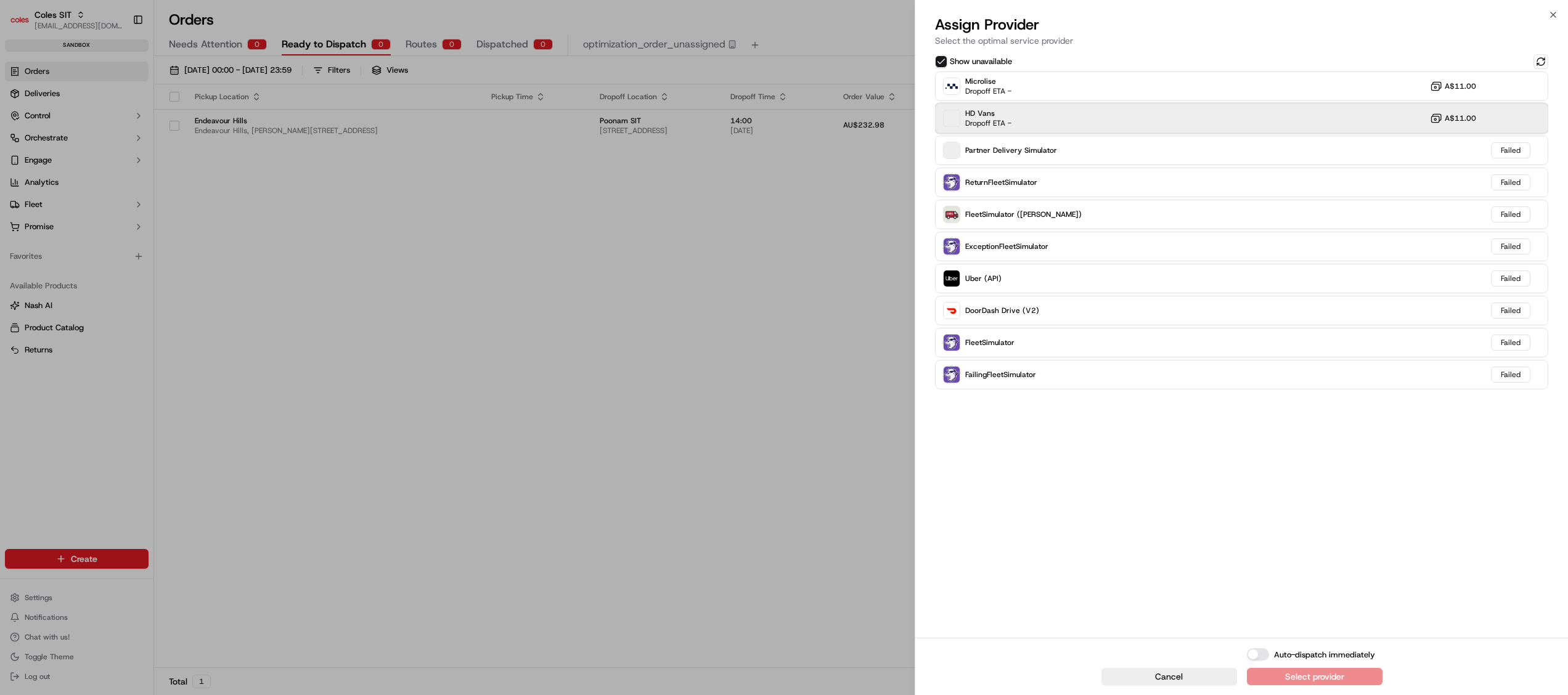
drag, startPoint x: 1049, startPoint y: 311, endPoint x: 962, endPoint y: 110, distance: 219.0
click at [962, 110] on div "HD Vans Dropoff ETA -" at bounding box center [976, 118] width 68 height 19
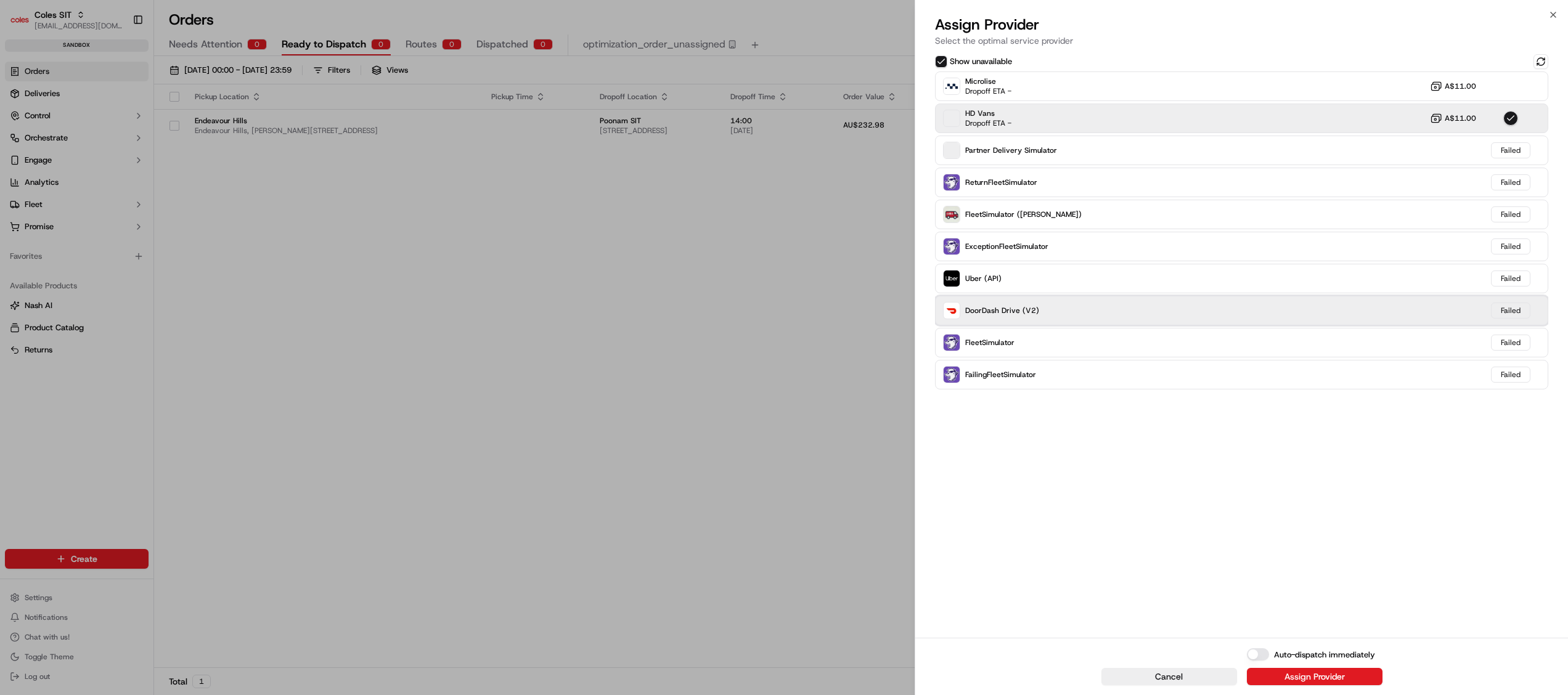
click at [994, 316] on div "DoorDash Drive (V2)" at bounding box center [991, 310] width 96 height 18
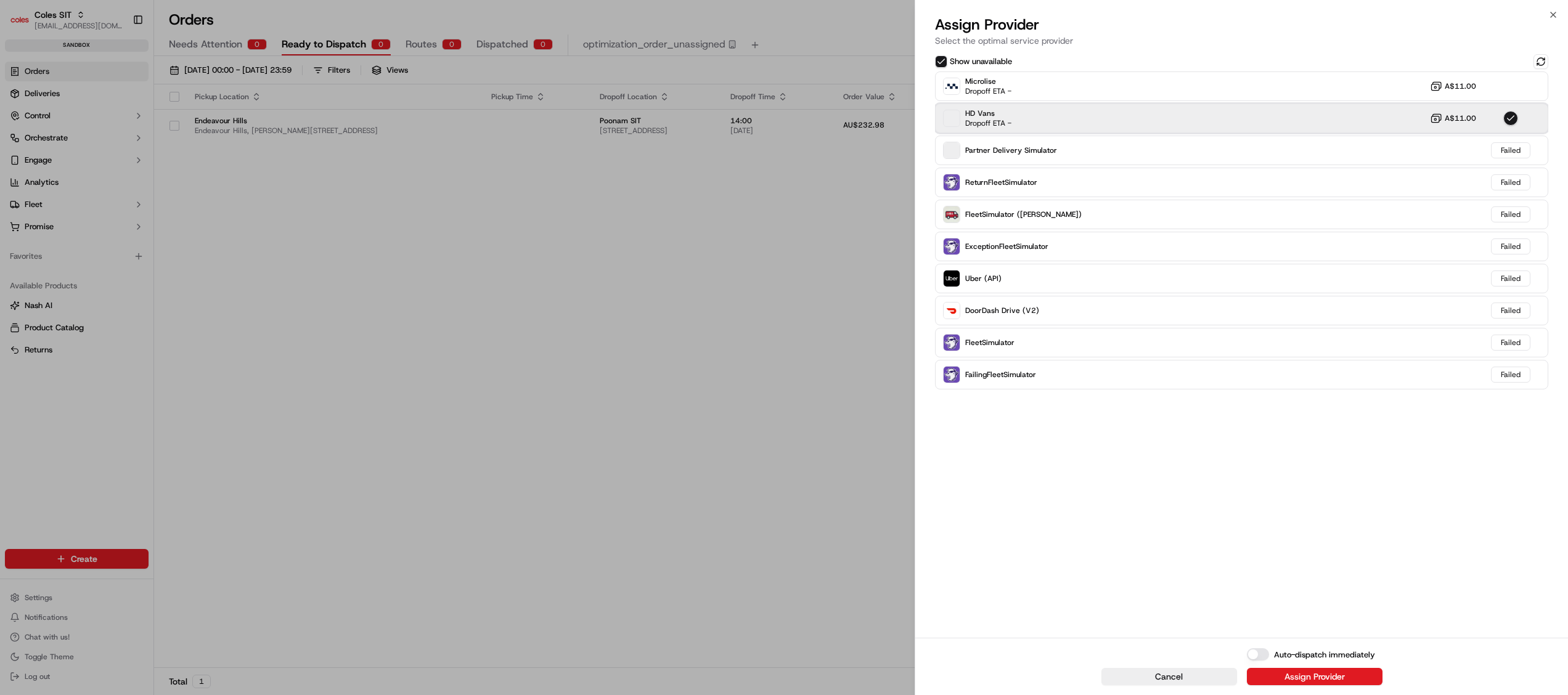
click at [997, 117] on span "HD Vans" at bounding box center [988, 113] width 46 height 10
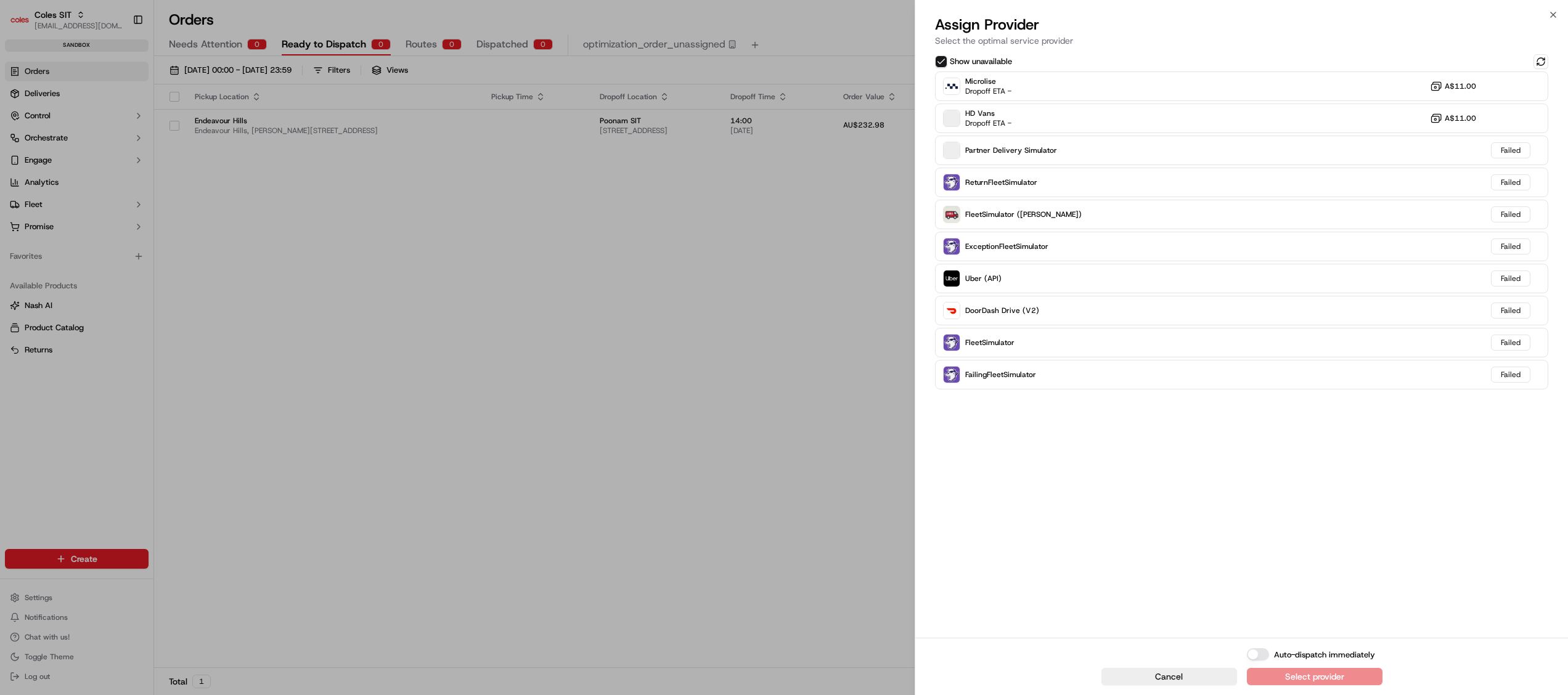
click at [982, 166] on div "Microlise Dropoff ETA - A$11.00 HD Vans Dropoff ETA - A$11.00 Partner Delivery …" at bounding box center [1242, 230] width 613 height 319
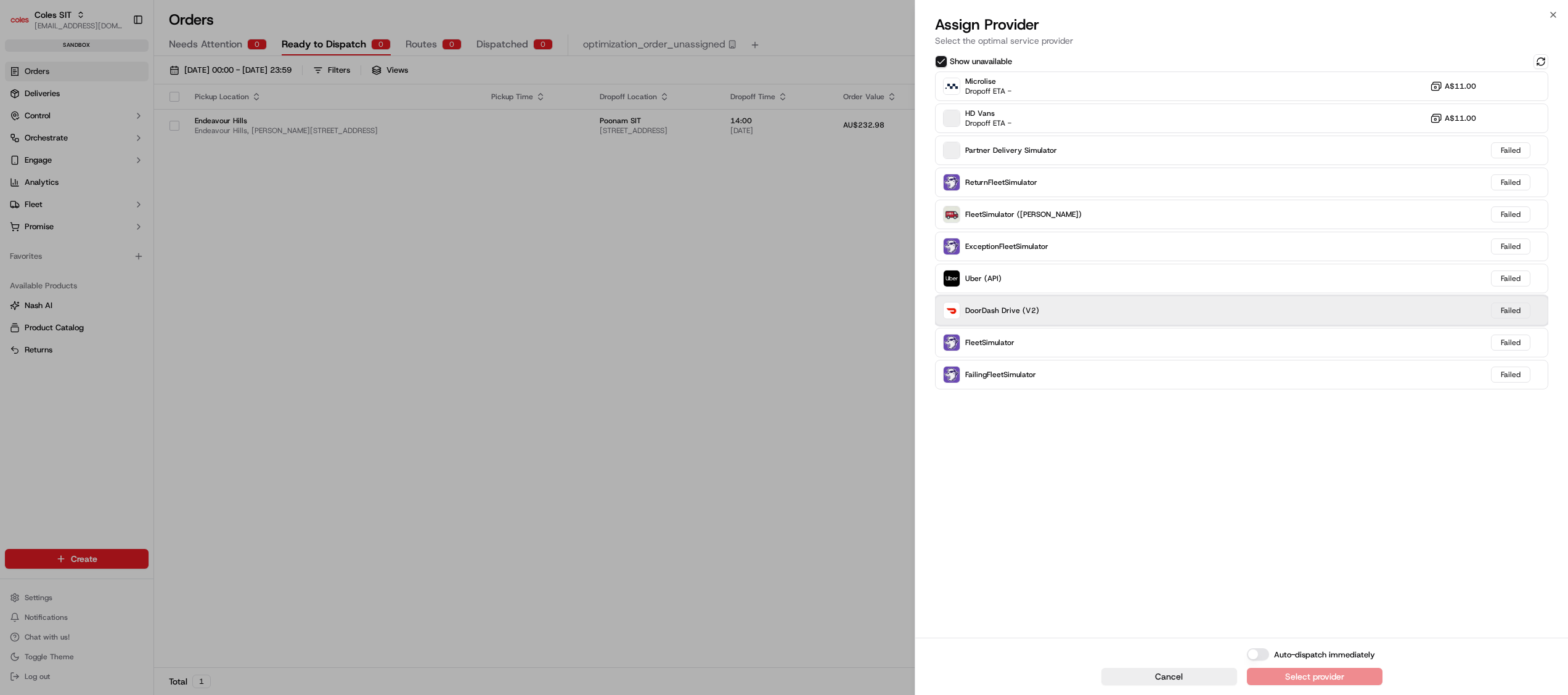
click at [997, 311] on span "DoorDash Drive (V2)" at bounding box center [1002, 311] width 74 height 10
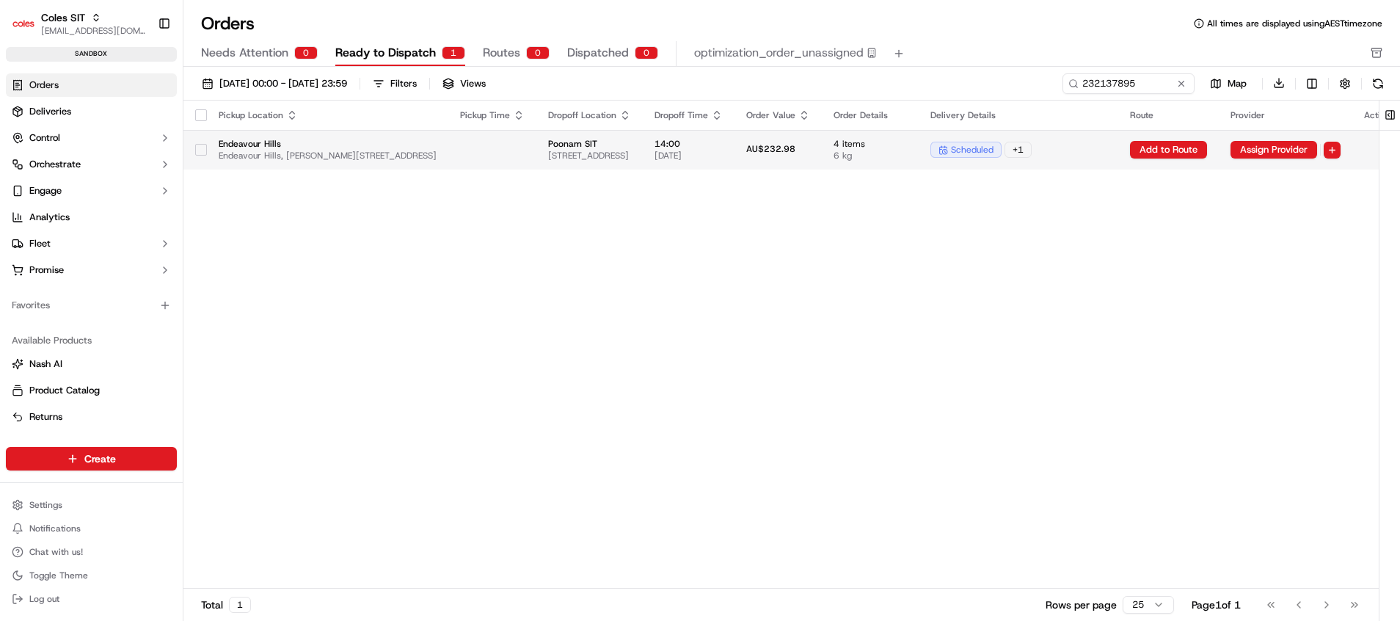
click at [203, 146] on button "button" at bounding box center [201, 150] width 12 height 12
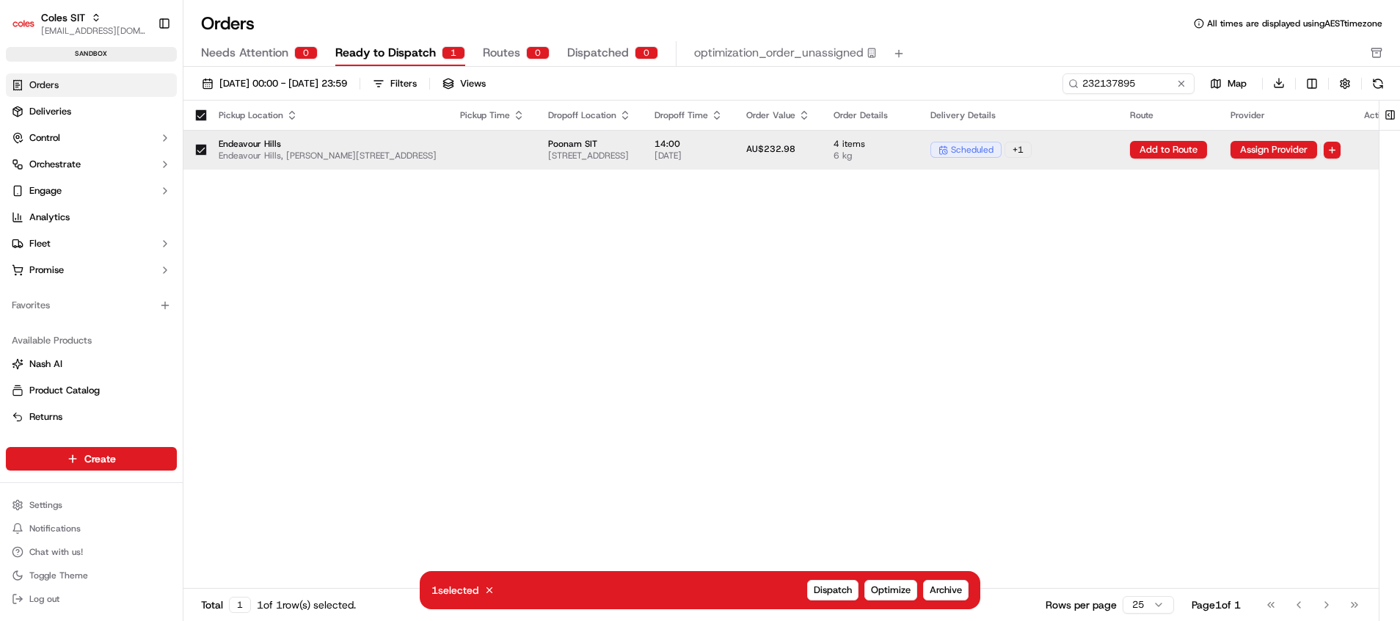
type button "on"
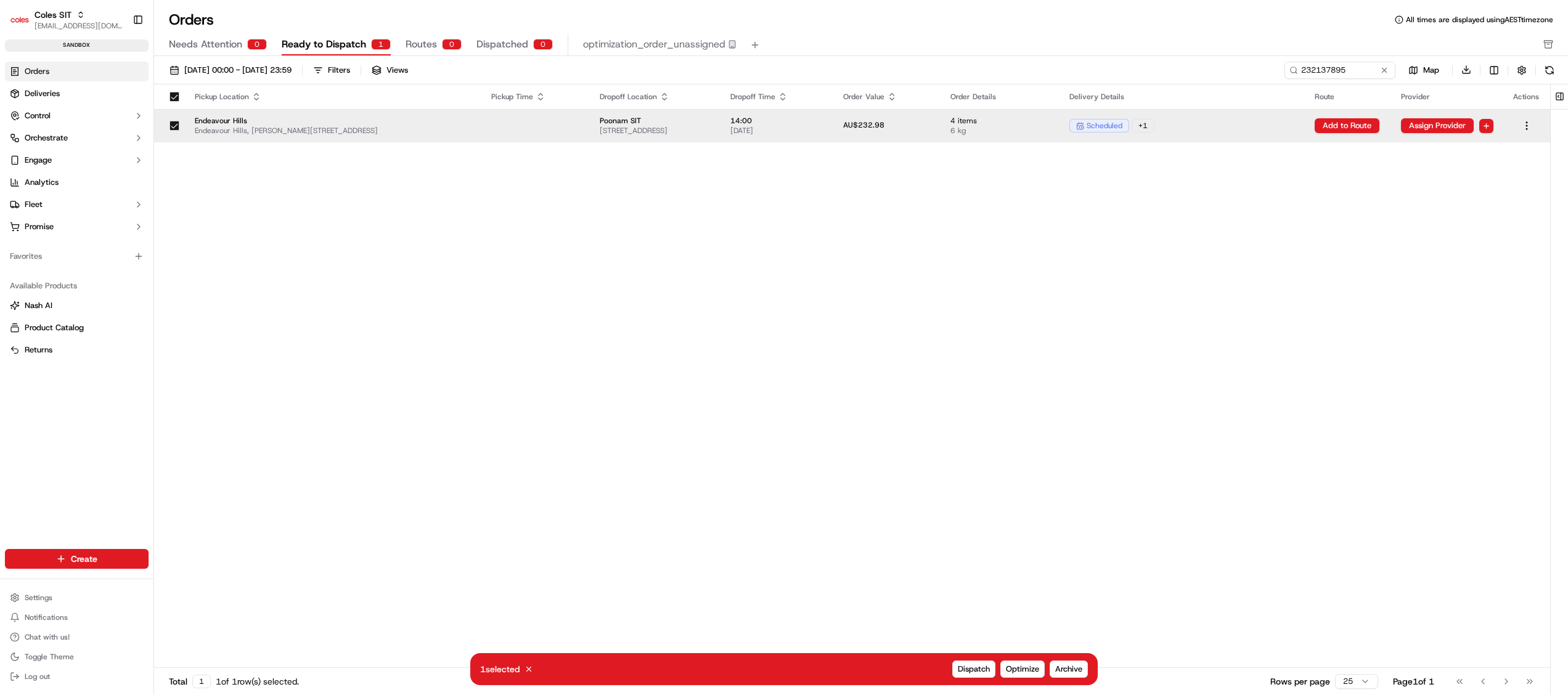
click at [175, 124] on button "button" at bounding box center [175, 126] width 10 height 10
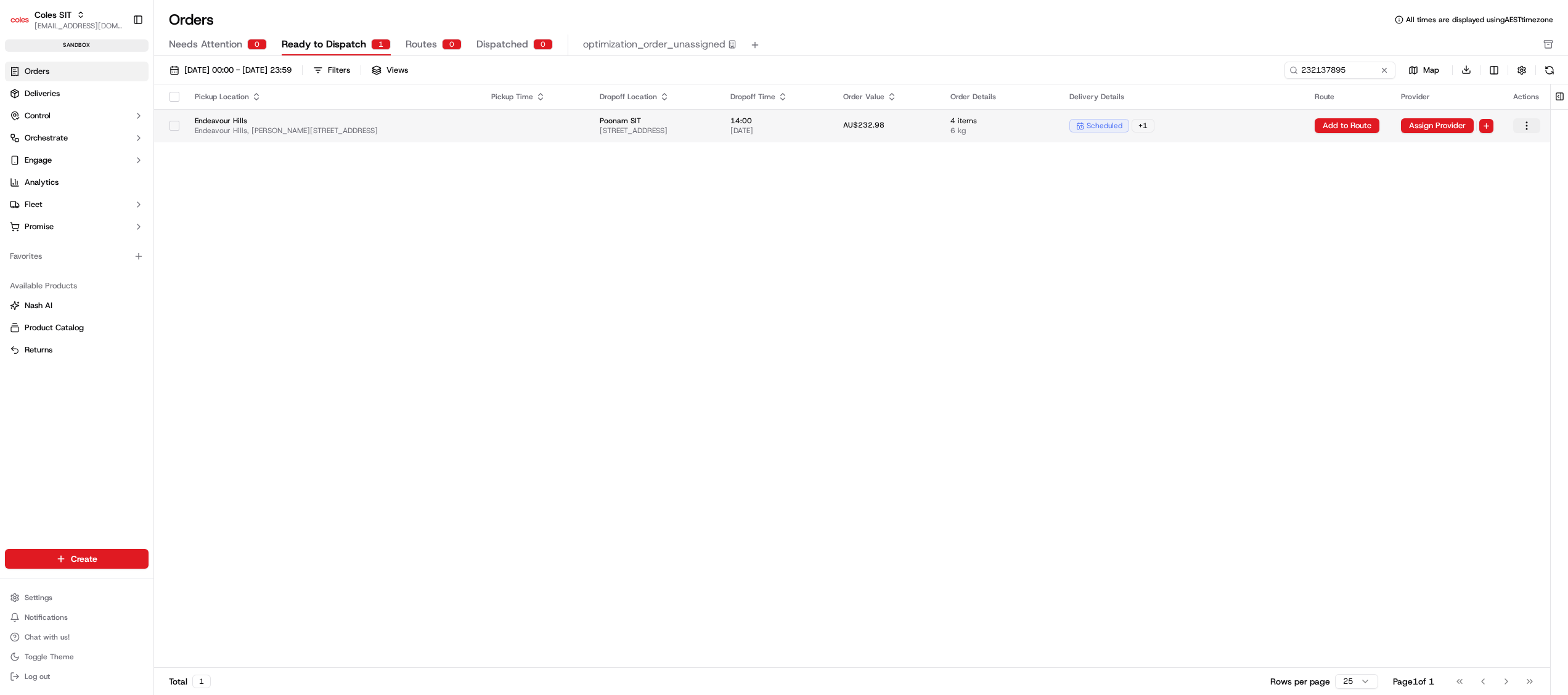
click at [1176, 119] on html "Coles SIT poonam.yadav@coles.com.au Toggle Sidebar sandbox Orders Deliveries Co…" at bounding box center [784, 347] width 1568 height 695
click at [534, 350] on html "Coles SIT poonam.yadav@coles.com.au Toggle Sidebar sandbox Orders Deliveries Co…" at bounding box center [784, 347] width 1568 height 695
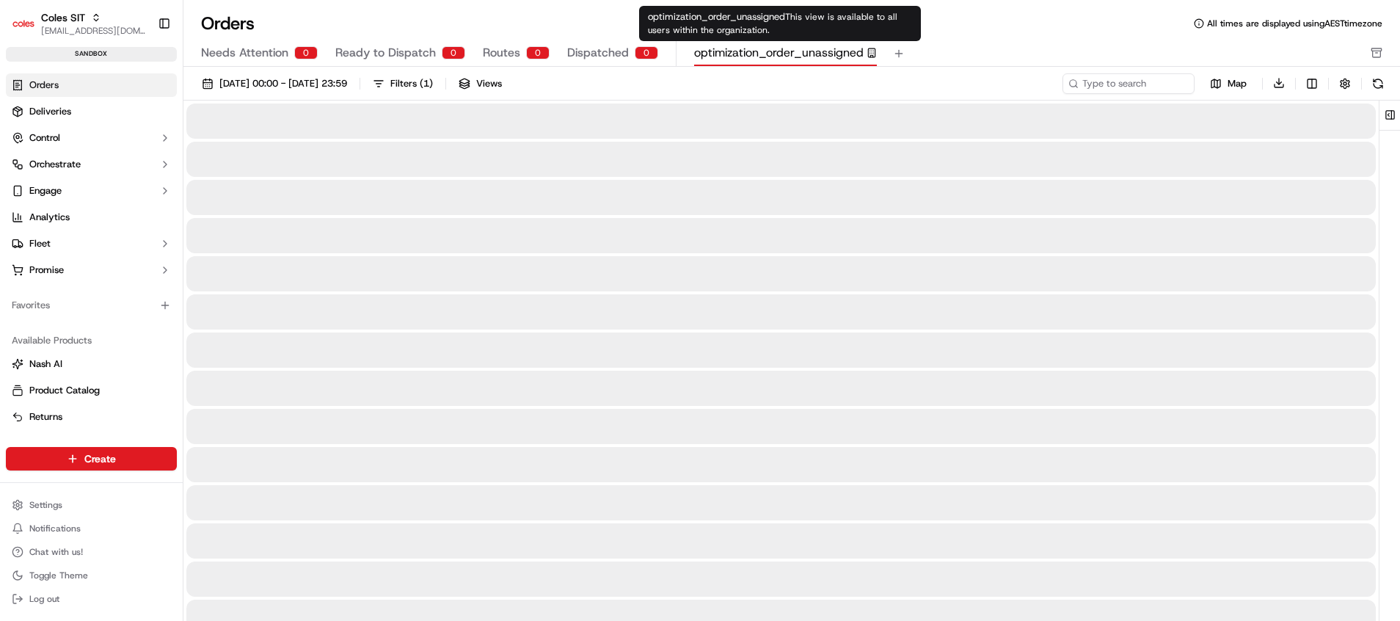
click at [711, 50] on span "optimization_order_unassigned" at bounding box center [778, 53] width 169 height 18
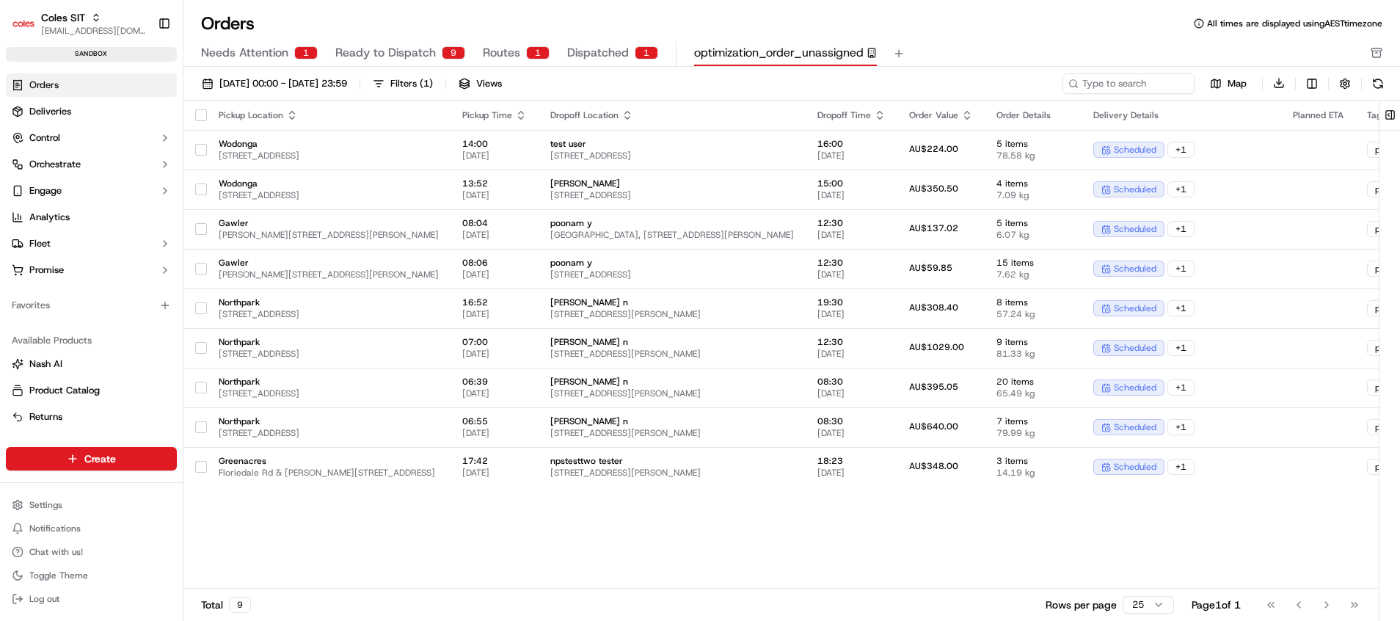
click at [711, 50] on span "optimization_order_unassigned" at bounding box center [778, 53] width 169 height 18
click at [728, 51] on span "optimization_order_unassigned" at bounding box center [778, 53] width 169 height 18
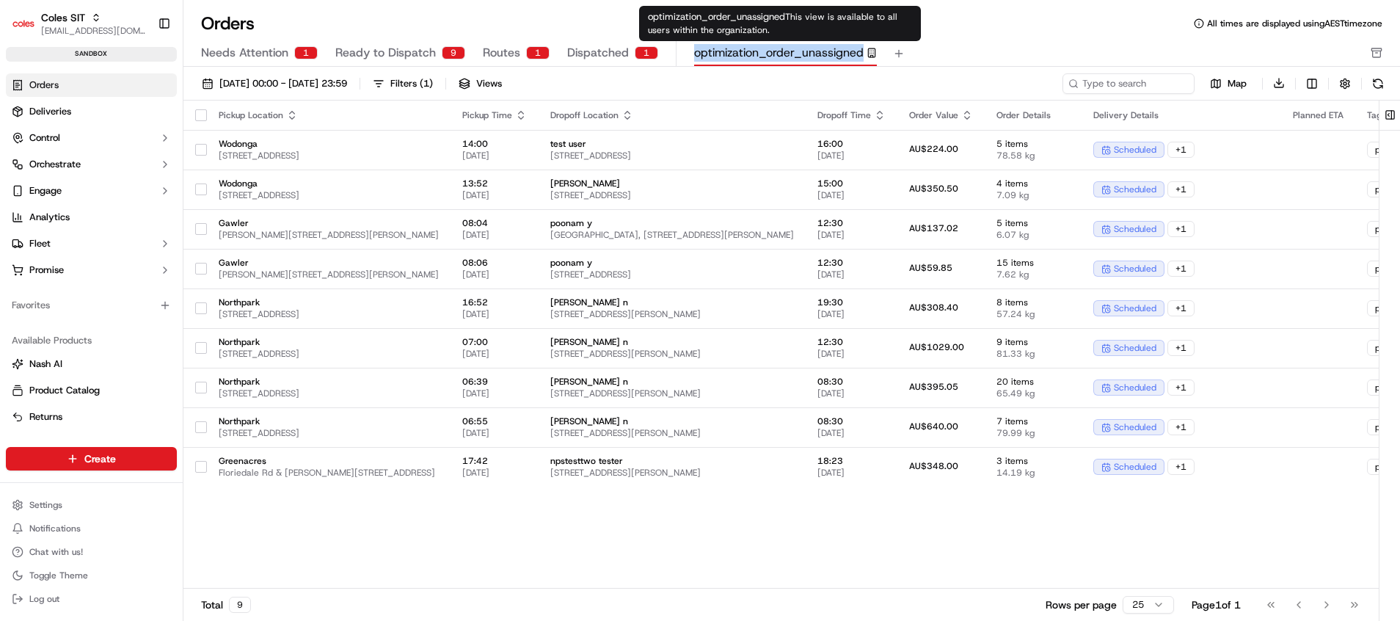
drag, startPoint x: 686, startPoint y: 54, endPoint x: 861, endPoint y: 59, distance: 175.4
click at [861, 59] on div "Needs Attention 1 Ready to Dispatch 9 Routes 1 Dispatched 1 optimization_order_…" at bounding box center [781, 53] width 1160 height 25
drag, startPoint x: 861, startPoint y: 59, endPoint x: 1005, endPoint y: 25, distance: 147.9
click at [1005, 25] on div "Orders All times are displayed using AEST timezone" at bounding box center [791, 23] width 1216 height 23
click at [868, 56] on rect "button" at bounding box center [871, 52] width 7 height 9
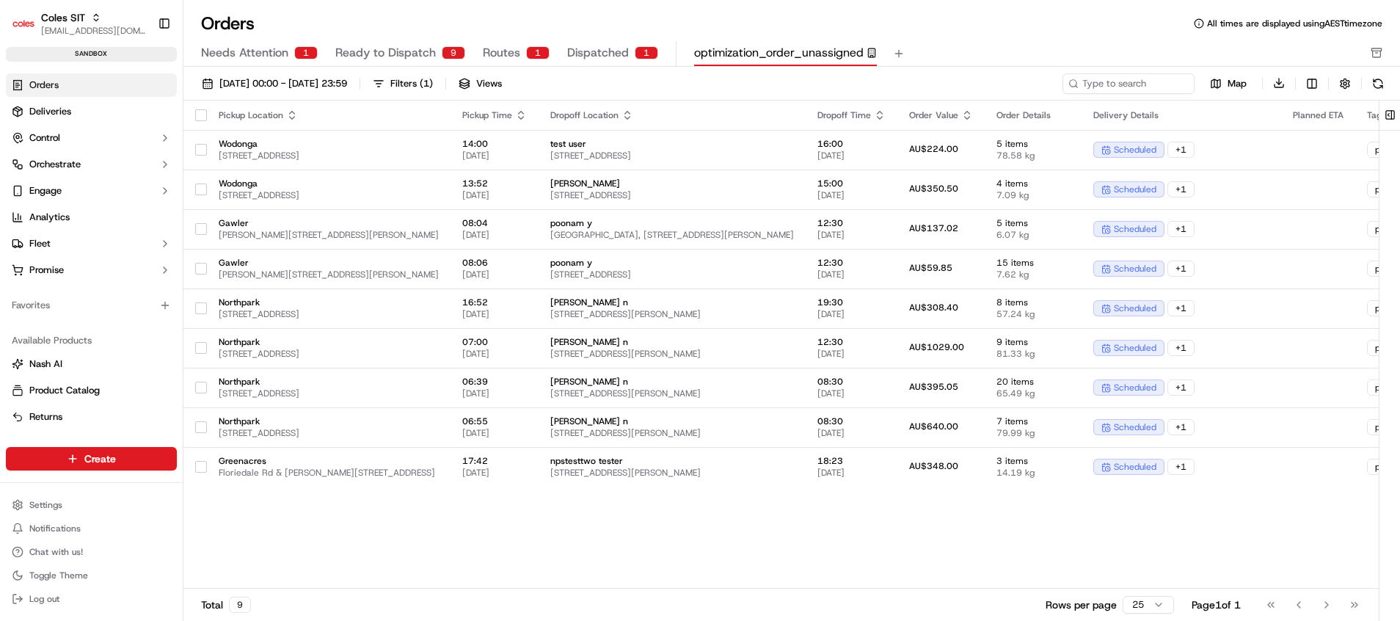
click at [390, 49] on span "Ready to Dispatch" at bounding box center [385, 53] width 100 height 18
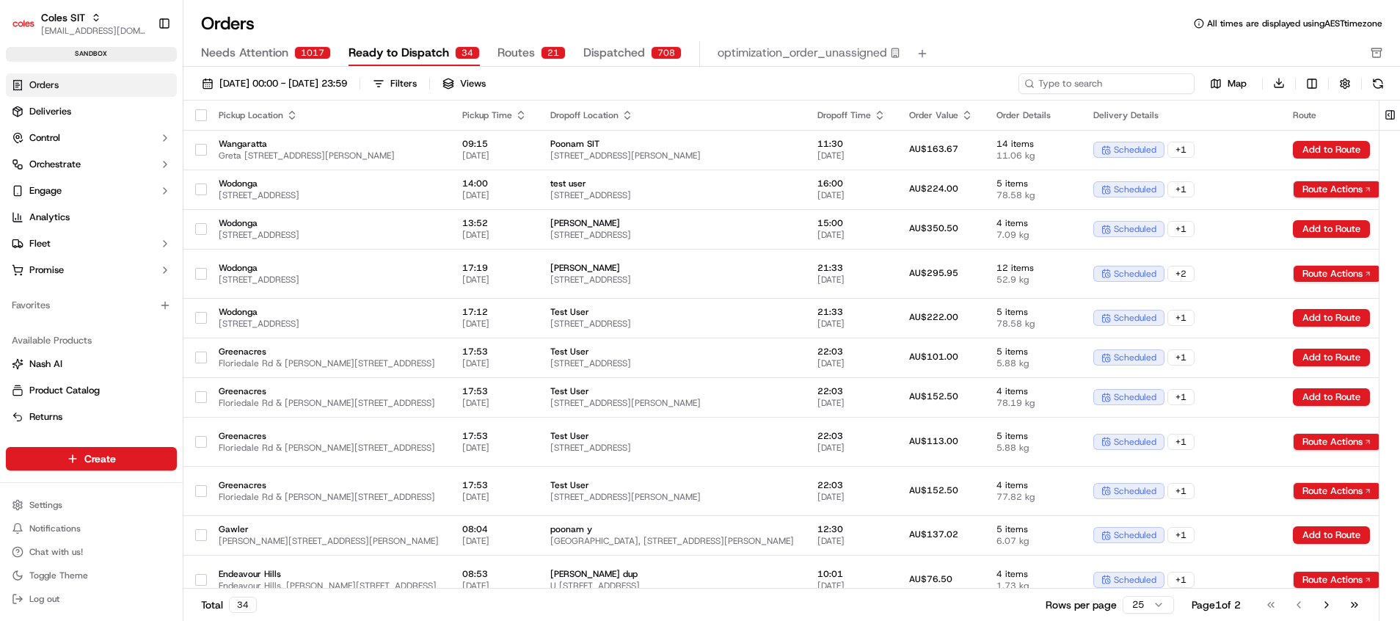
click at [1085, 74] on input at bounding box center [1106, 83] width 176 height 21
paste input "232137895"
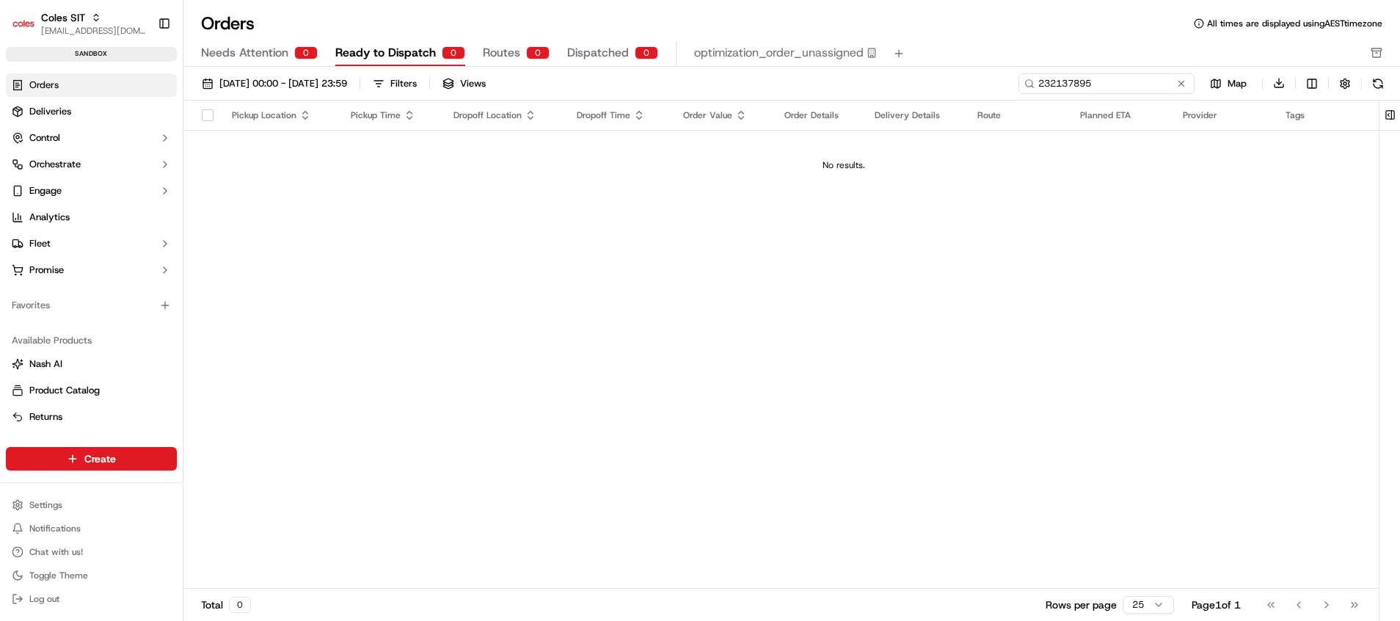
type input "232137895"
click at [413, 61] on span "Ready to Dispatch" at bounding box center [385, 53] width 100 height 18
click at [238, 56] on span "Needs Attention" at bounding box center [244, 53] width 87 height 18
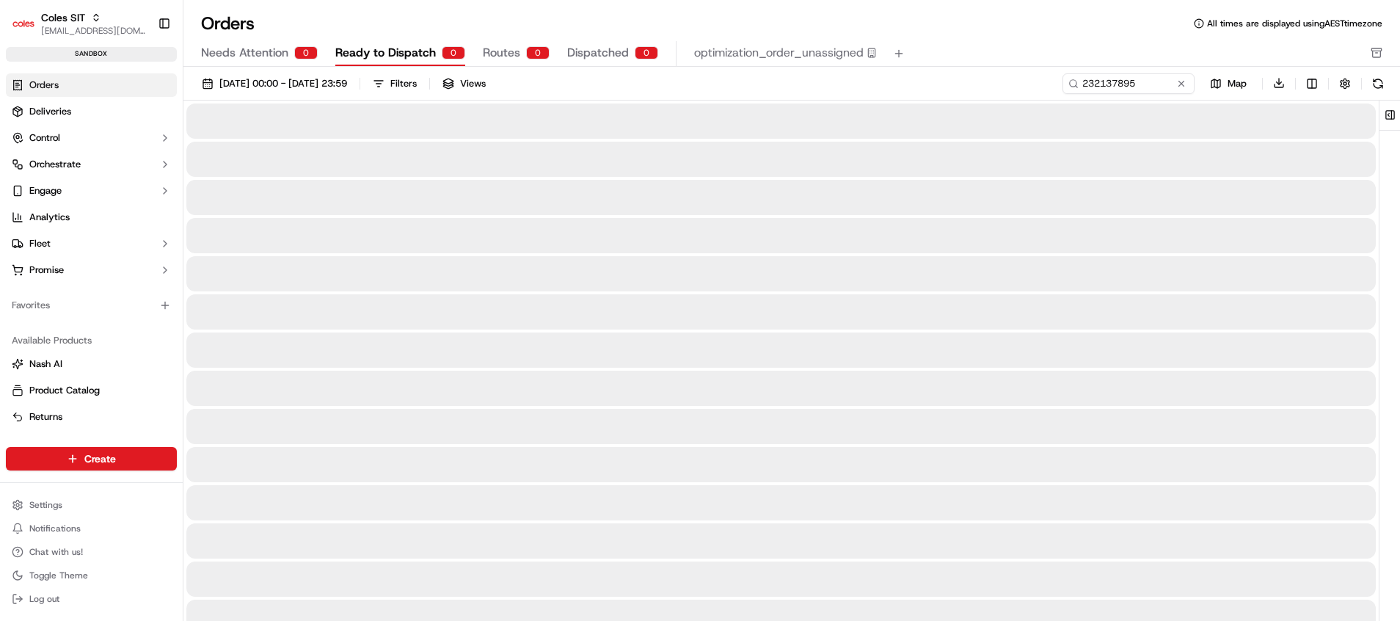
click at [401, 56] on span "Ready to Dispatch" at bounding box center [385, 53] width 100 height 18
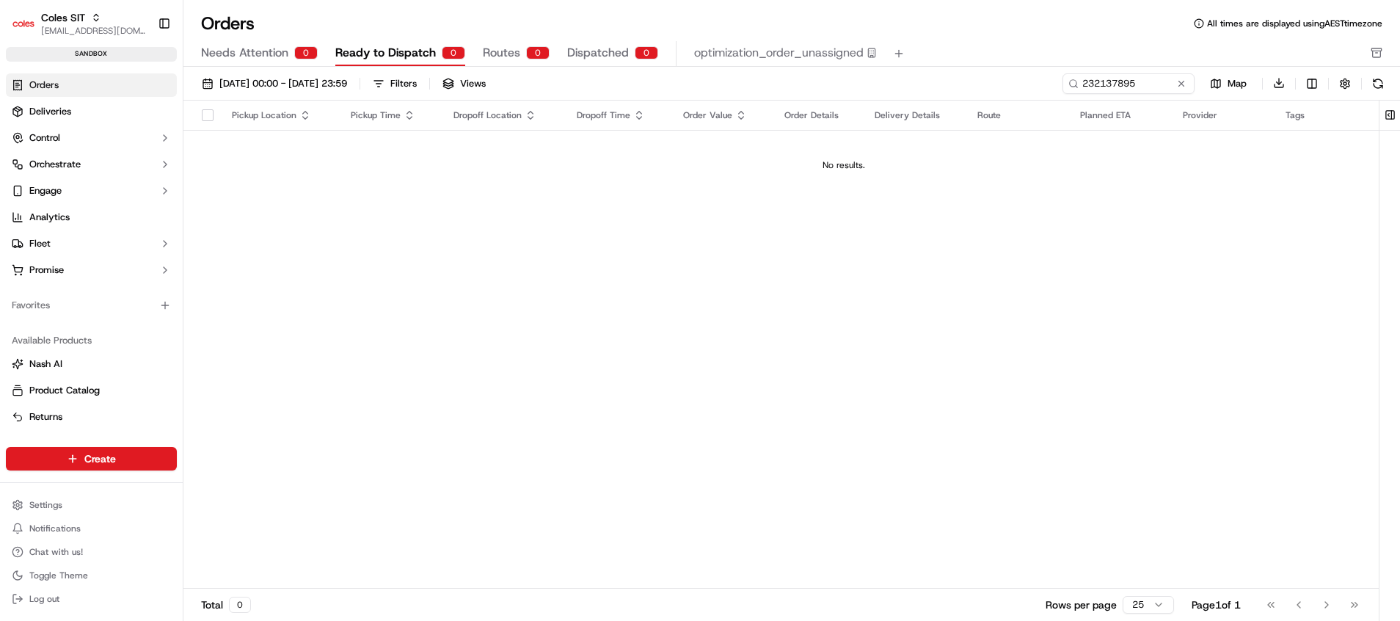
click at [497, 51] on span "Routes" at bounding box center [501, 53] width 37 height 18
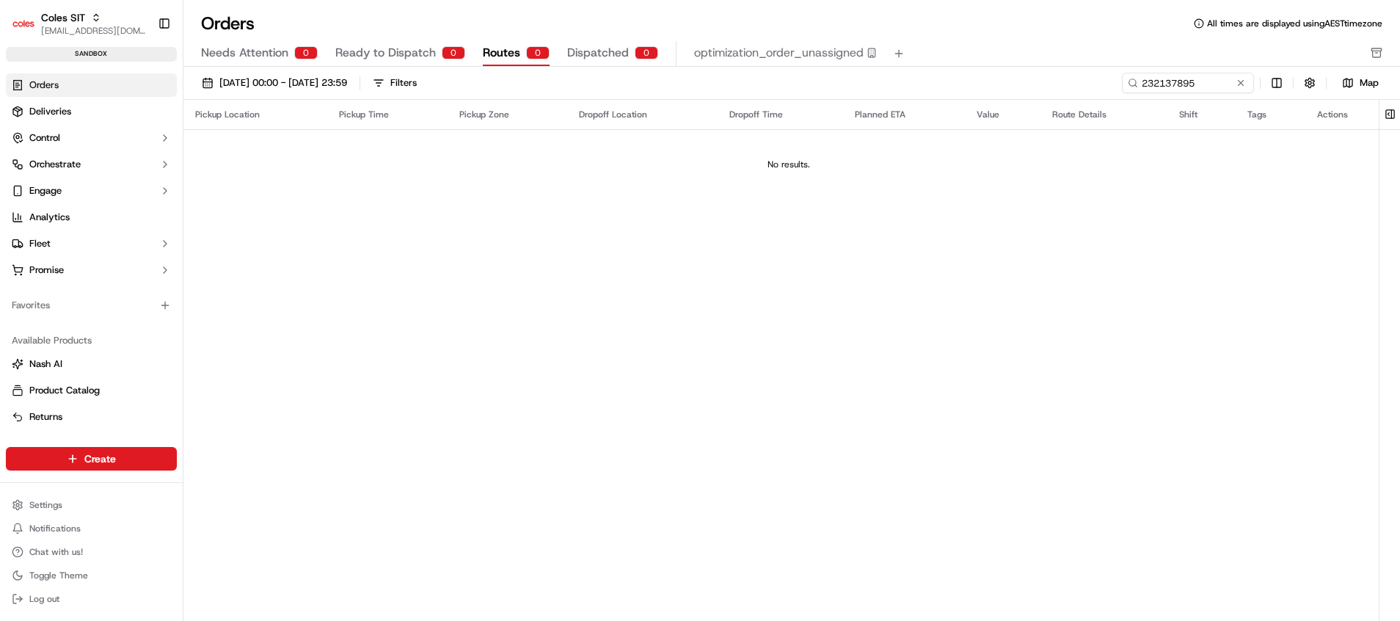
click at [588, 53] on span "Dispatched" at bounding box center [598, 53] width 62 height 18
click at [519, 61] on button "Routes 0" at bounding box center [516, 53] width 67 height 25
click at [616, 54] on span "Dispatched" at bounding box center [598, 53] width 62 height 18
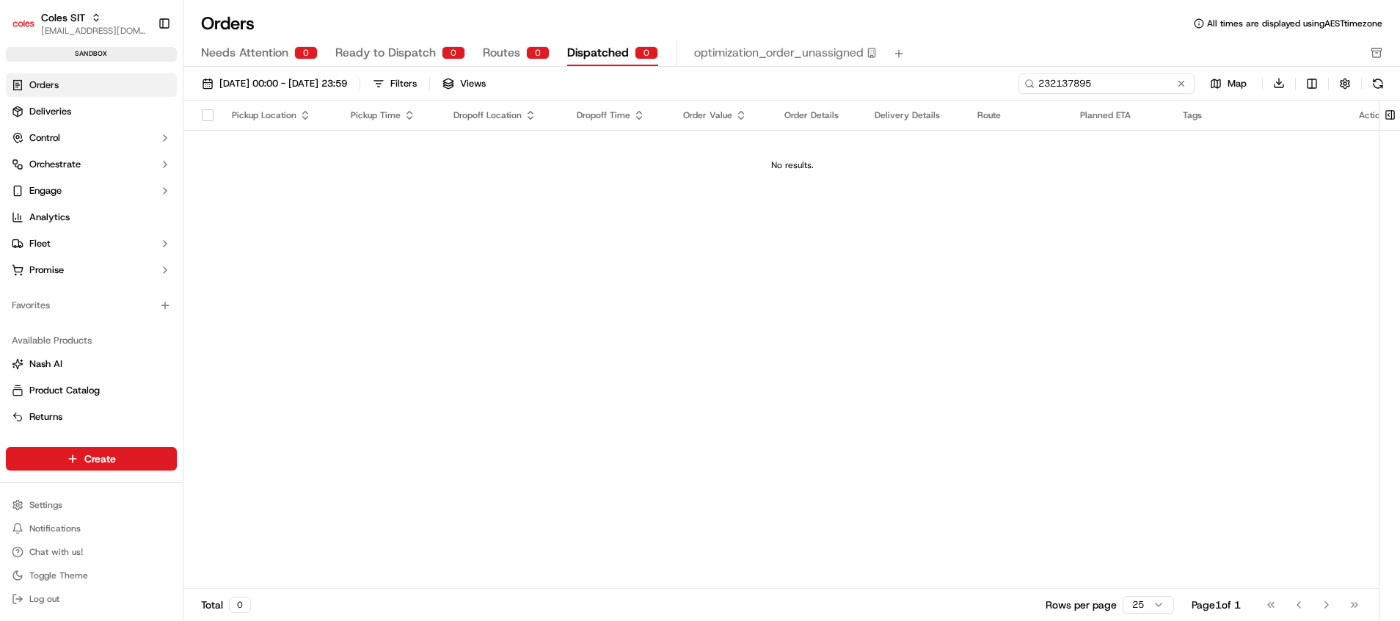
drag, startPoint x: 1160, startPoint y: 81, endPoint x: 962, endPoint y: 76, distance: 197.4
click at [962, 76] on div "01/08/2025 00:00 - 31/08/2025 23:59 Filters Views 232137895 Map Download" at bounding box center [791, 87] width 1216 height 28
click at [109, 109] on link "Deliveries" at bounding box center [91, 111] width 171 height 23
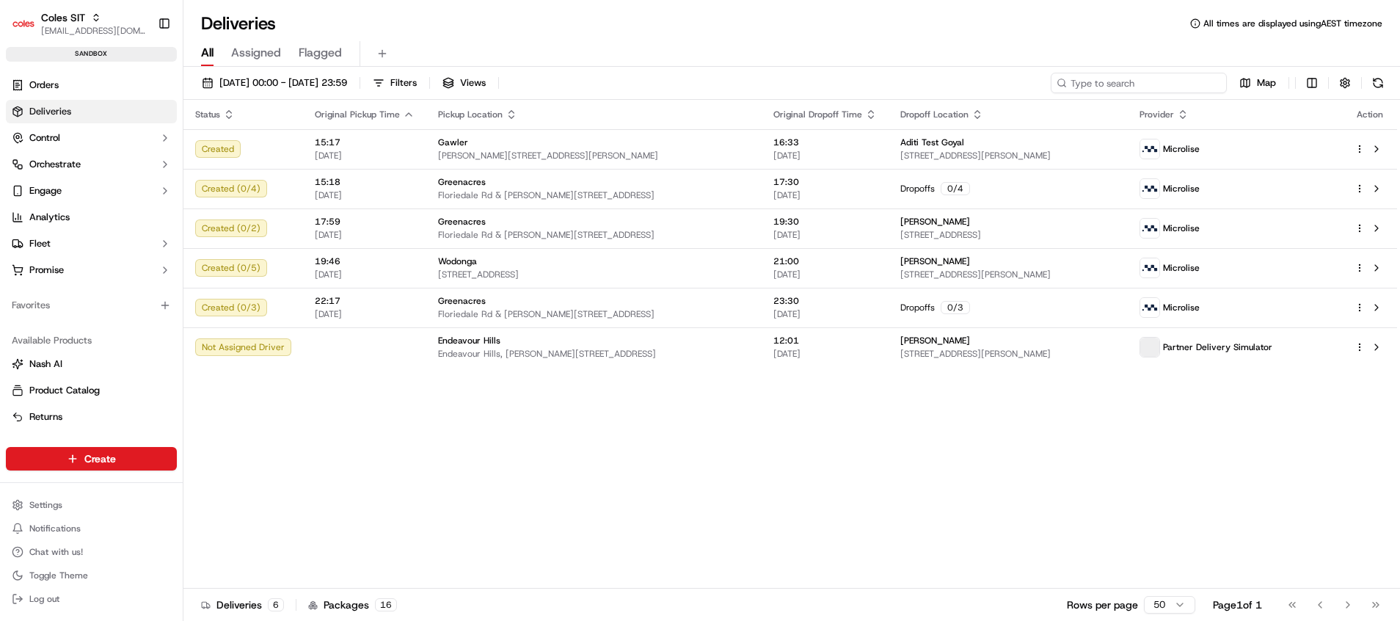
click at [1126, 75] on input at bounding box center [1138, 83] width 176 height 21
paste input "232137895"
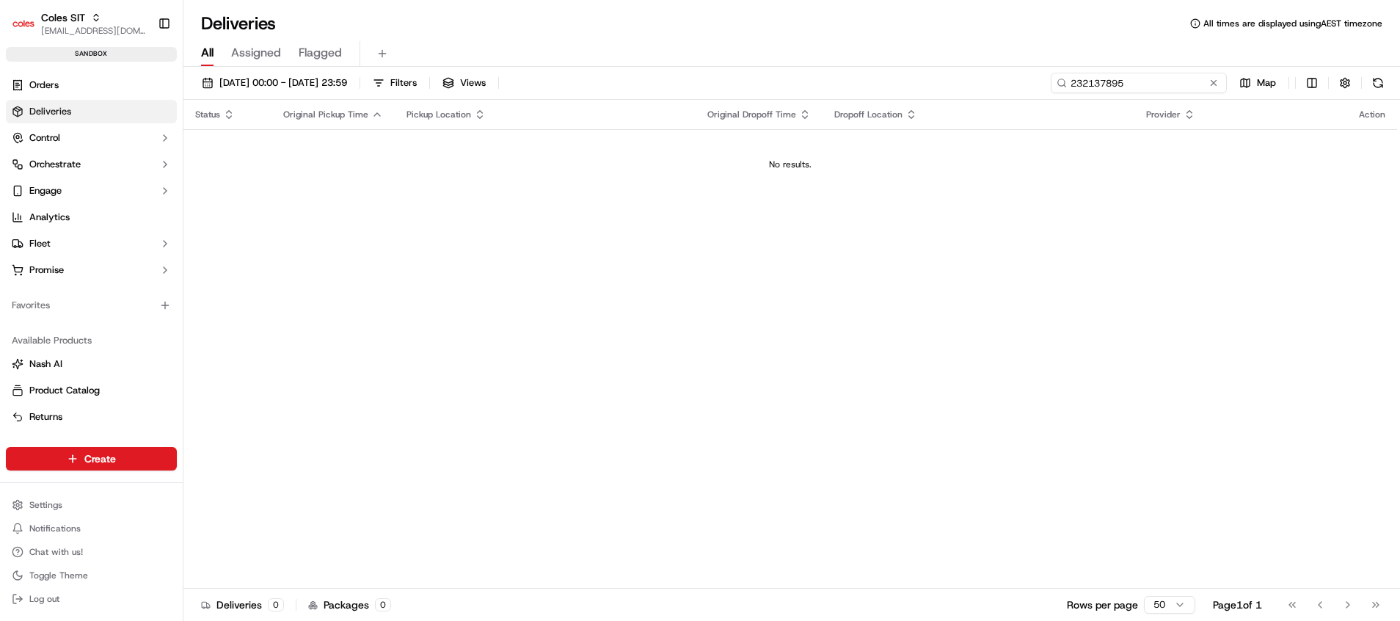
type input "232137895"
click at [326, 72] on div "19/09/2025 00:00 - 19/09/2025 23:59 Filters Views 232137895 Map Status Original…" at bounding box center [791, 345] width 1216 height 557
click at [323, 87] on span "19/09/2025 00:00 - 19/09/2025 23:59" at bounding box center [283, 82] width 128 height 13
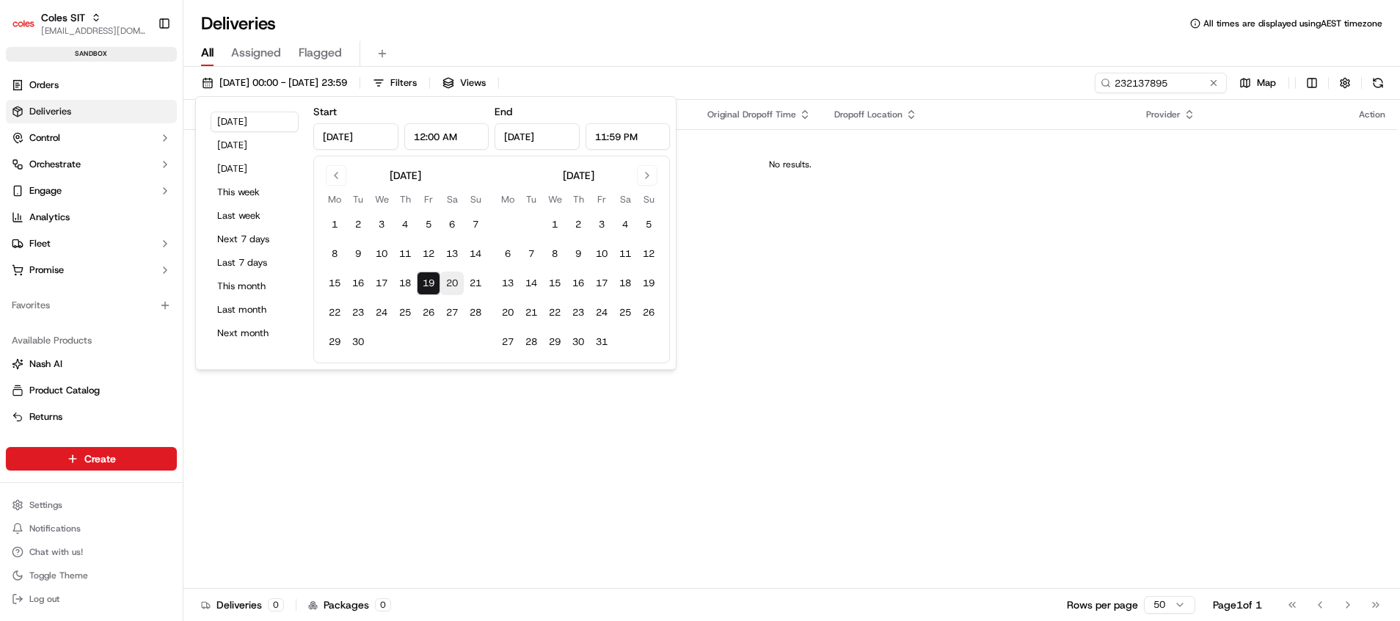
click at [450, 285] on button "20" at bounding box center [451, 282] width 23 height 23
type input "Sep 20, 2025"
click at [428, 280] on button "19" at bounding box center [428, 282] width 23 height 23
type input "Sep 19, 2025"
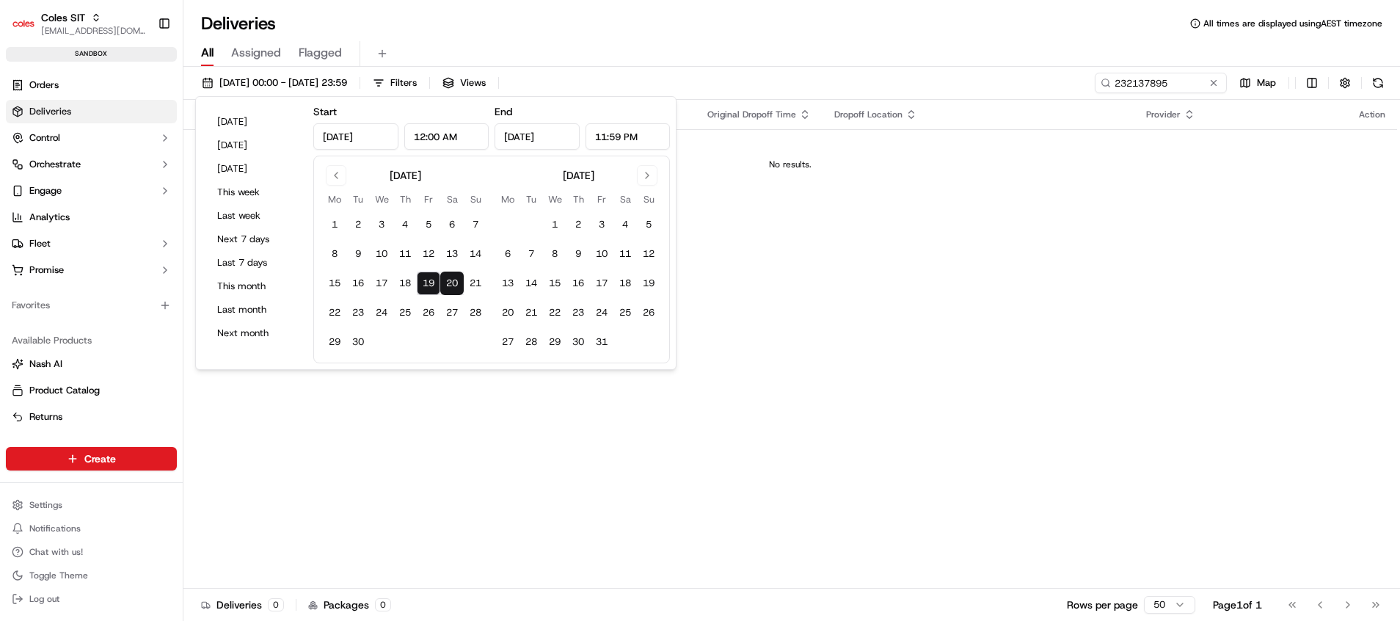
click at [845, 54] on div "All Assigned Flagged" at bounding box center [791, 54] width 1216 height 26
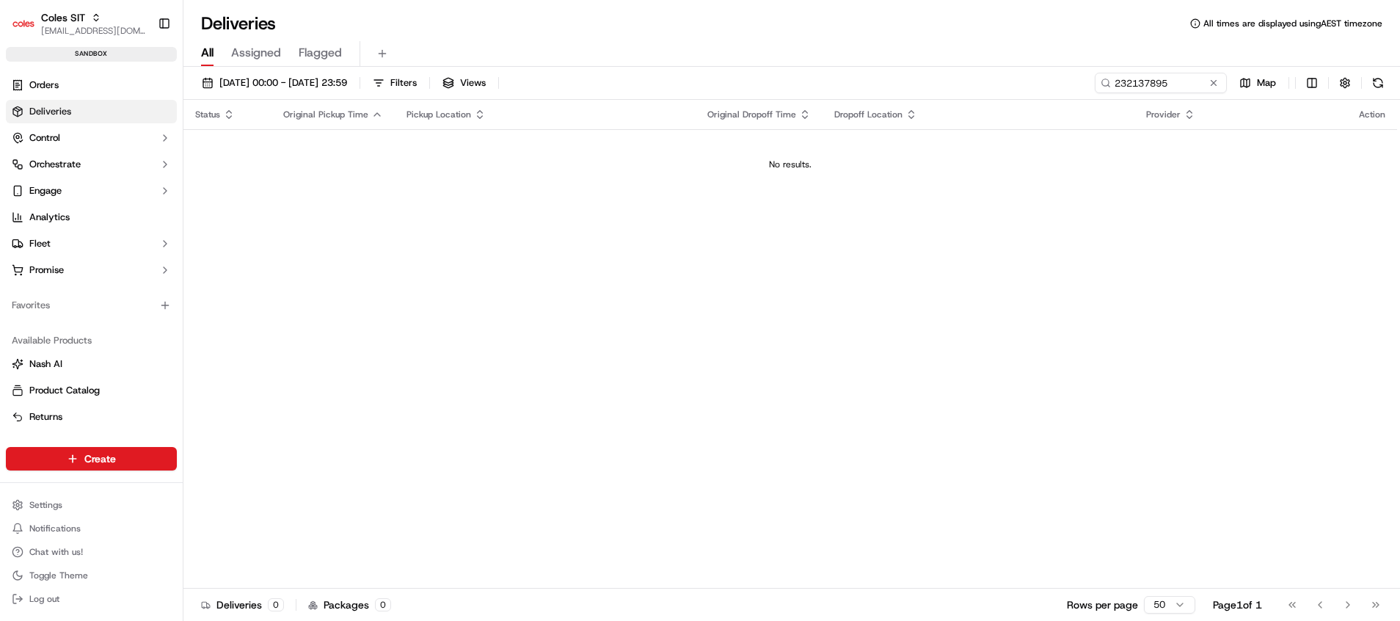
click at [109, 121] on link "Deliveries" at bounding box center [91, 111] width 171 height 23
click at [85, 81] on link "Orders" at bounding box center [91, 84] width 171 height 23
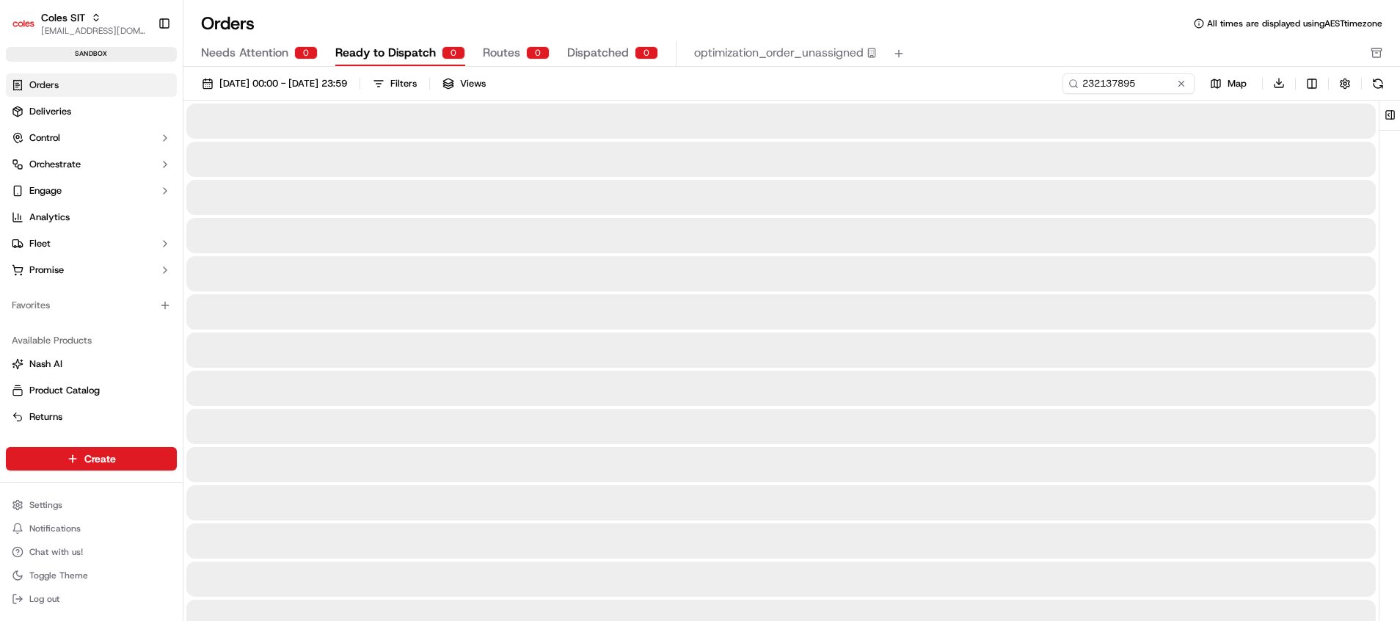
click at [387, 57] on span "Ready to Dispatch" at bounding box center [385, 53] width 100 height 18
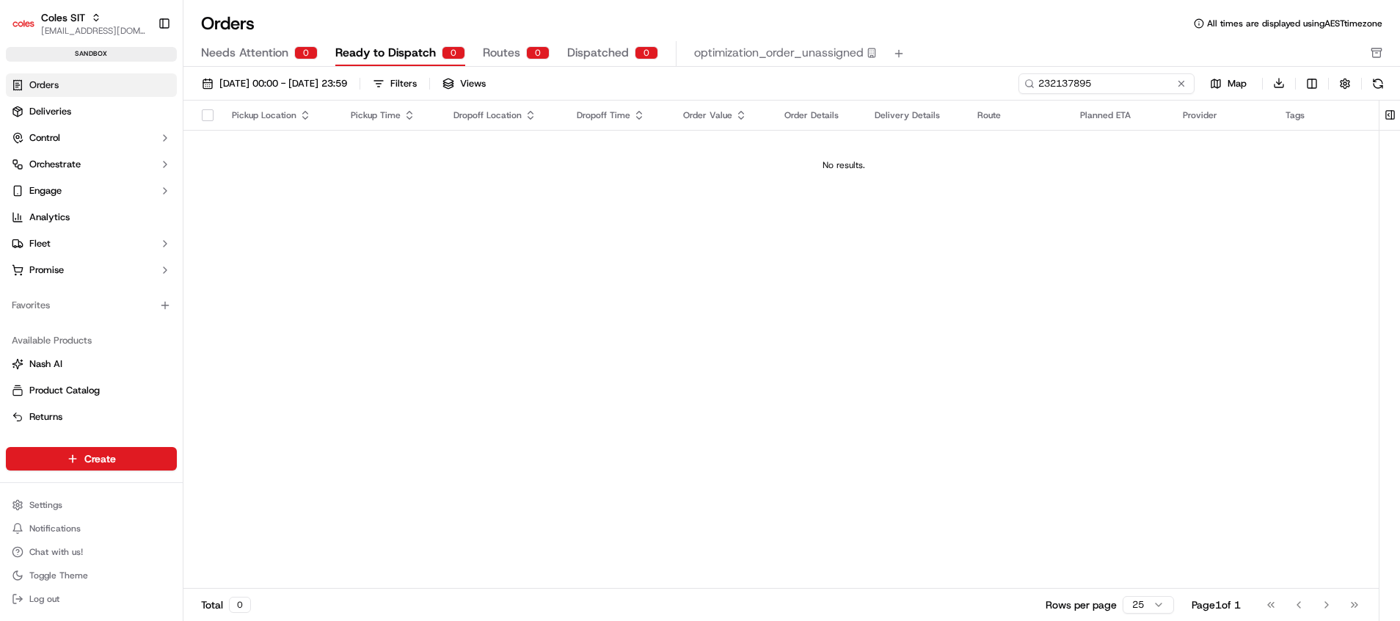
click at [1153, 81] on input "232137895" at bounding box center [1106, 83] width 176 height 21
paste input "232137895"
drag, startPoint x: 1160, startPoint y: 81, endPoint x: 915, endPoint y: 89, distance: 244.4
click at [915, 89] on div "01/08/2025 00:00 - 31/08/2025 23:59 Filters Views 232137895232137895 Map Downlo…" at bounding box center [791, 87] width 1216 height 28
type input "232137895"
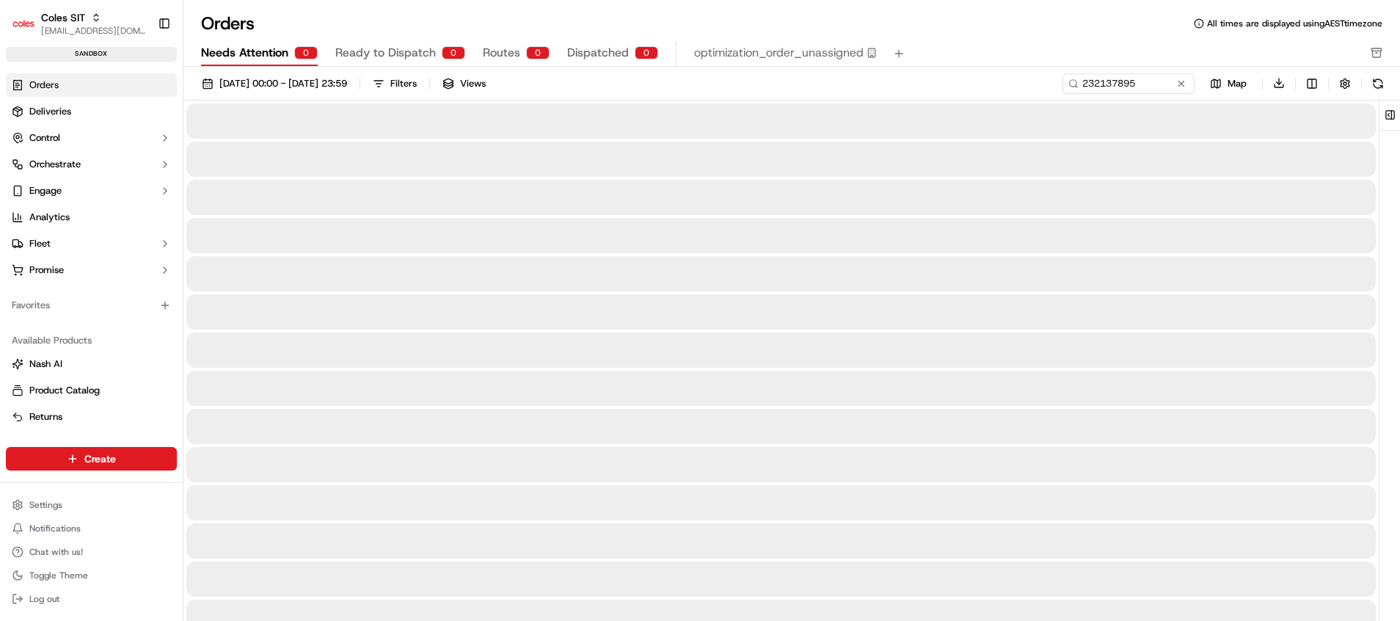
click at [257, 54] on span "Needs Attention" at bounding box center [244, 53] width 87 height 18
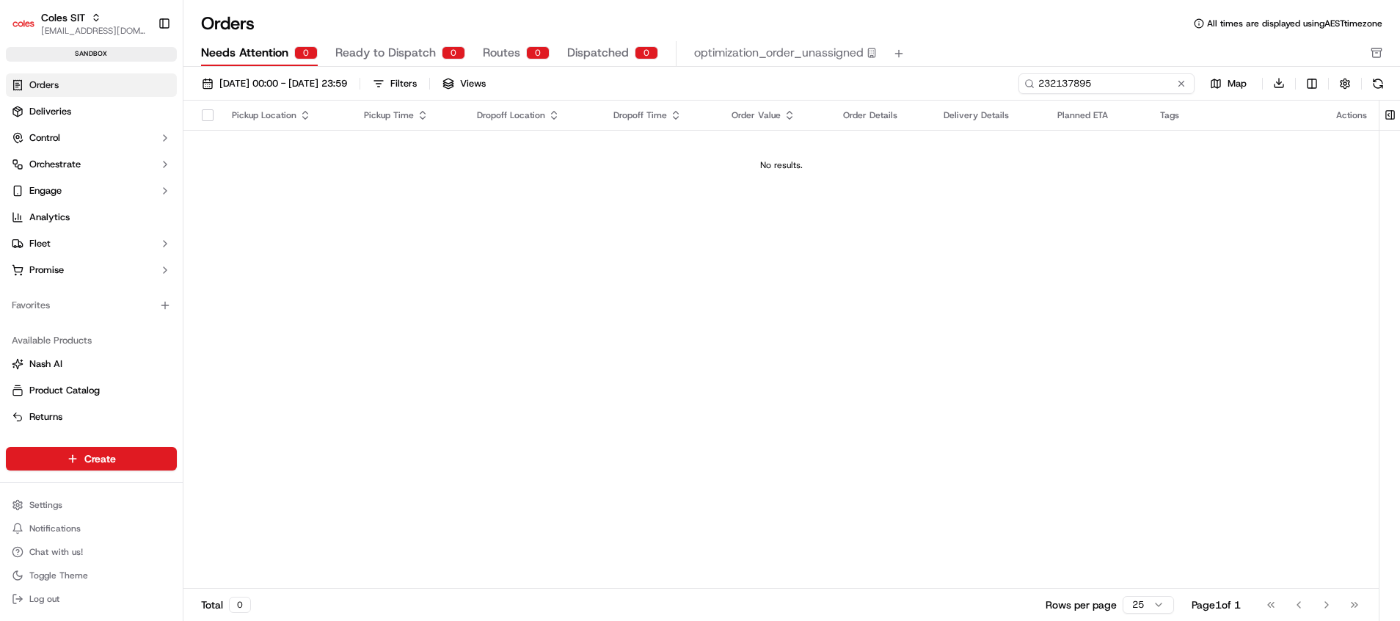
drag, startPoint x: 1143, startPoint y: 87, endPoint x: 989, endPoint y: 84, distance: 154.1
click at [989, 84] on div "01/08/2025 00:00 - 31/08/2025 23:59 Filters Views 232137895 Map Download" at bounding box center [791, 87] width 1216 height 28
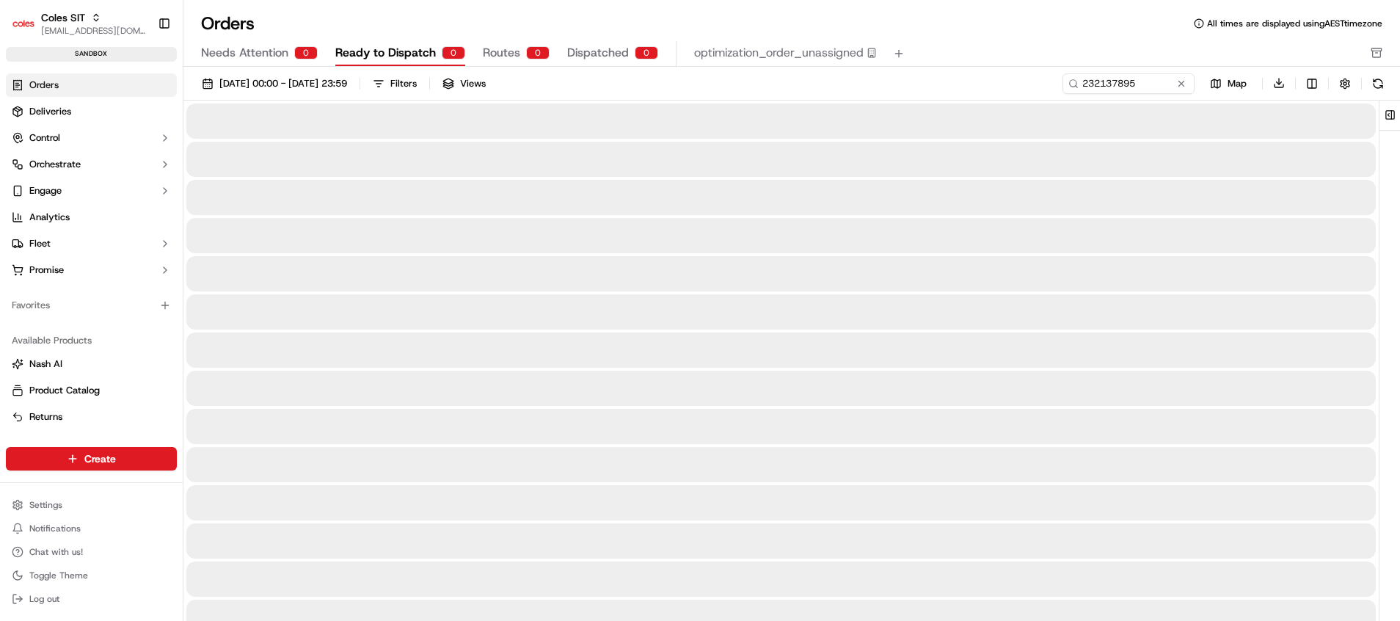
click at [398, 48] on span "Ready to Dispatch" at bounding box center [385, 53] width 100 height 18
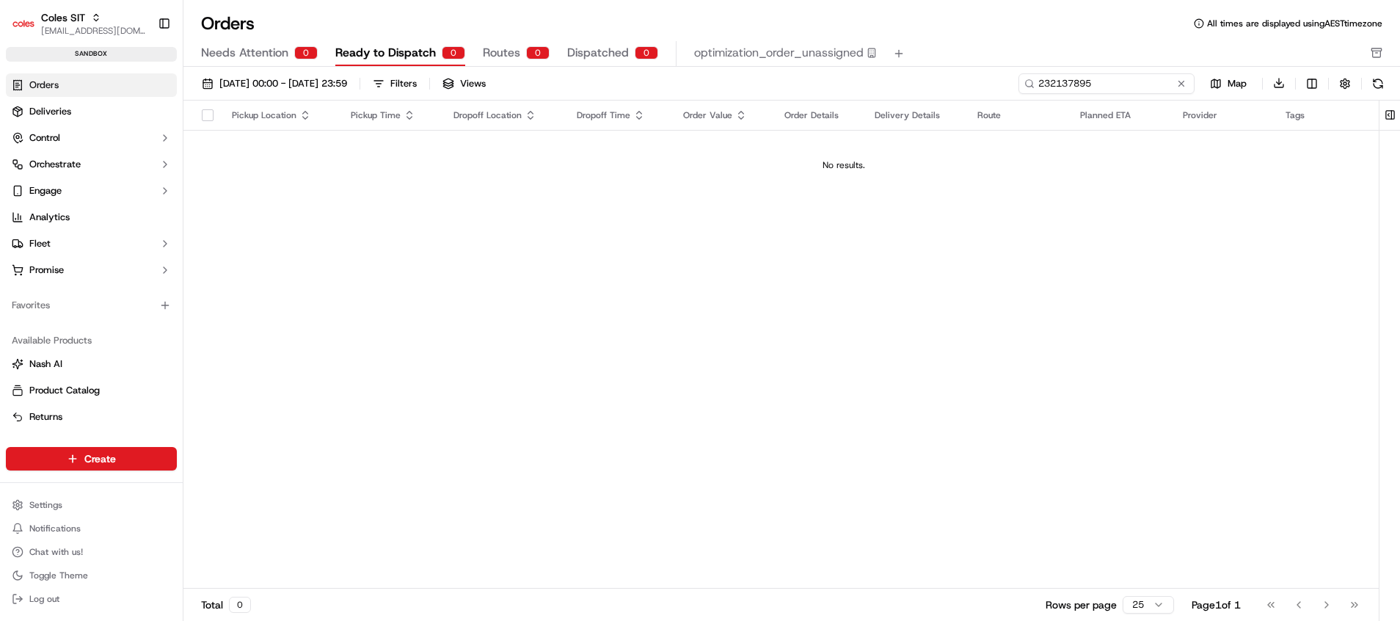
click at [1133, 81] on input "232137895" at bounding box center [1106, 83] width 176 height 21
click at [508, 55] on span "Routes" at bounding box center [501, 53] width 37 height 18
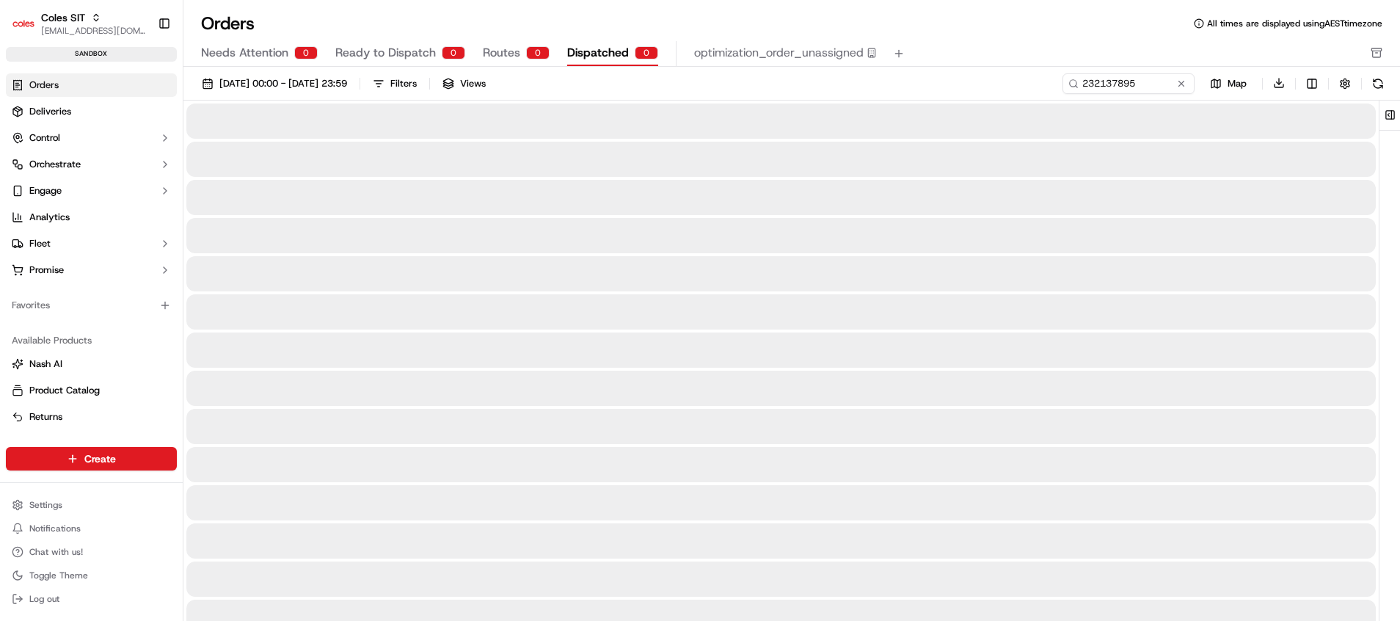
click at [606, 52] on span "Dispatched" at bounding box center [598, 53] width 62 height 18
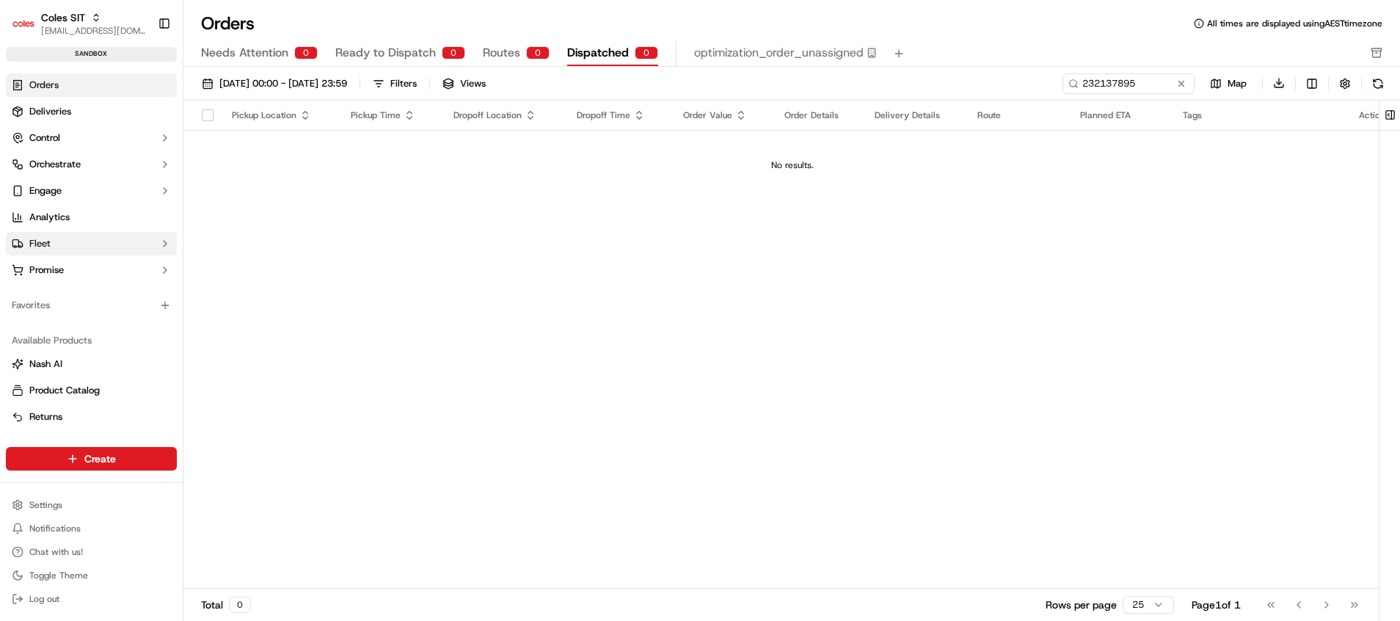
click at [117, 248] on button "Fleet" at bounding box center [91, 243] width 171 height 23
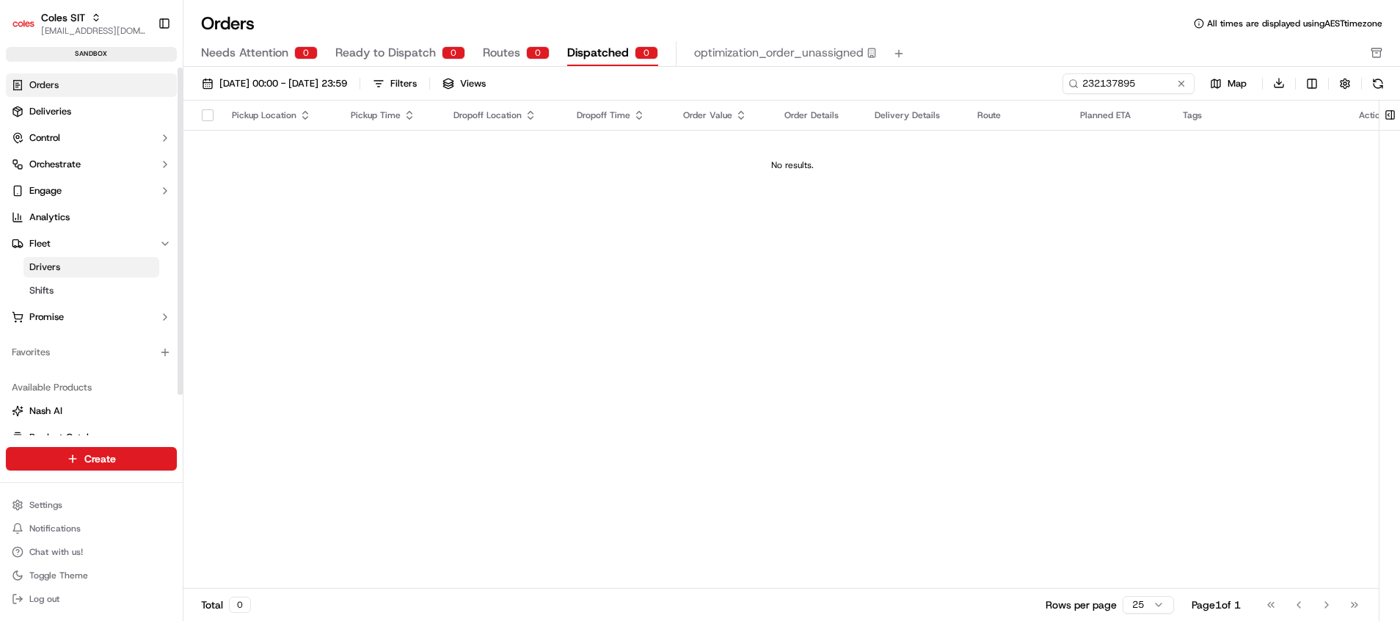
click at [112, 275] on link "Drivers" at bounding box center [91, 267] width 136 height 21
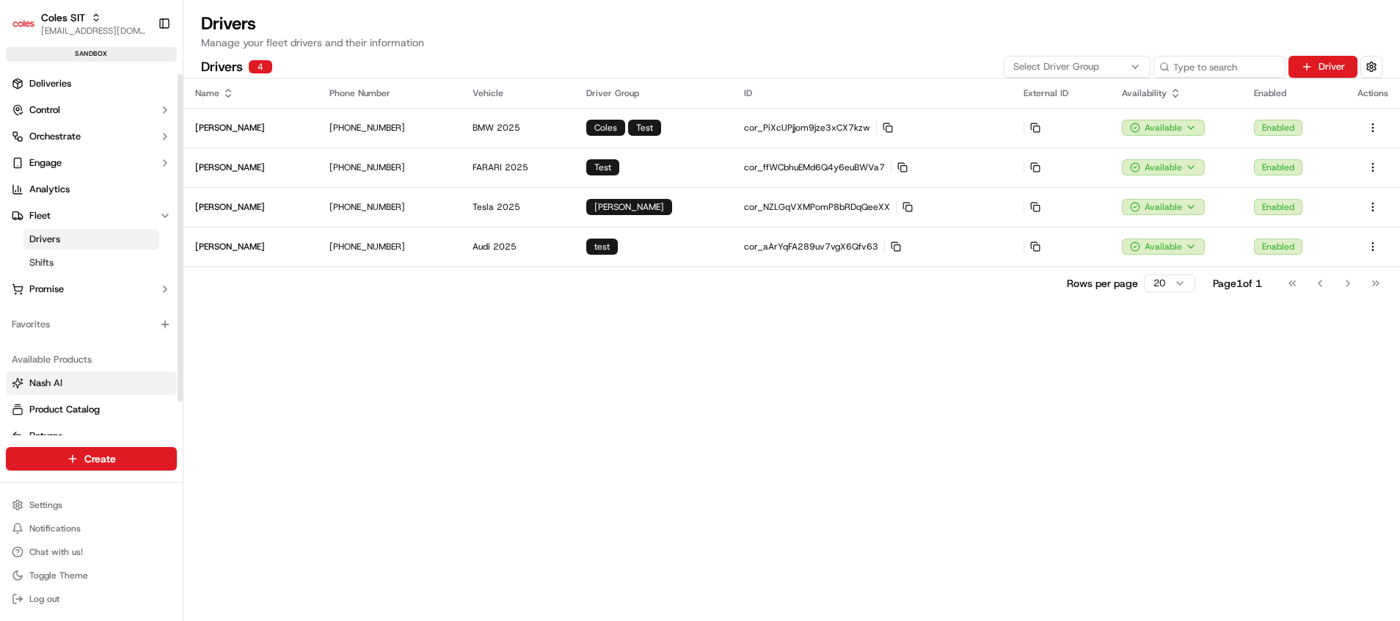
scroll to position [45, 0]
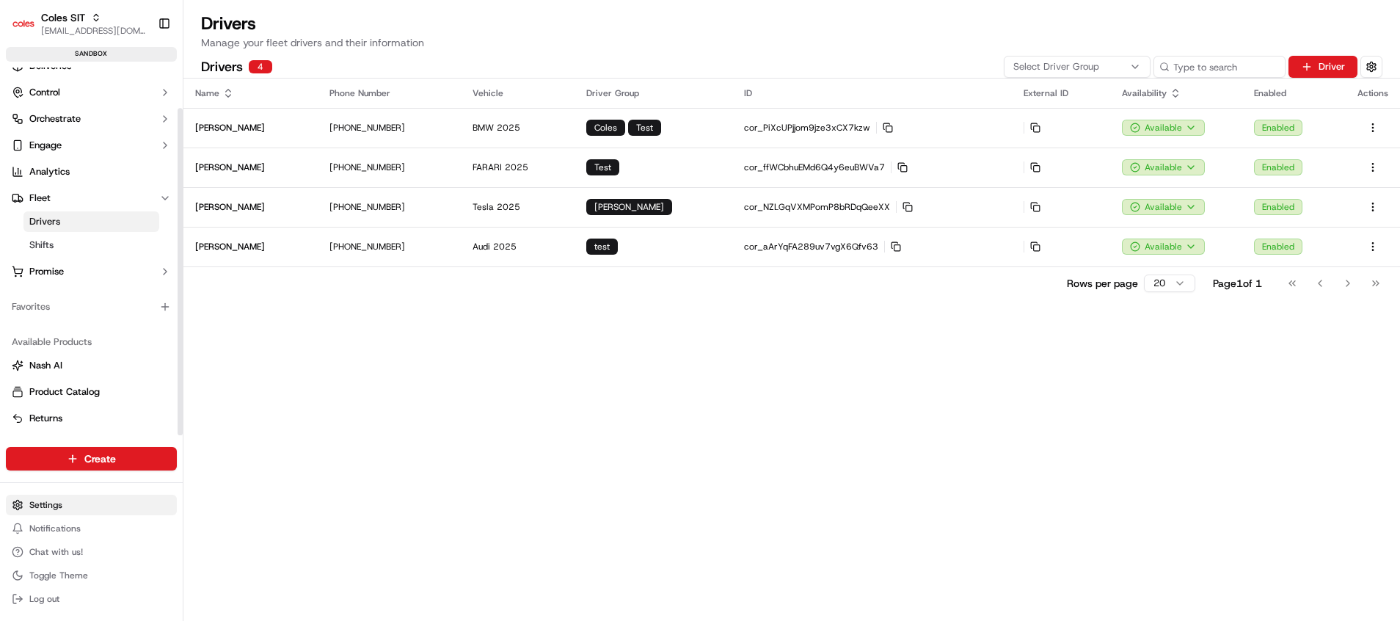
click at [87, 505] on html "Coles SIT poonam.yadav@coles.com.au Toggle Sidebar sandbox Orders Deliveries Co…" at bounding box center [700, 310] width 1400 height 621
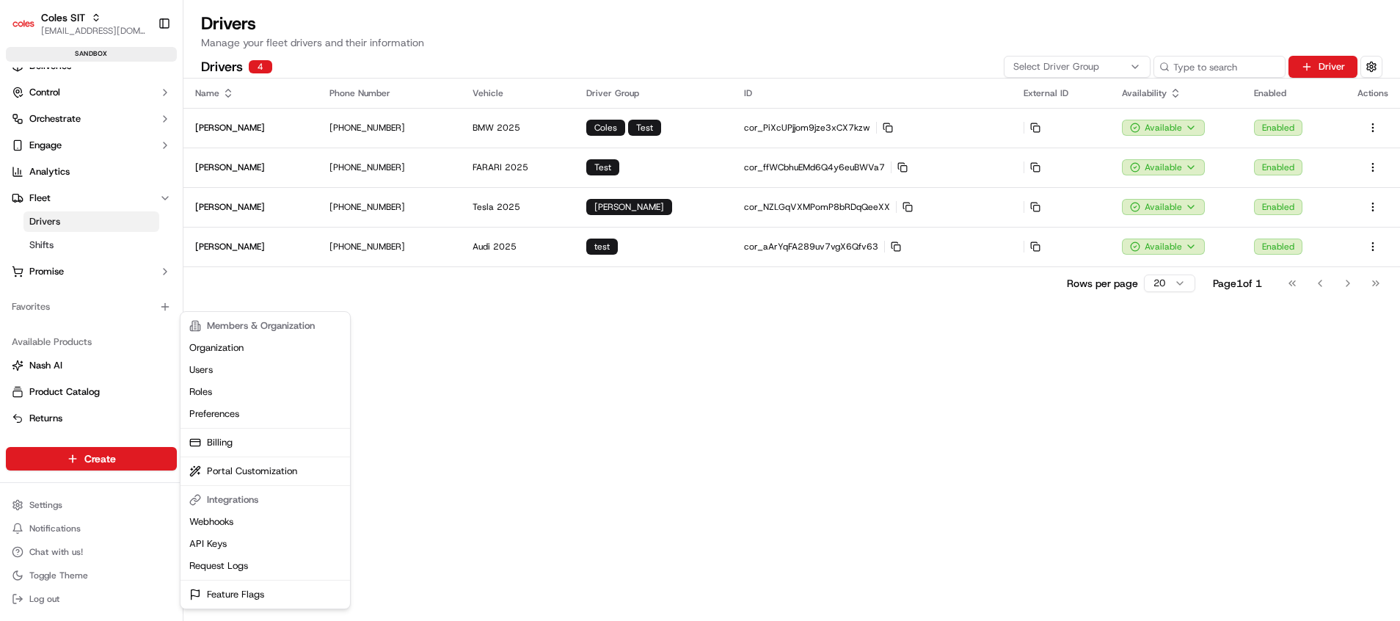
click at [83, 527] on button "Notifications" at bounding box center [91, 528] width 171 height 21
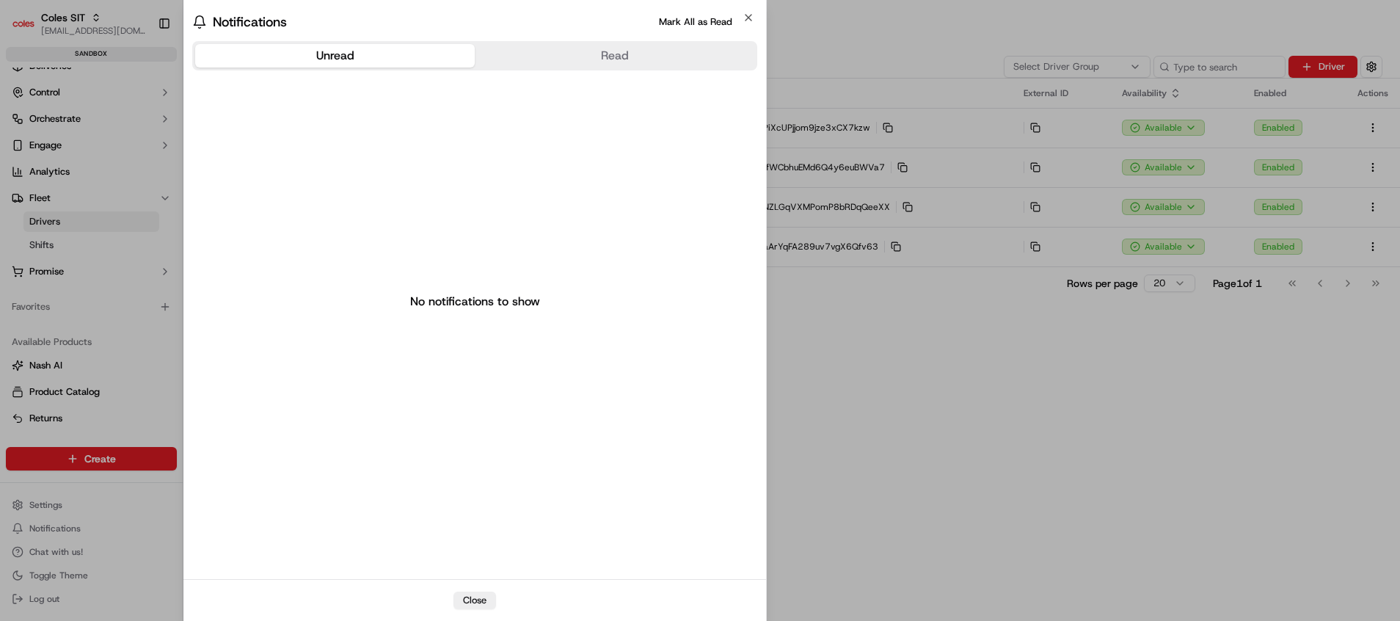
drag, startPoint x: 83, startPoint y: 526, endPoint x: 628, endPoint y: 153, distance: 660.2
click at [624, 152] on div "No notifications to show" at bounding box center [474, 300] width 565 height 461
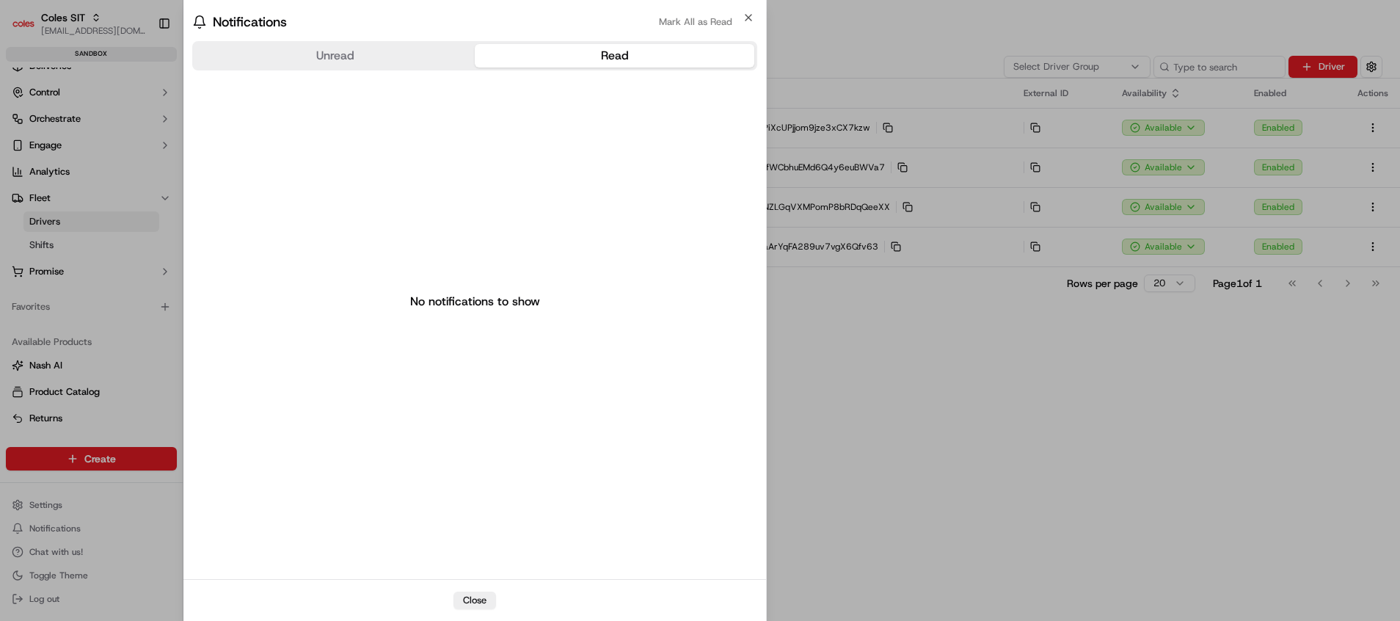
click at [635, 63] on button "Read" at bounding box center [614, 55] width 279 height 23
click at [393, 62] on button "Unread" at bounding box center [334, 55] width 279 height 23
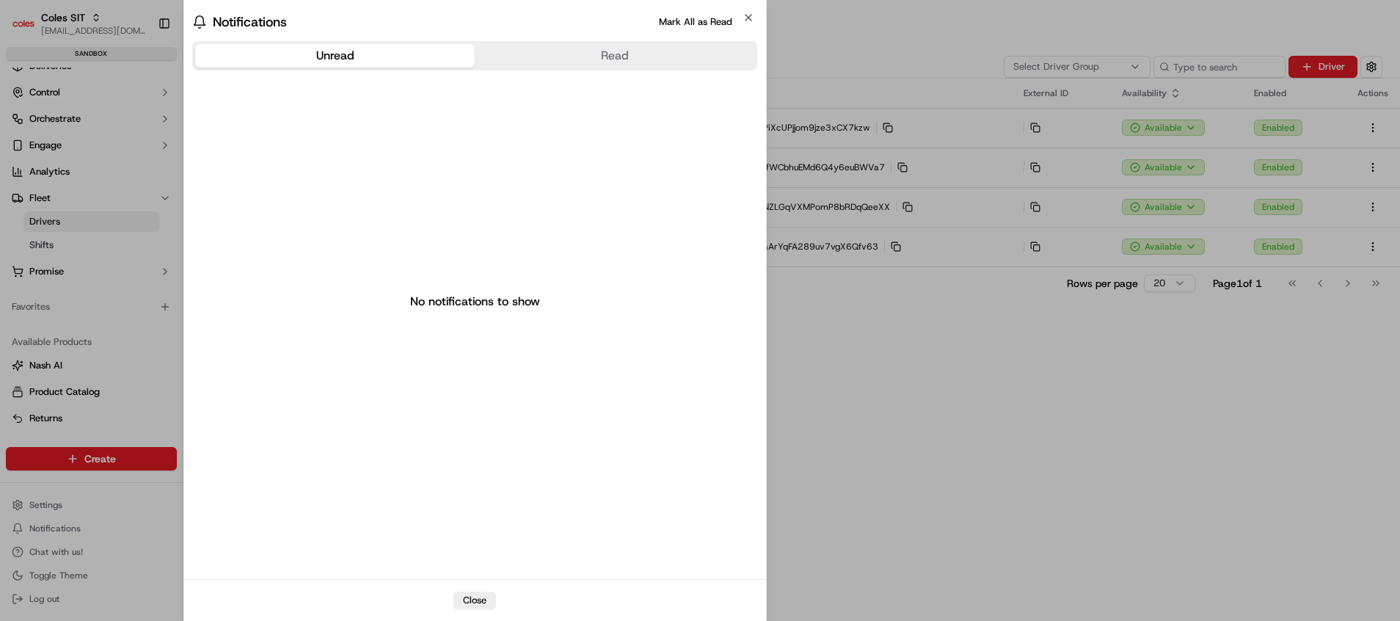
click at [178, 87] on body "Coles SIT poonam.yadav@coles.com.au Toggle Sidebar sandbox Orders Deliveries Co…" at bounding box center [700, 310] width 1400 height 621
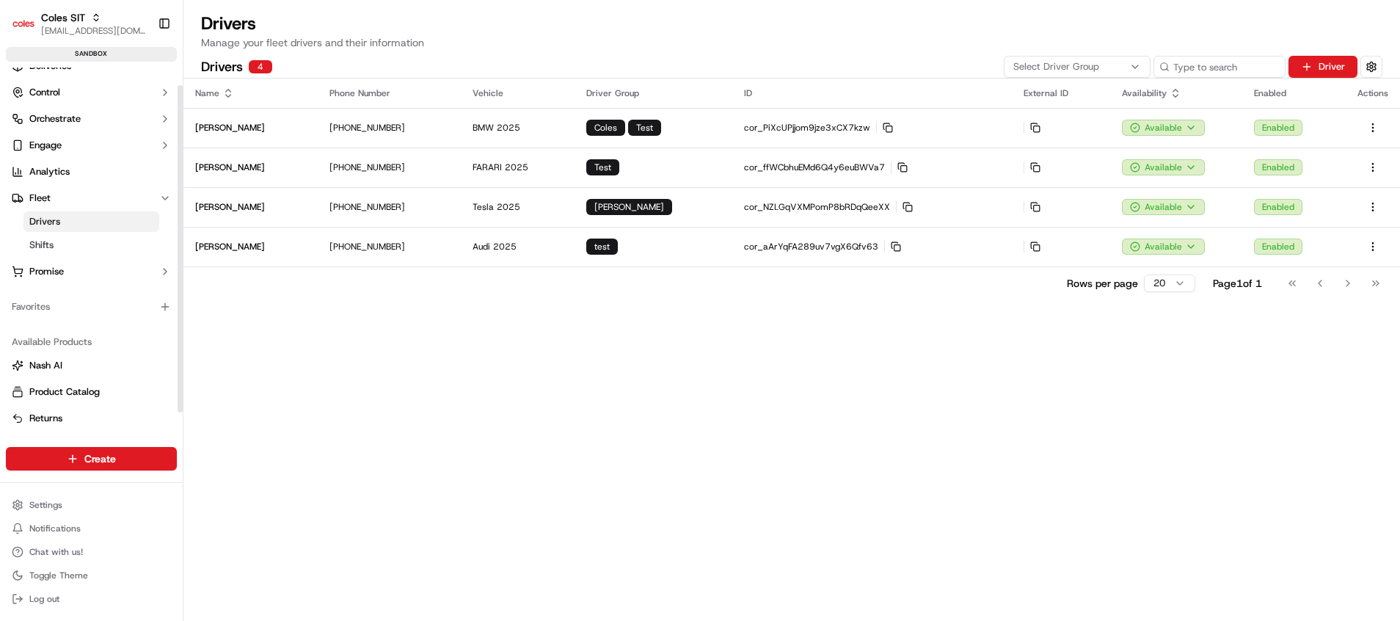
scroll to position [0, 0]
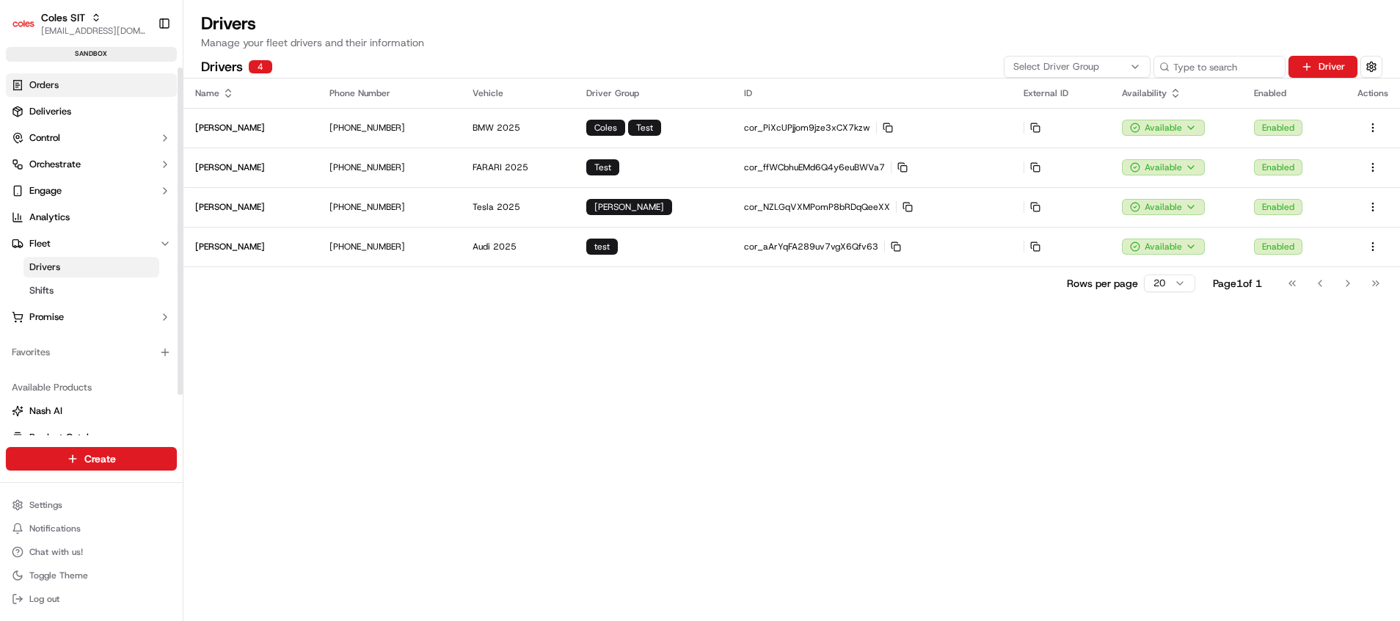
click at [65, 95] on link "Orders" at bounding box center [91, 84] width 171 height 23
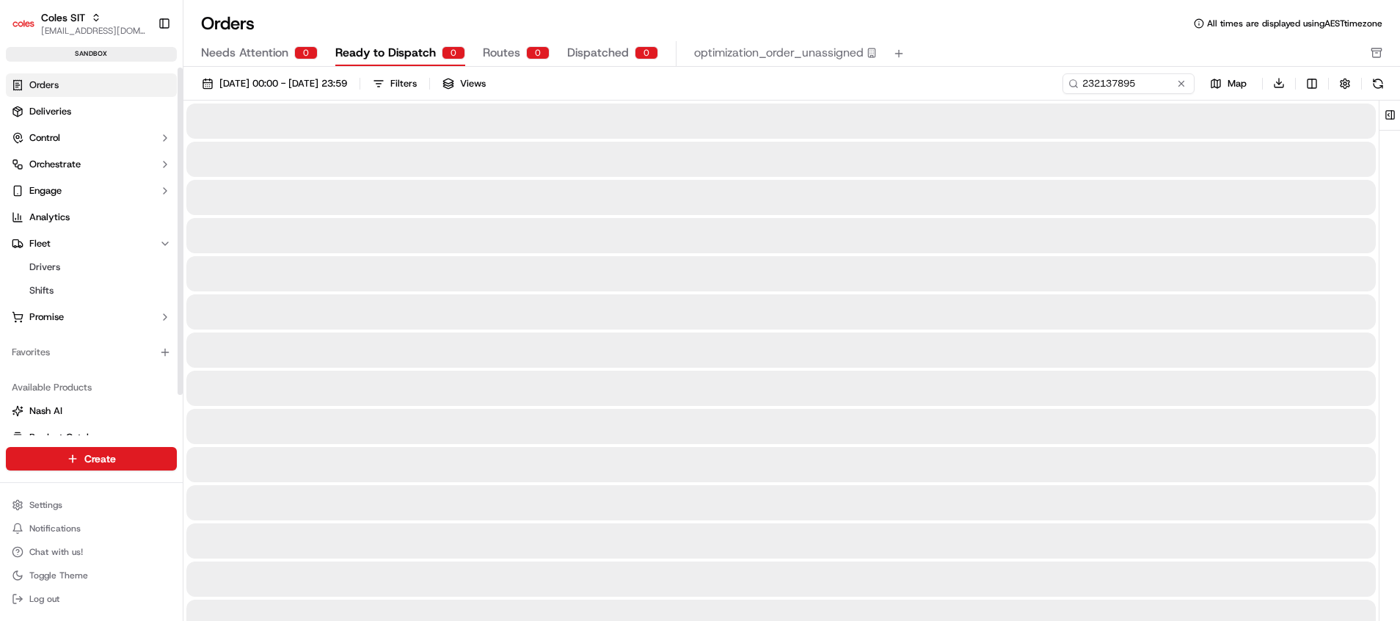
click at [397, 53] on span "Ready to Dispatch" at bounding box center [385, 53] width 100 height 18
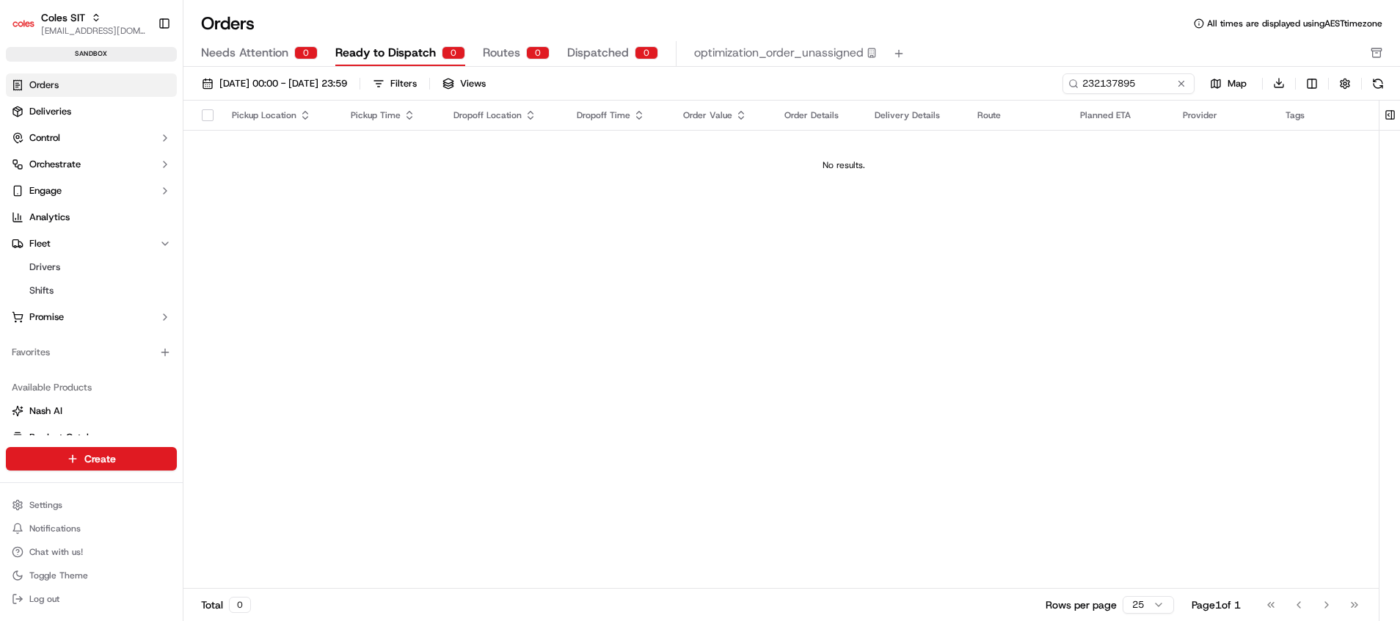
click at [516, 59] on button "Routes 0" at bounding box center [516, 53] width 67 height 25
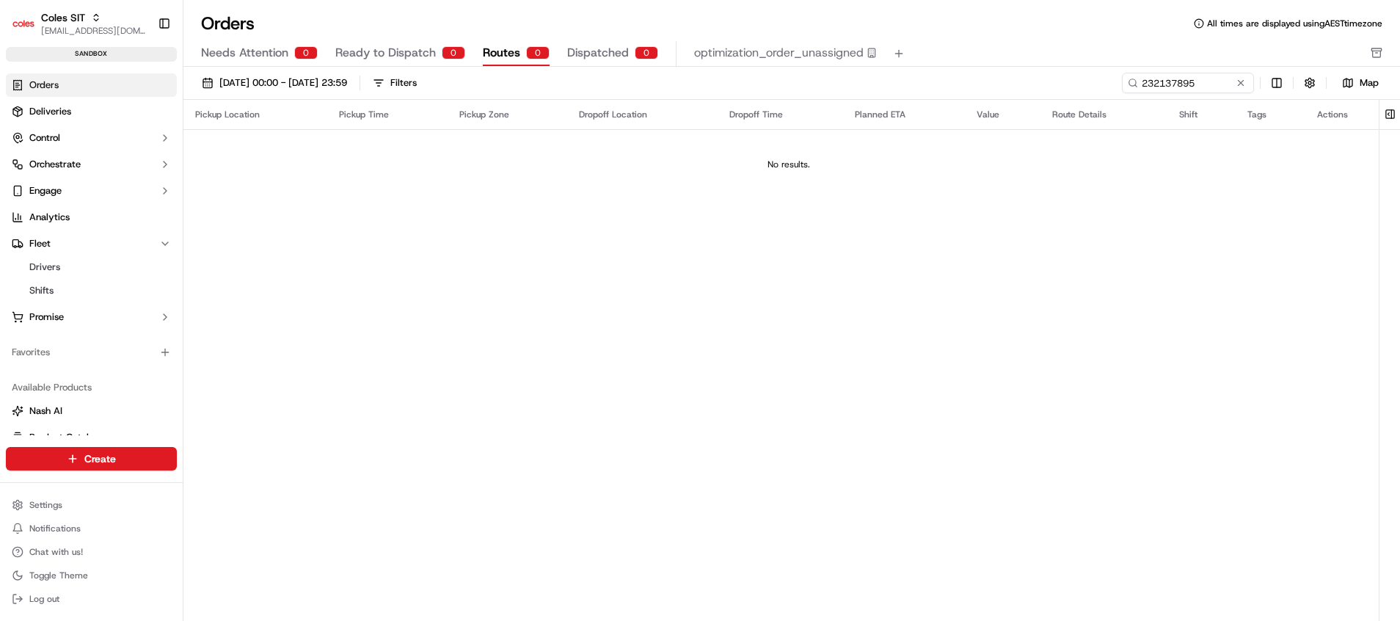
click at [399, 50] on span "Ready to Dispatch" at bounding box center [385, 53] width 100 height 18
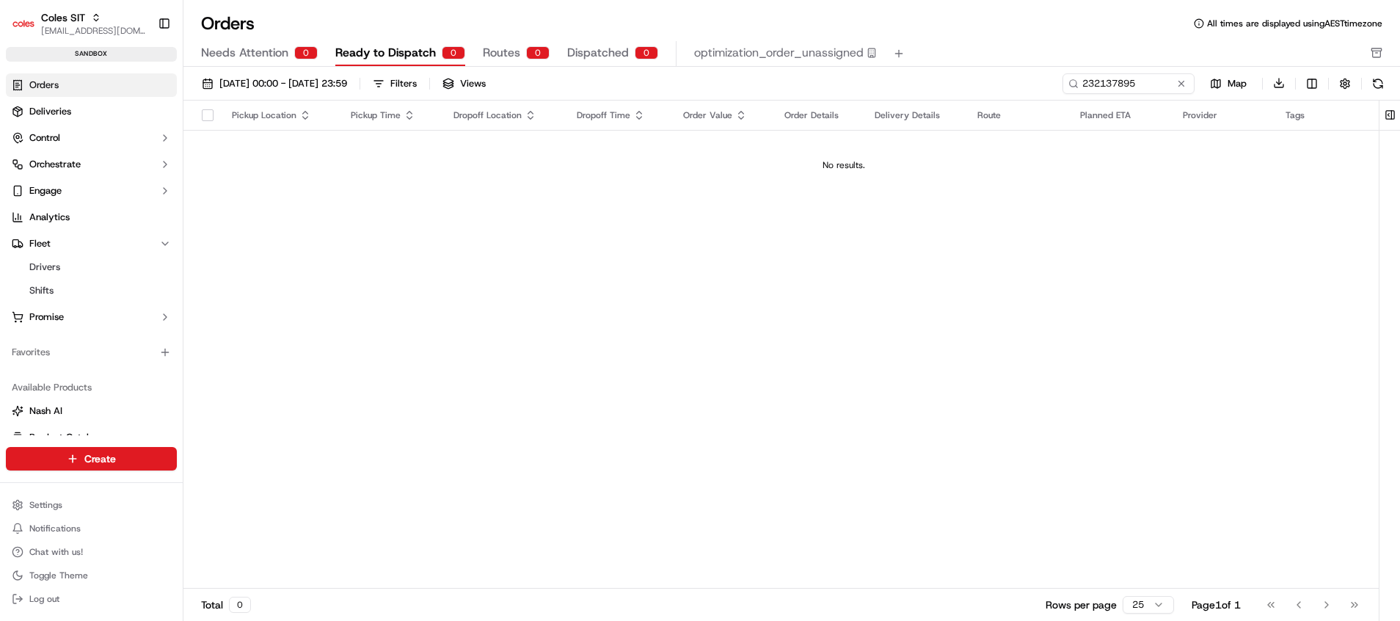
click at [504, 54] on span "Routes" at bounding box center [501, 53] width 37 height 18
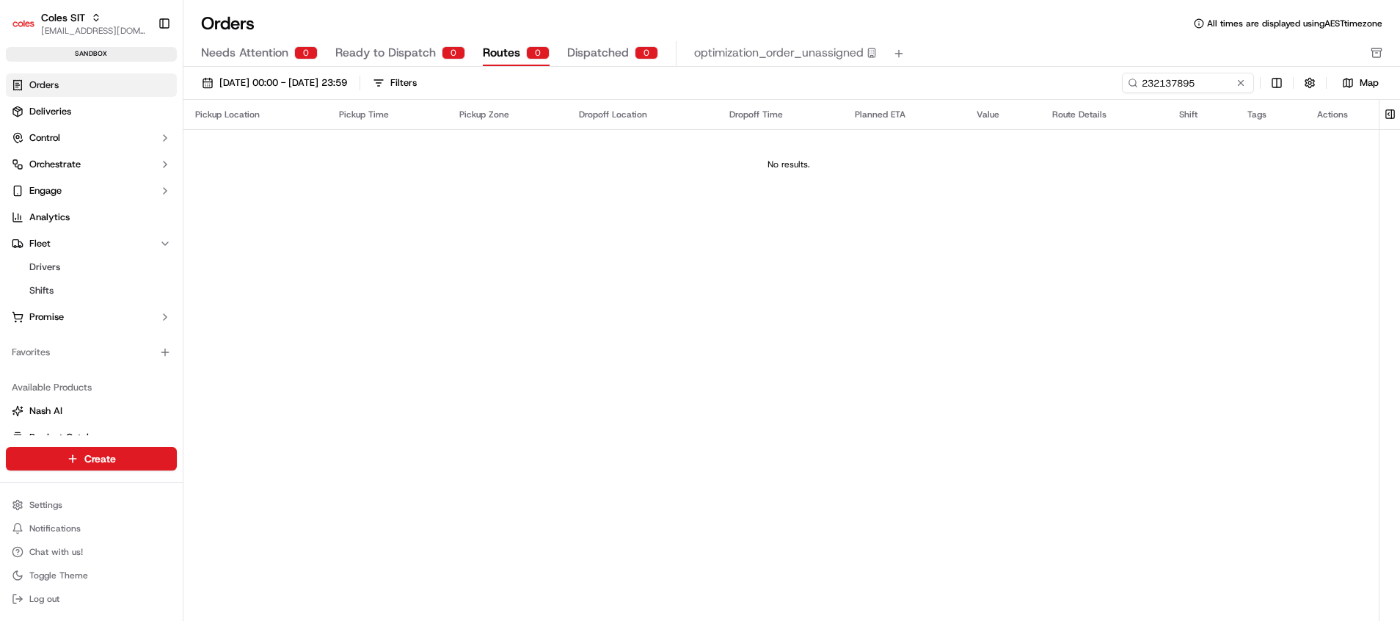
click at [359, 51] on span "Ready to Dispatch" at bounding box center [385, 53] width 100 height 18
click at [498, 53] on span "Routes" at bounding box center [501, 53] width 37 height 18
click at [582, 59] on span "Dispatched" at bounding box center [598, 53] width 62 height 18
